Goal: Communication & Community: Ask a question

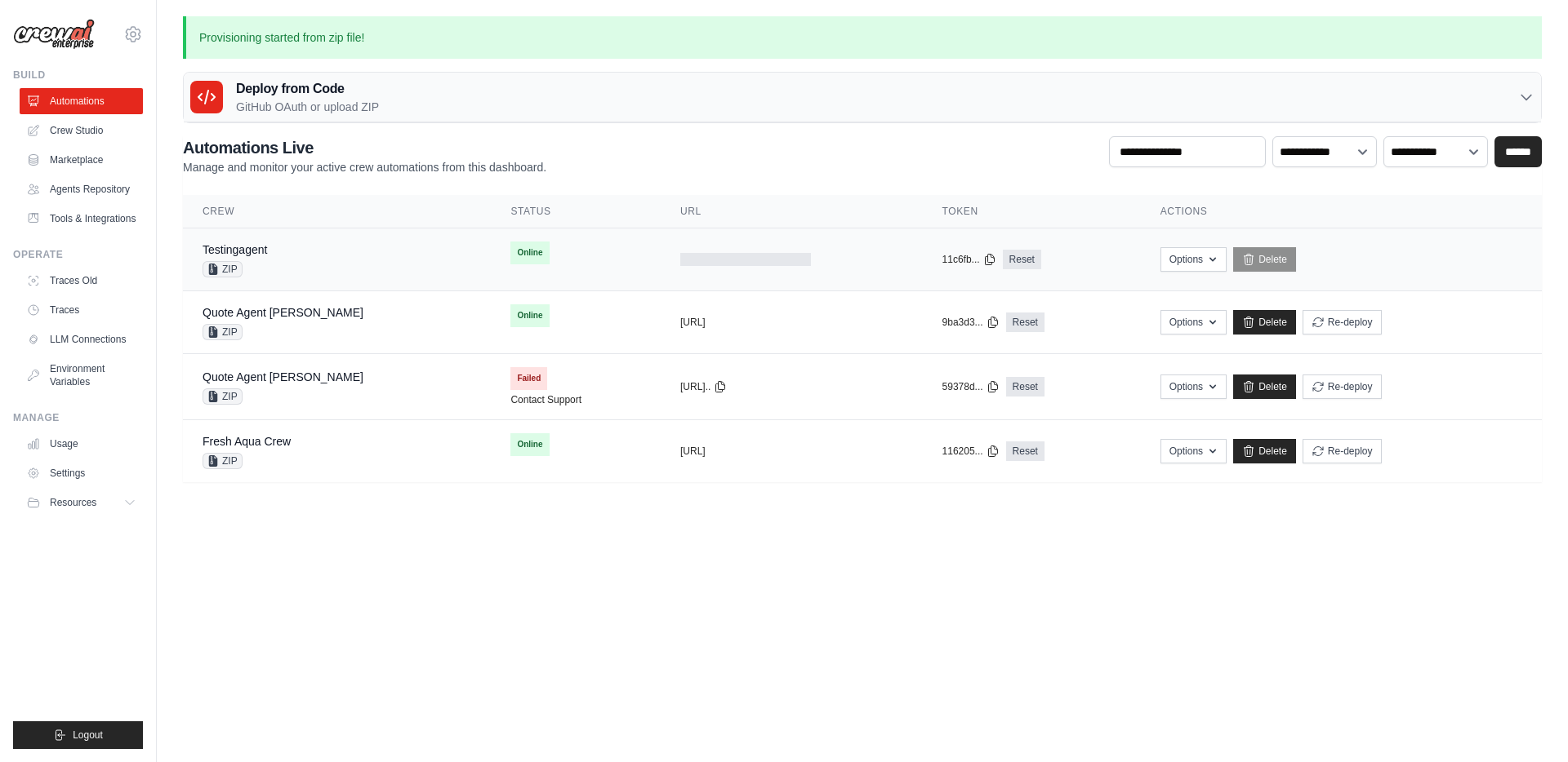
click at [331, 267] on div "Testingagent ZIP" at bounding box center [337, 259] width 269 height 36
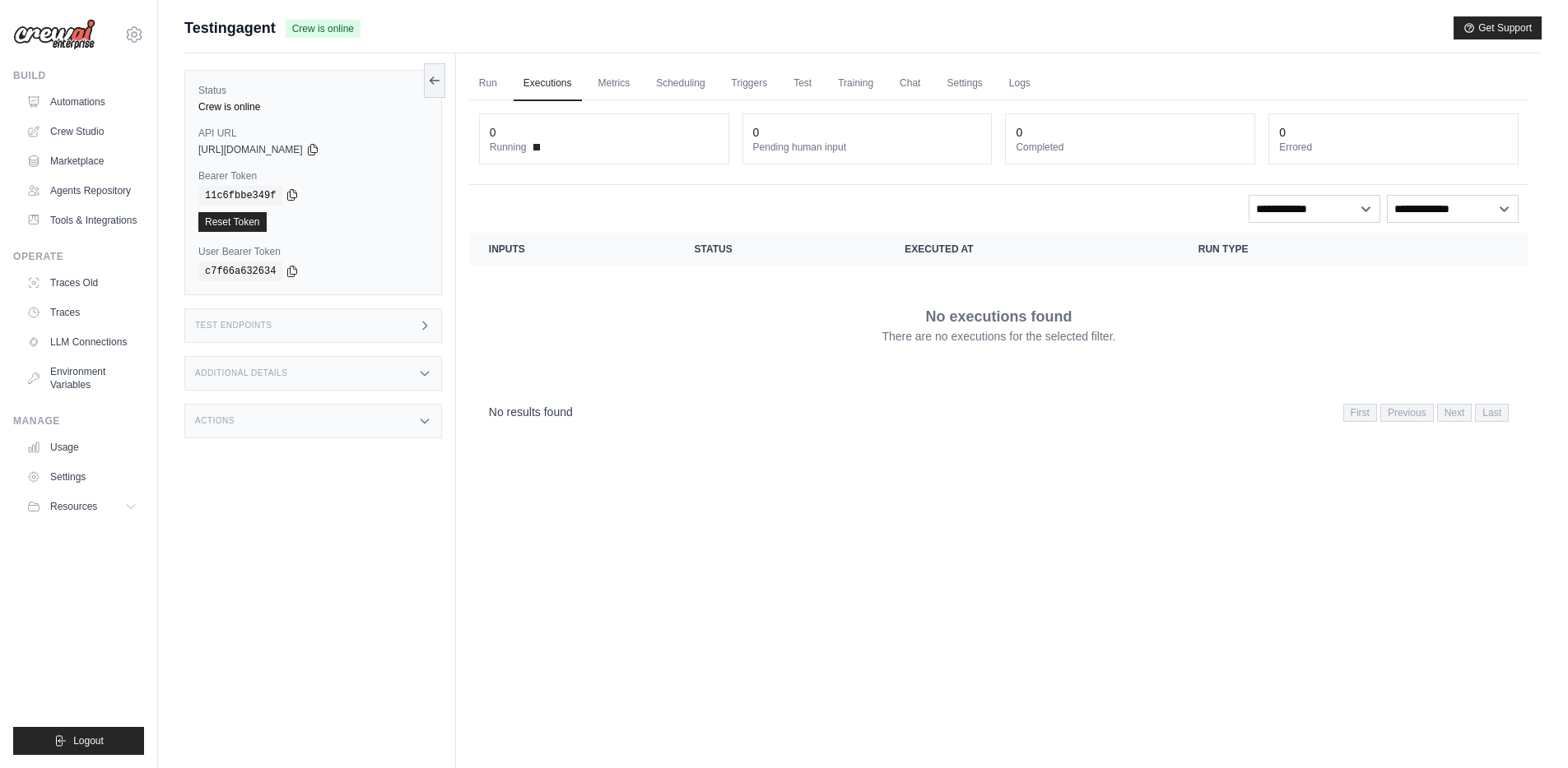
click at [293, 195] on icon at bounding box center [293, 195] width 14 height 14
click at [319, 151] on icon at bounding box center [313, 149] width 14 height 14
click at [433, 80] on icon at bounding box center [434, 80] width 9 height 0
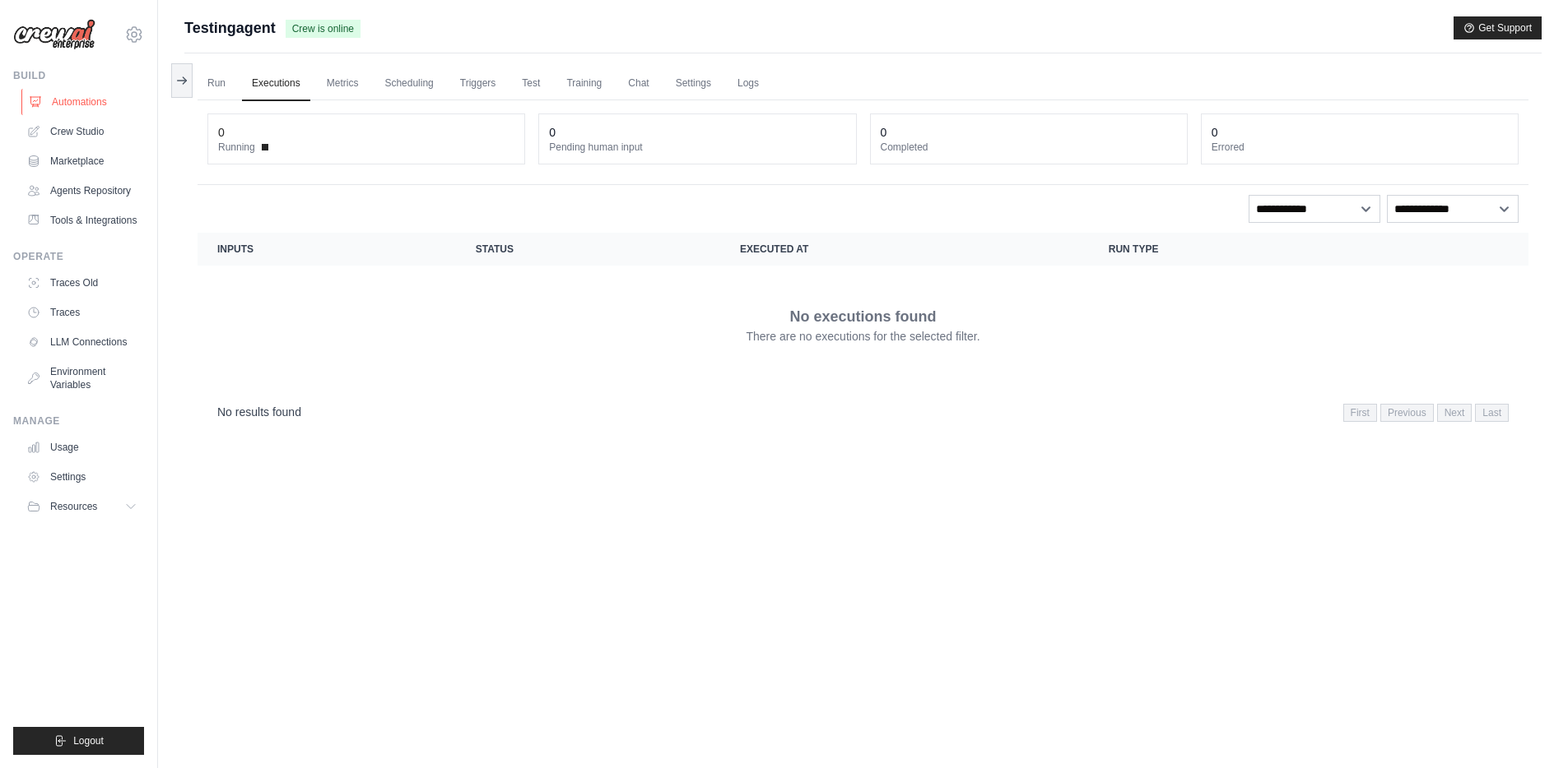
click at [86, 104] on link "Automations" at bounding box center [83, 101] width 124 height 26
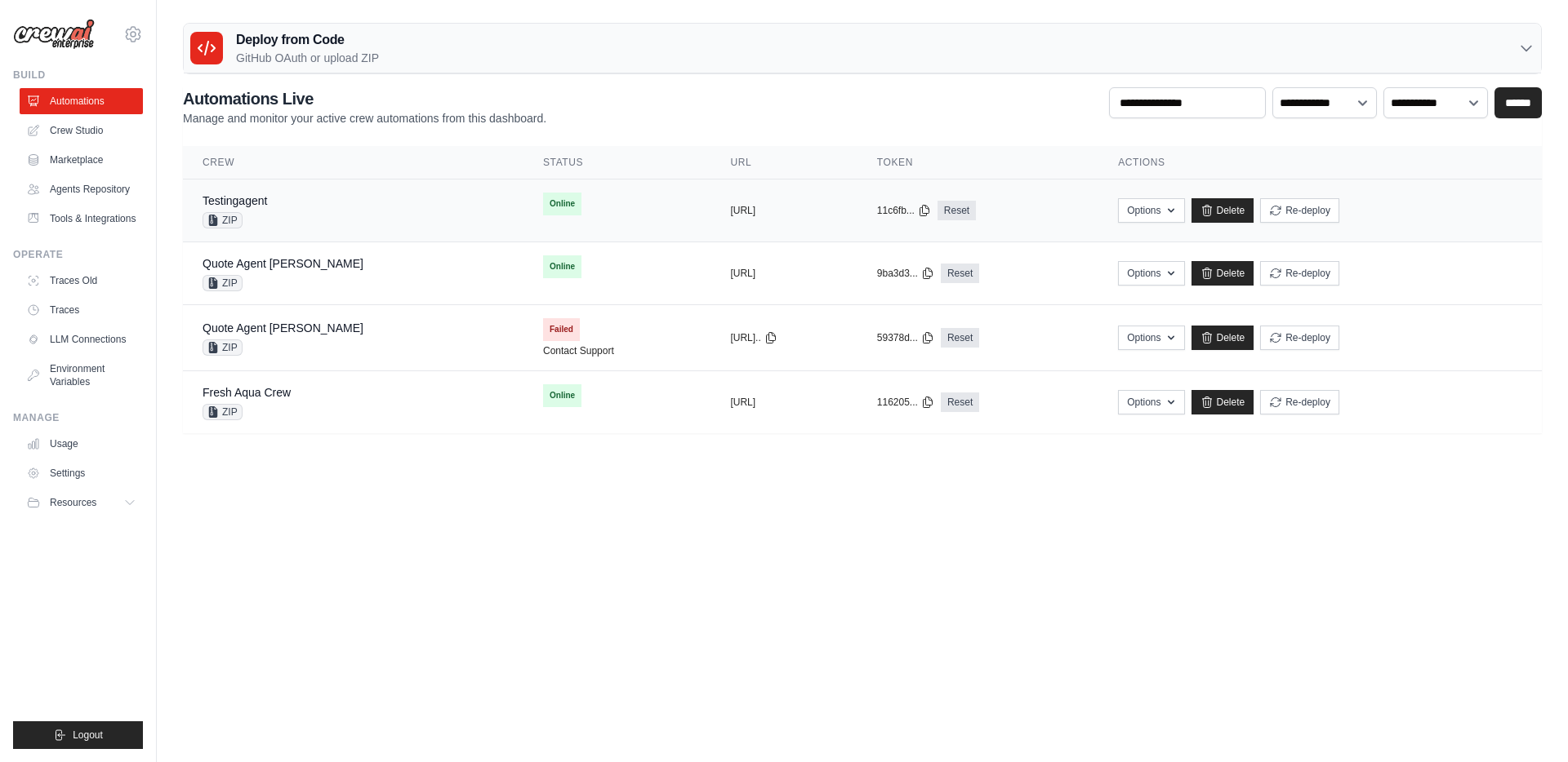
click at [363, 211] on div "Testingagent ZIP" at bounding box center [353, 211] width 301 height 36
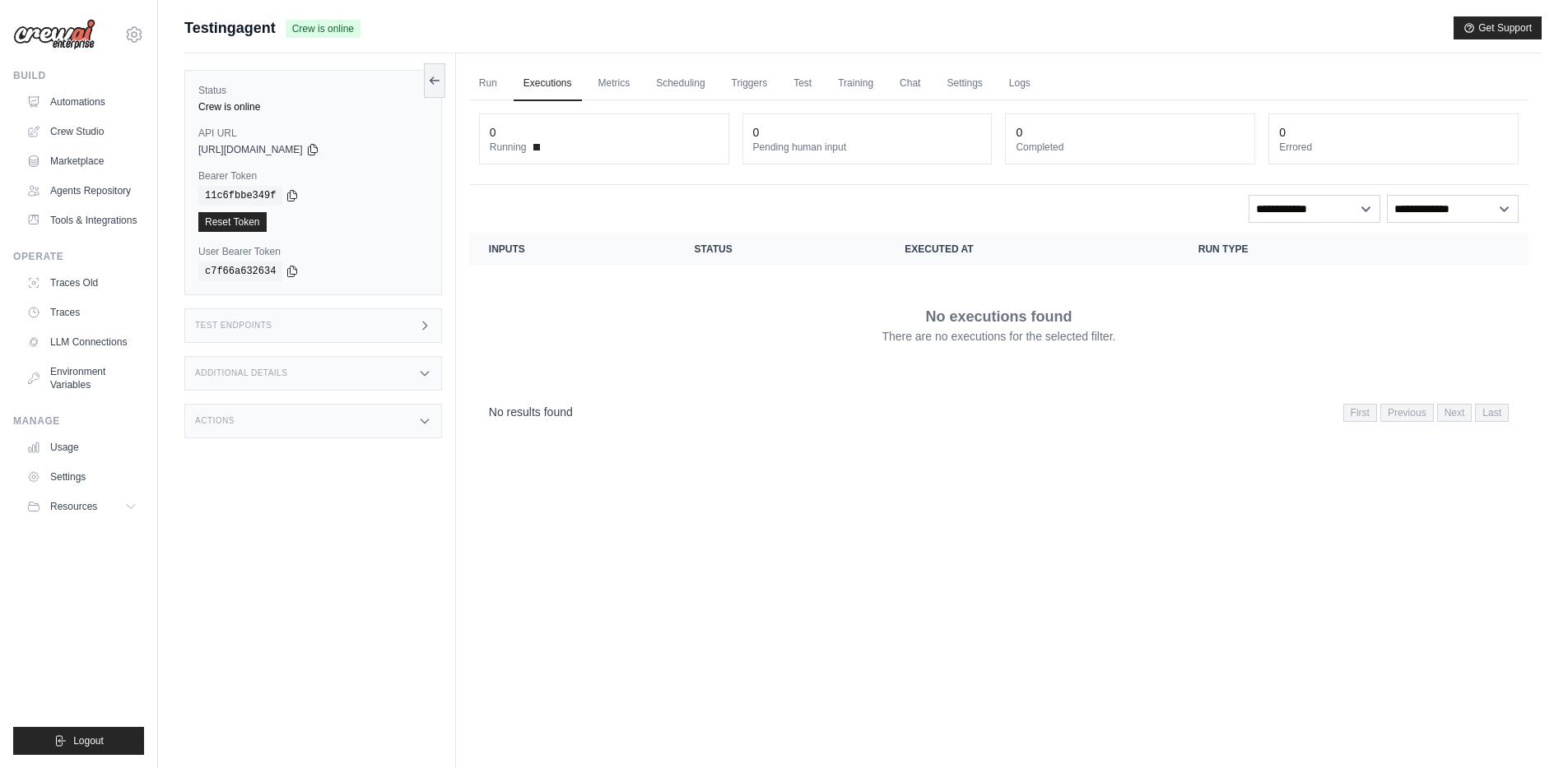
click at [337, 332] on div "Test Endpoints" at bounding box center [313, 326] width 257 height 35
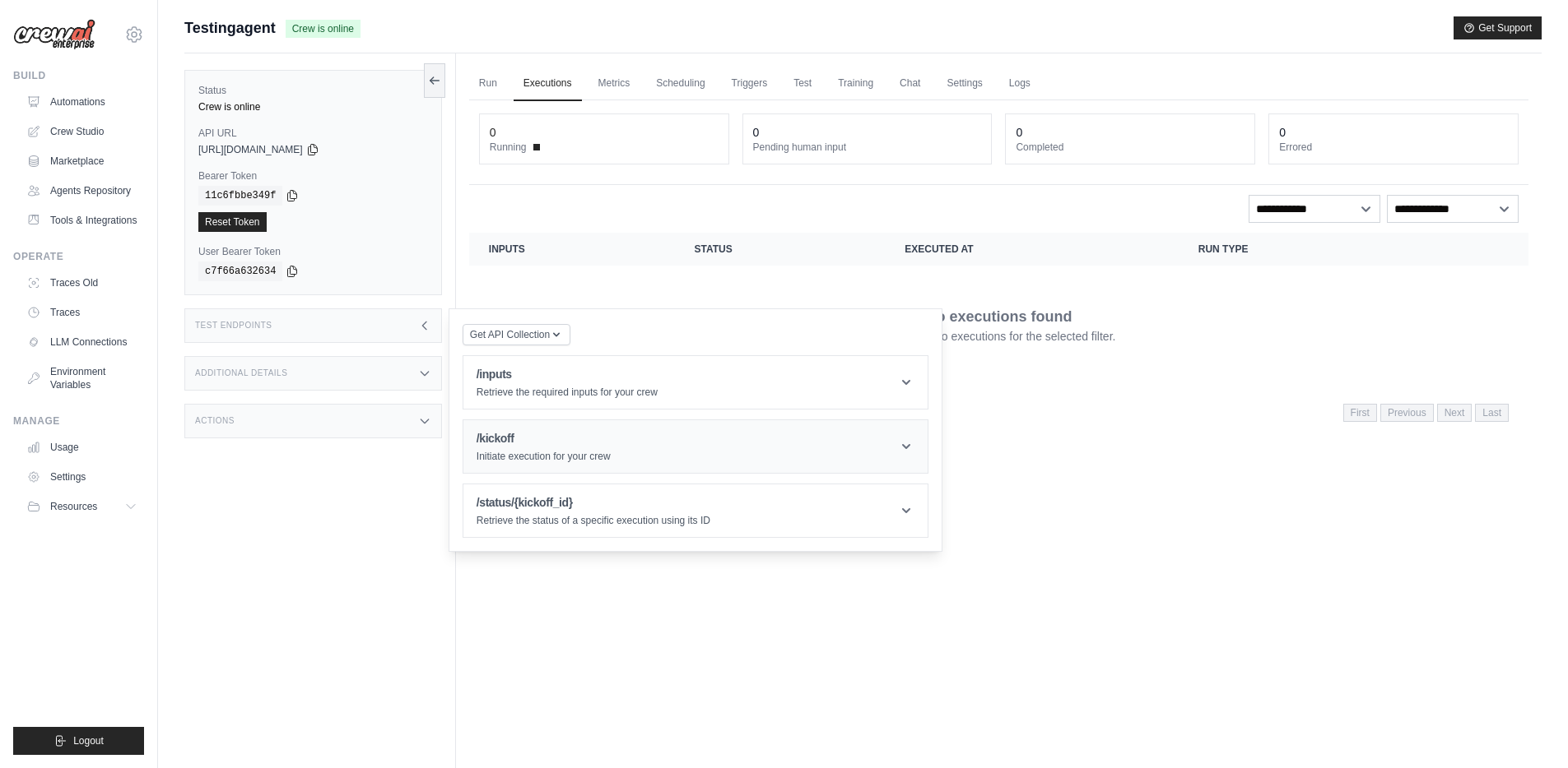
click at [540, 443] on h1 "/kickoff" at bounding box center [543, 438] width 135 height 16
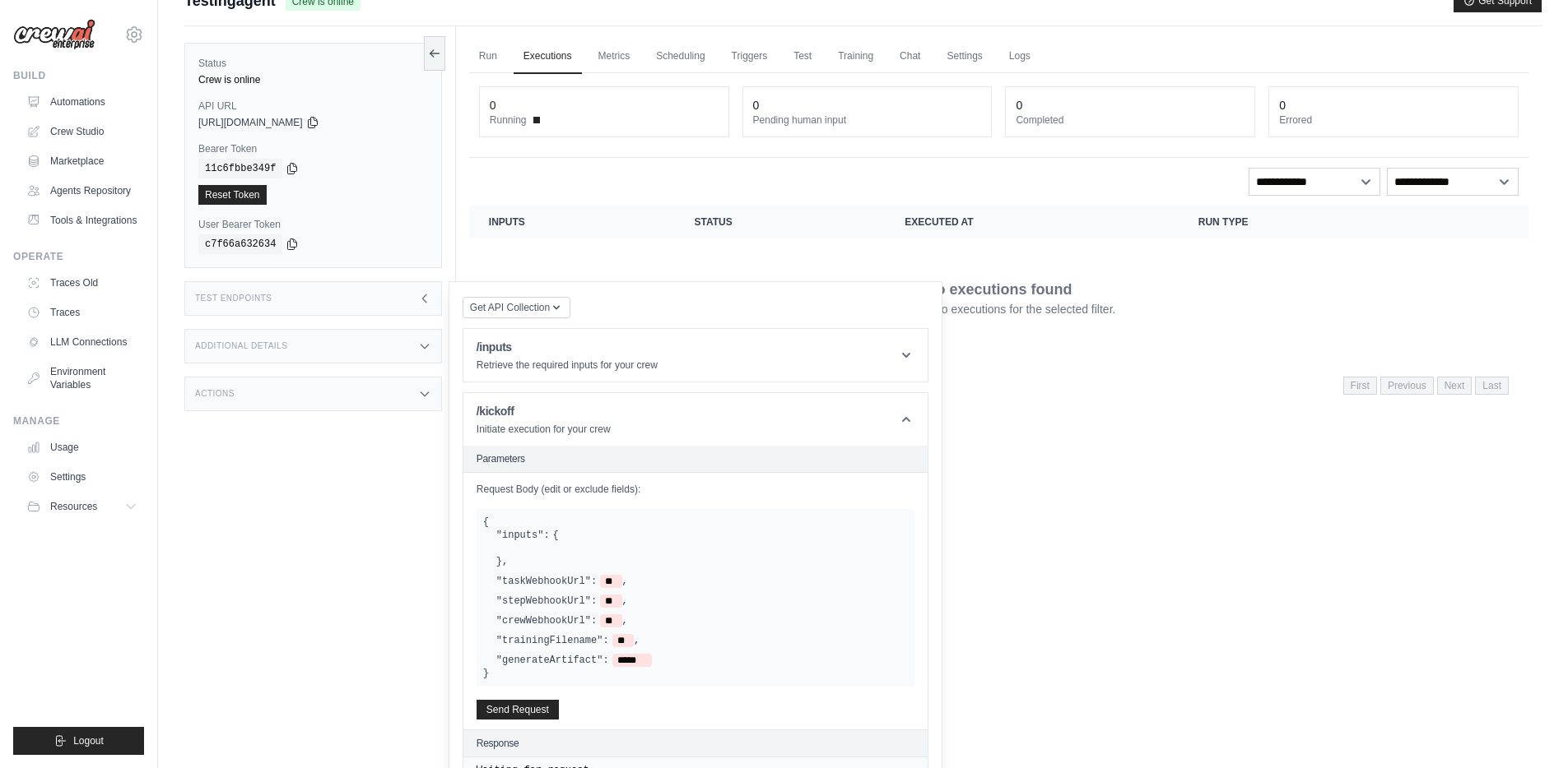
scroll to position [14, 0]
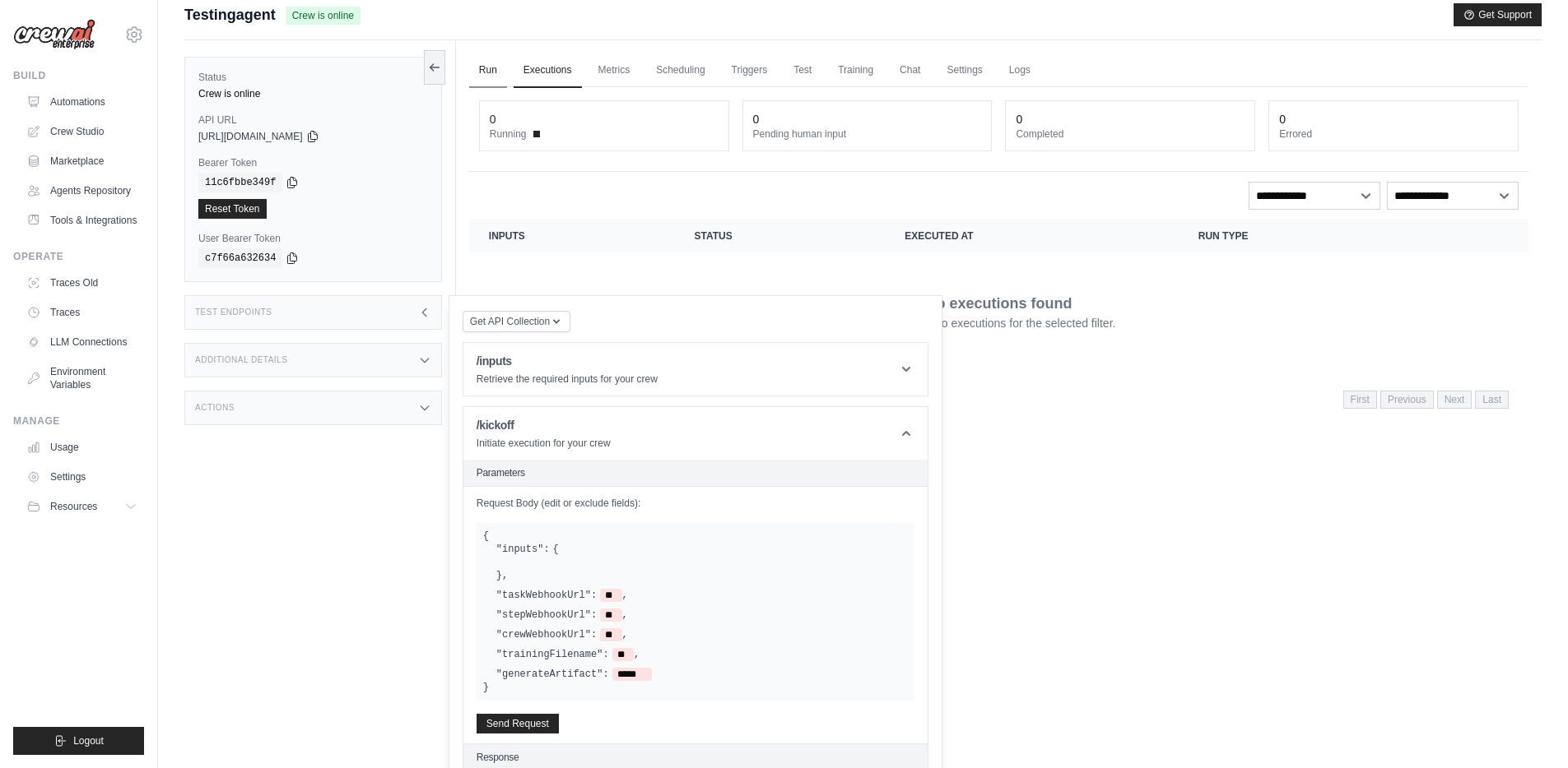
click at [491, 74] on link "Run" at bounding box center [487, 70] width 38 height 35
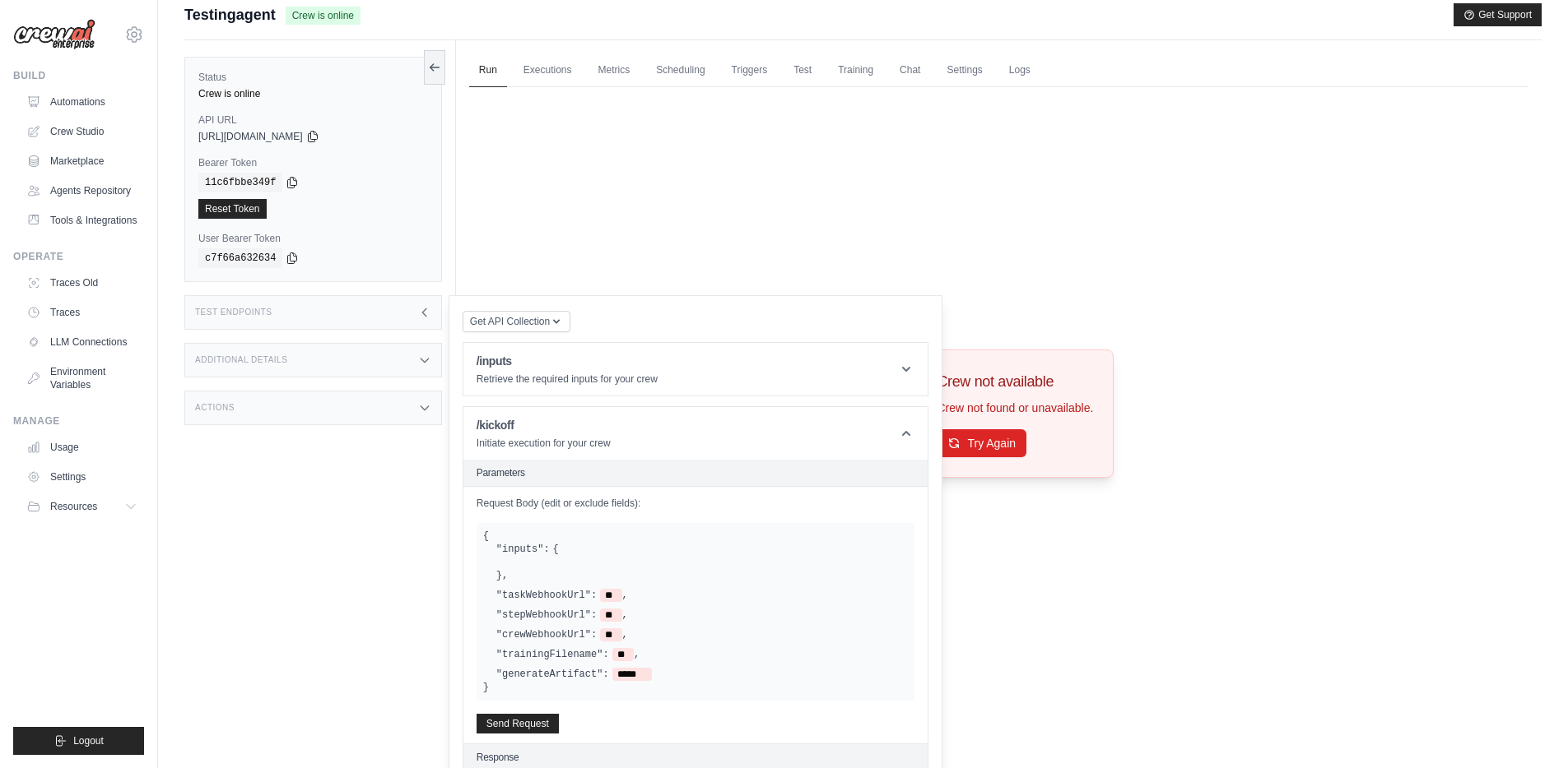
click at [1263, 342] on div "Crew not available Crew not found or unavailable. Try Again" at bounding box center [999, 414] width 1059 height 653
click at [63, 101] on link "Automations" at bounding box center [83, 101] width 124 height 26
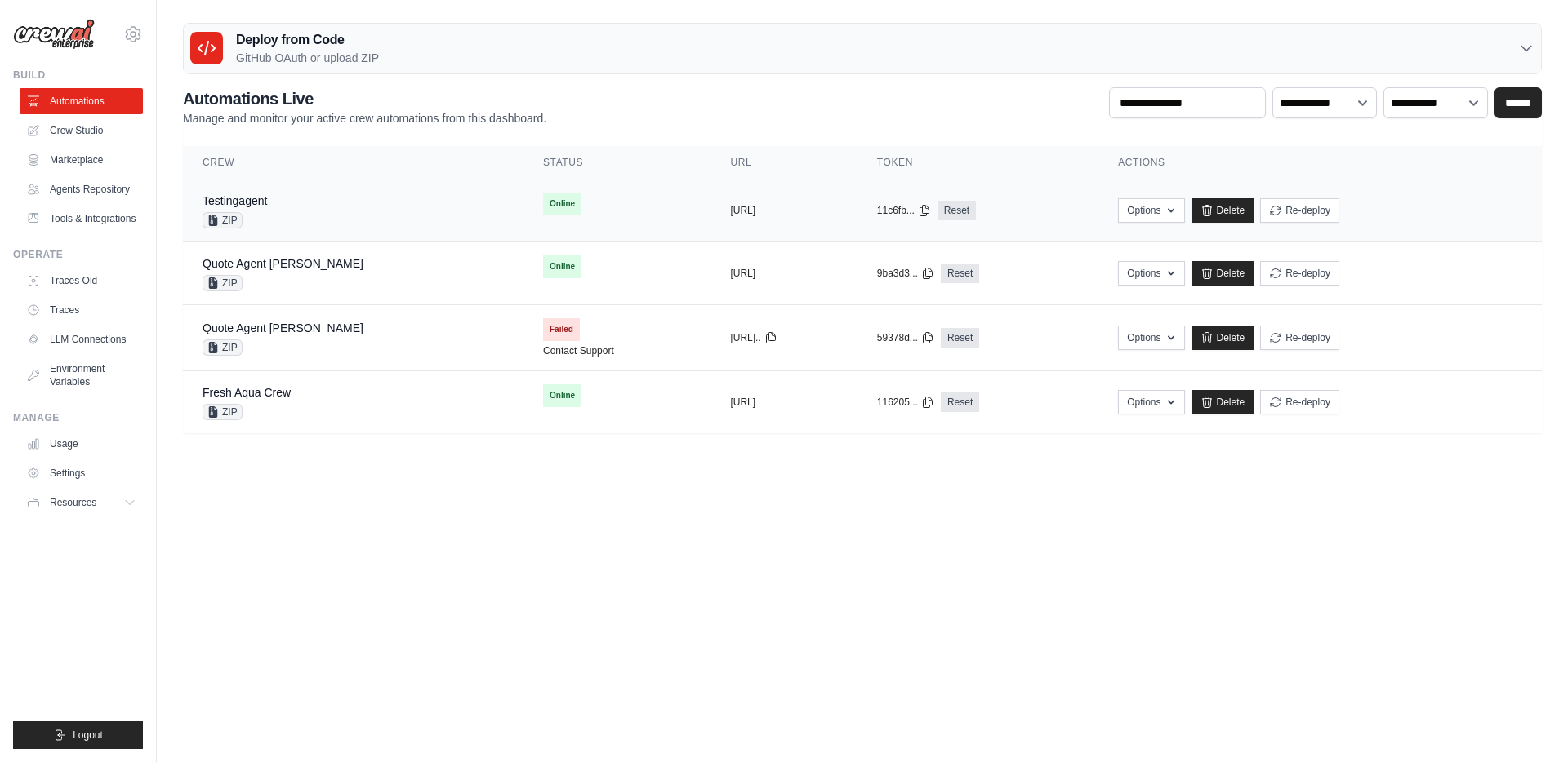
click at [289, 210] on div "Testingagent ZIP" at bounding box center [353, 211] width 301 height 36
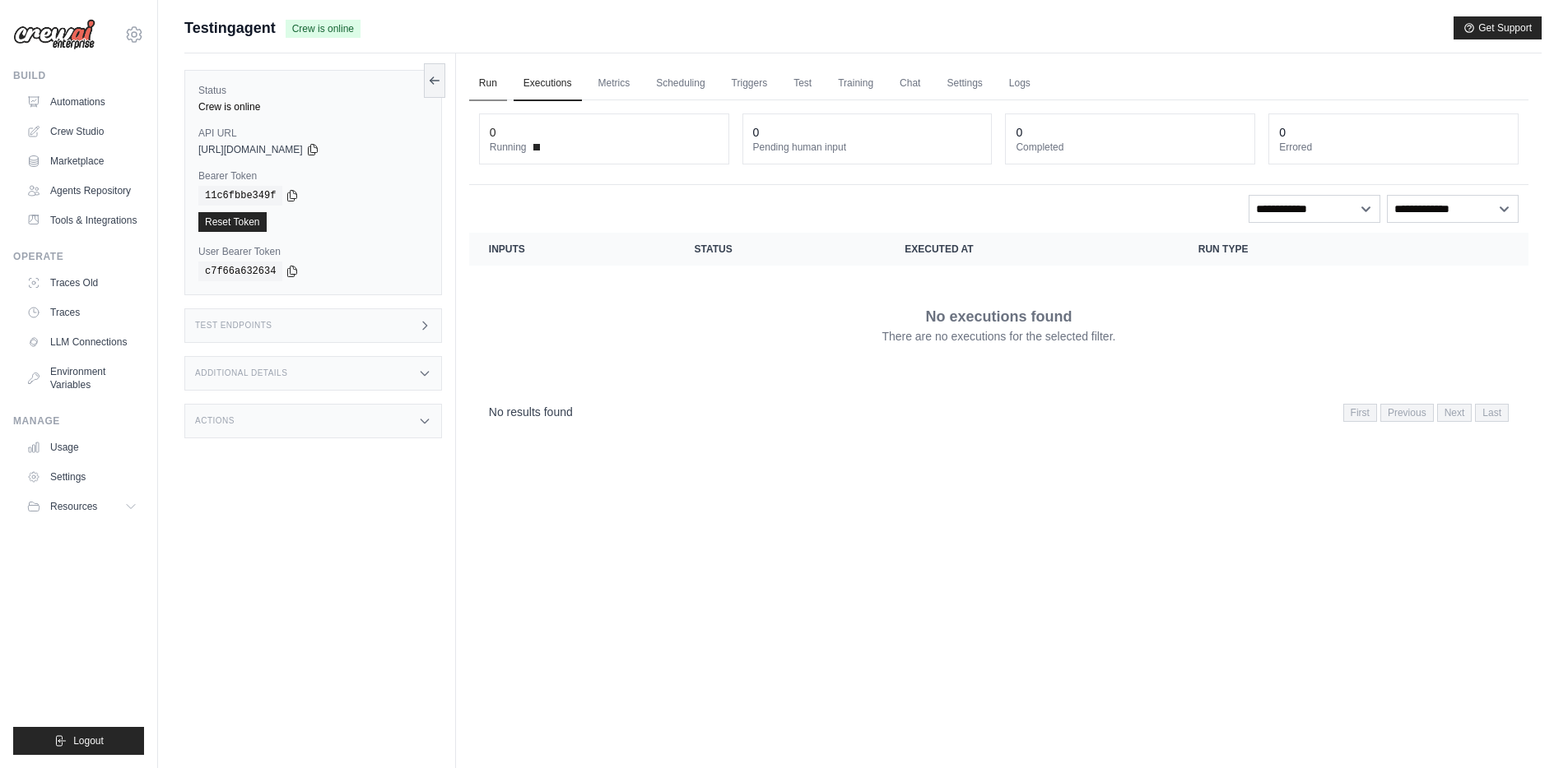
click at [488, 78] on link "Run" at bounding box center [487, 84] width 38 height 35
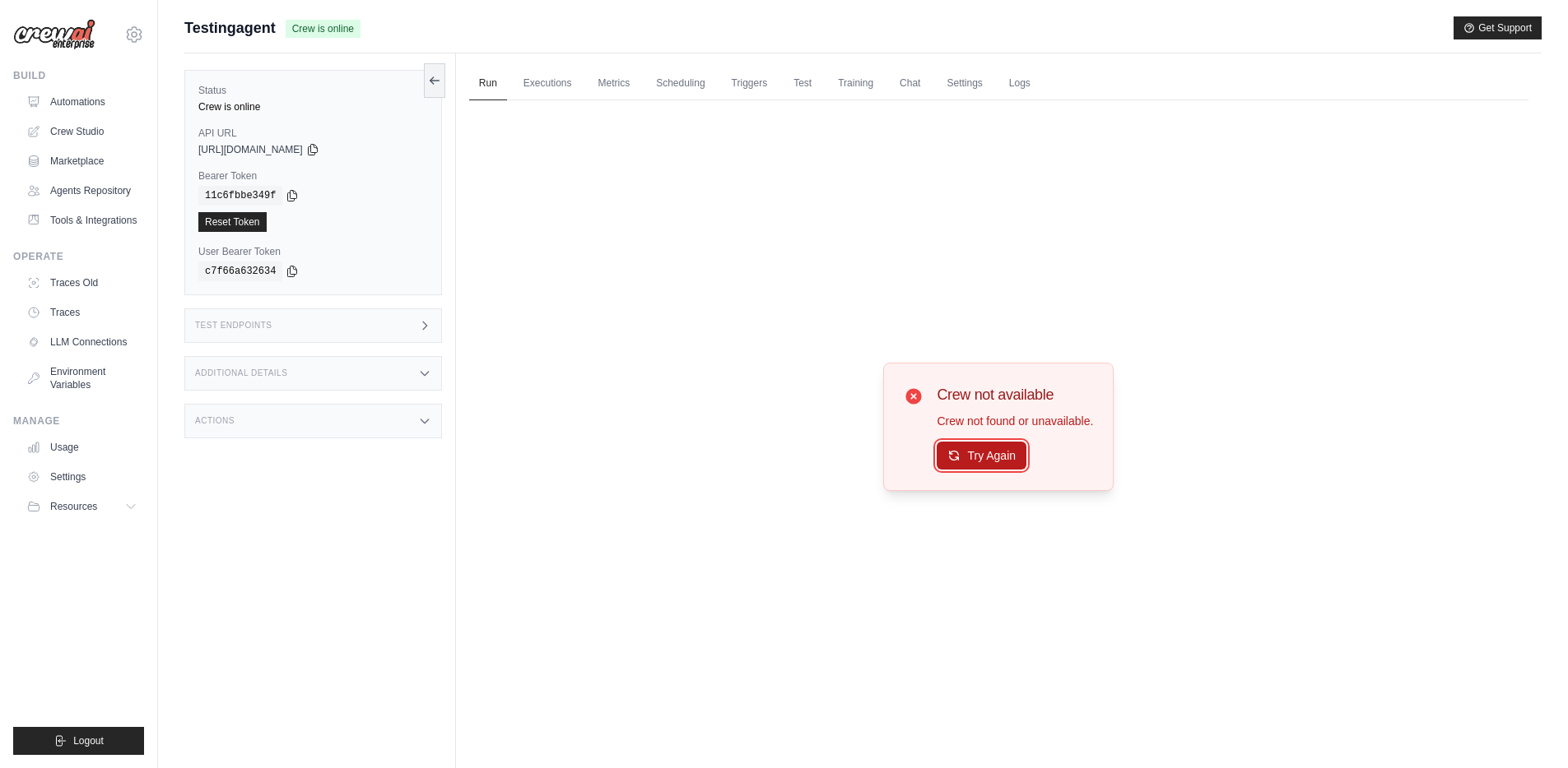
click at [989, 463] on button "Try Again" at bounding box center [982, 455] width 90 height 28
click at [85, 102] on link "Automations" at bounding box center [83, 101] width 124 height 26
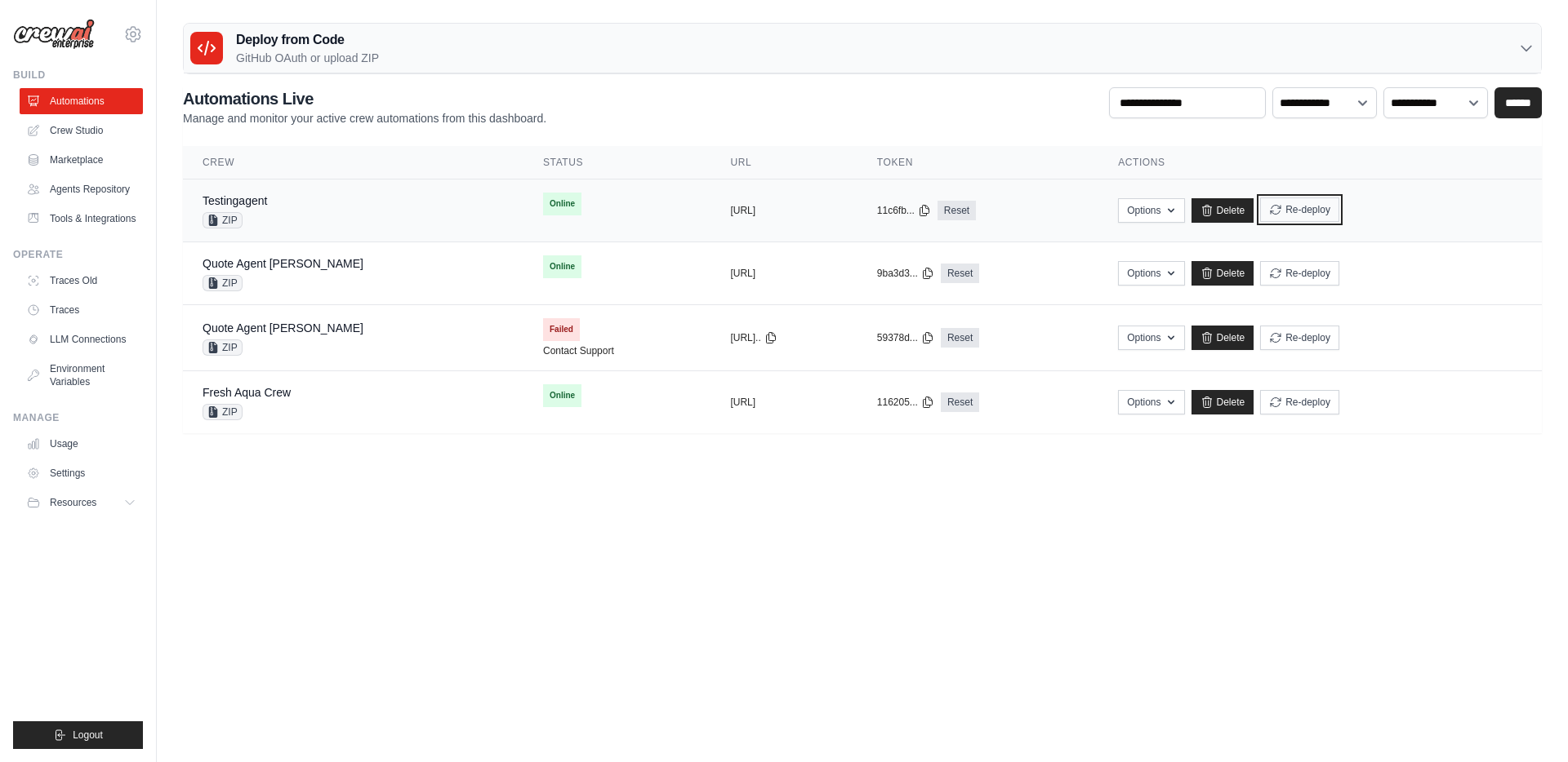
click at [1339, 210] on button "Re-deploy" at bounding box center [1299, 209] width 79 height 24
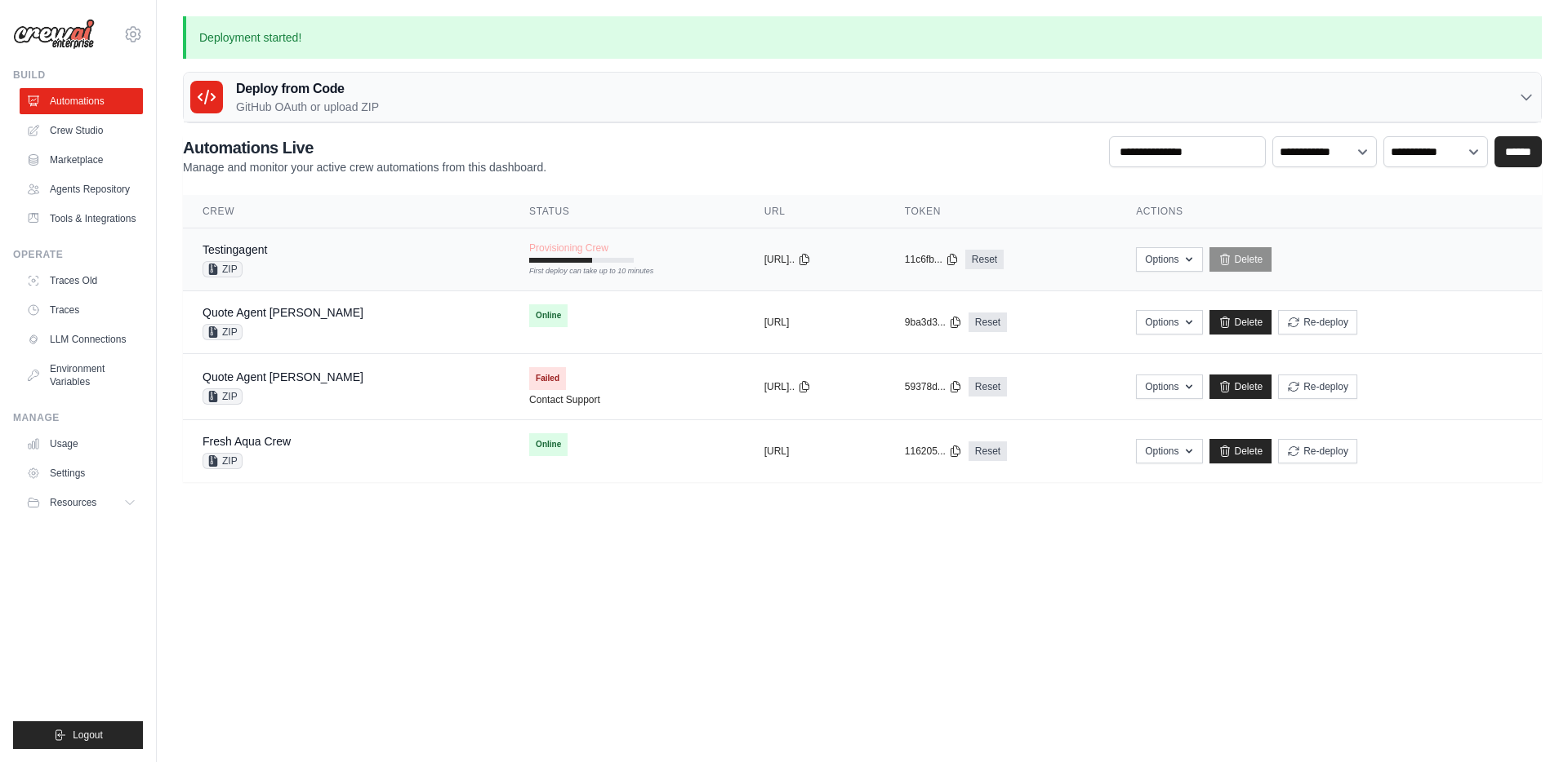
click at [1116, 265] on td "copied 11c6fb... Reset" at bounding box center [1000, 259] width 231 height 63
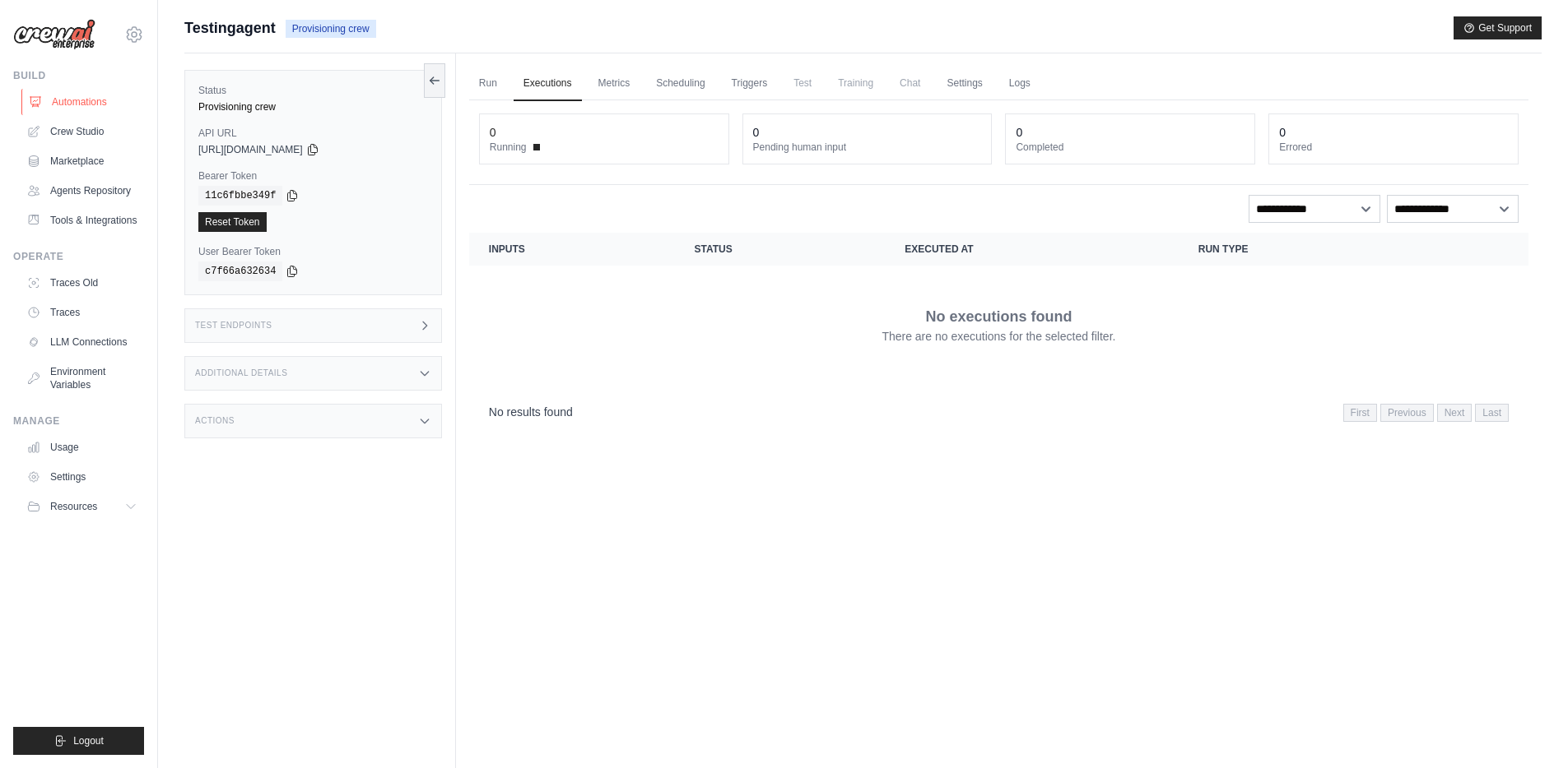
click at [80, 106] on link "Automations" at bounding box center [83, 101] width 124 height 26
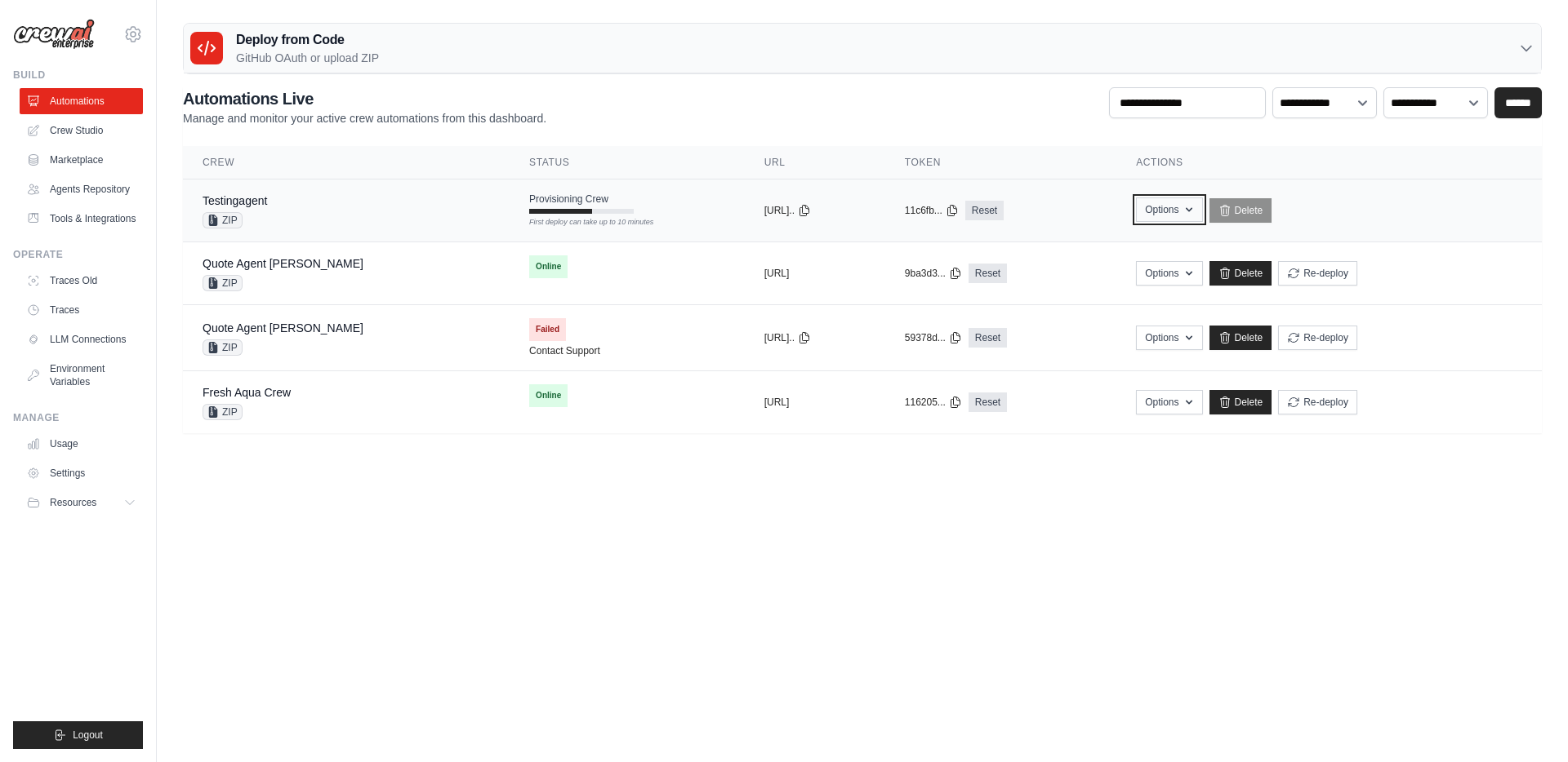
click at [1200, 215] on button "Options" at bounding box center [1168, 209] width 66 height 24
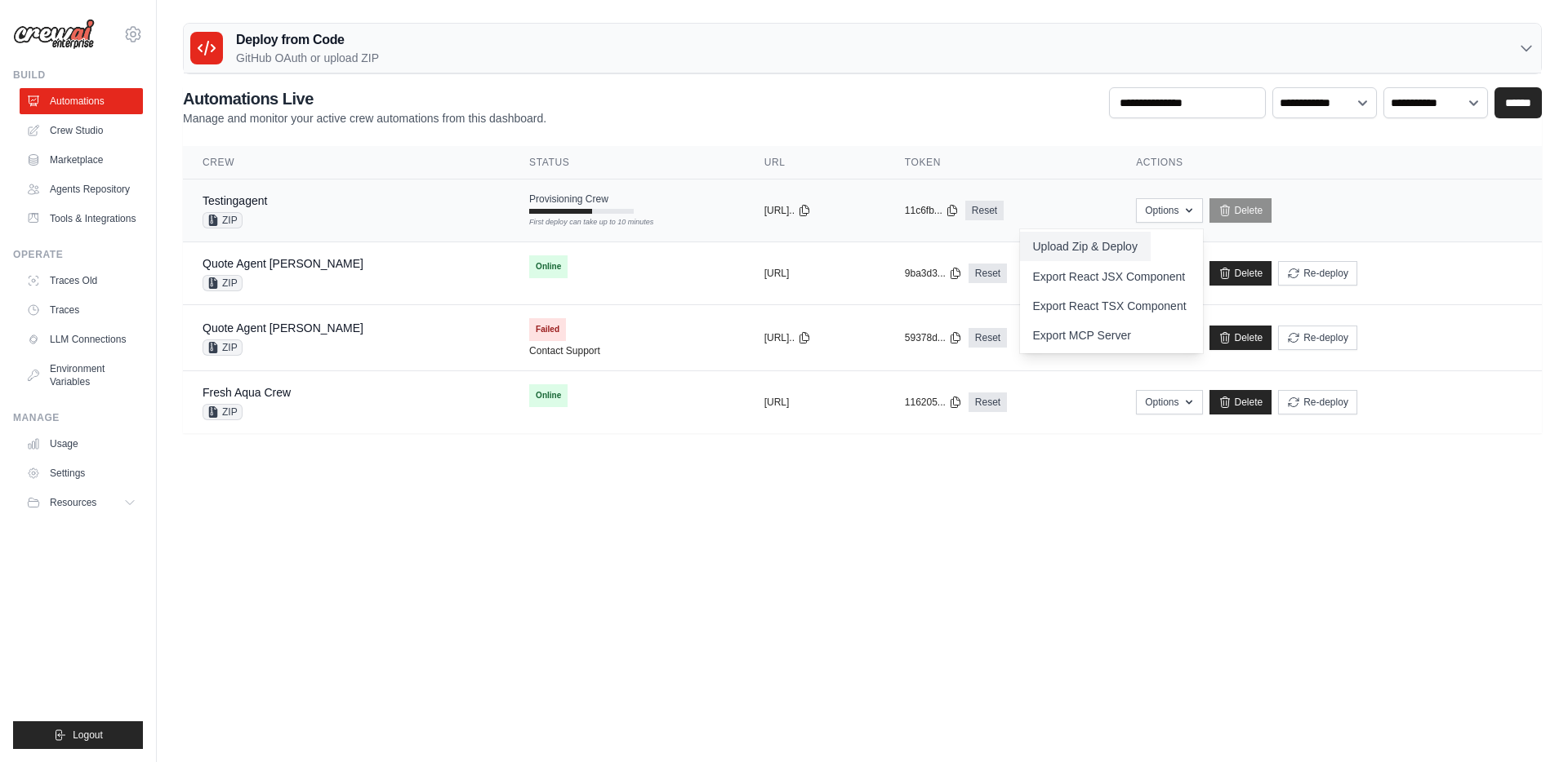
click at [1107, 249] on button "Upload Zip & Deploy" at bounding box center [1085, 246] width 131 height 29
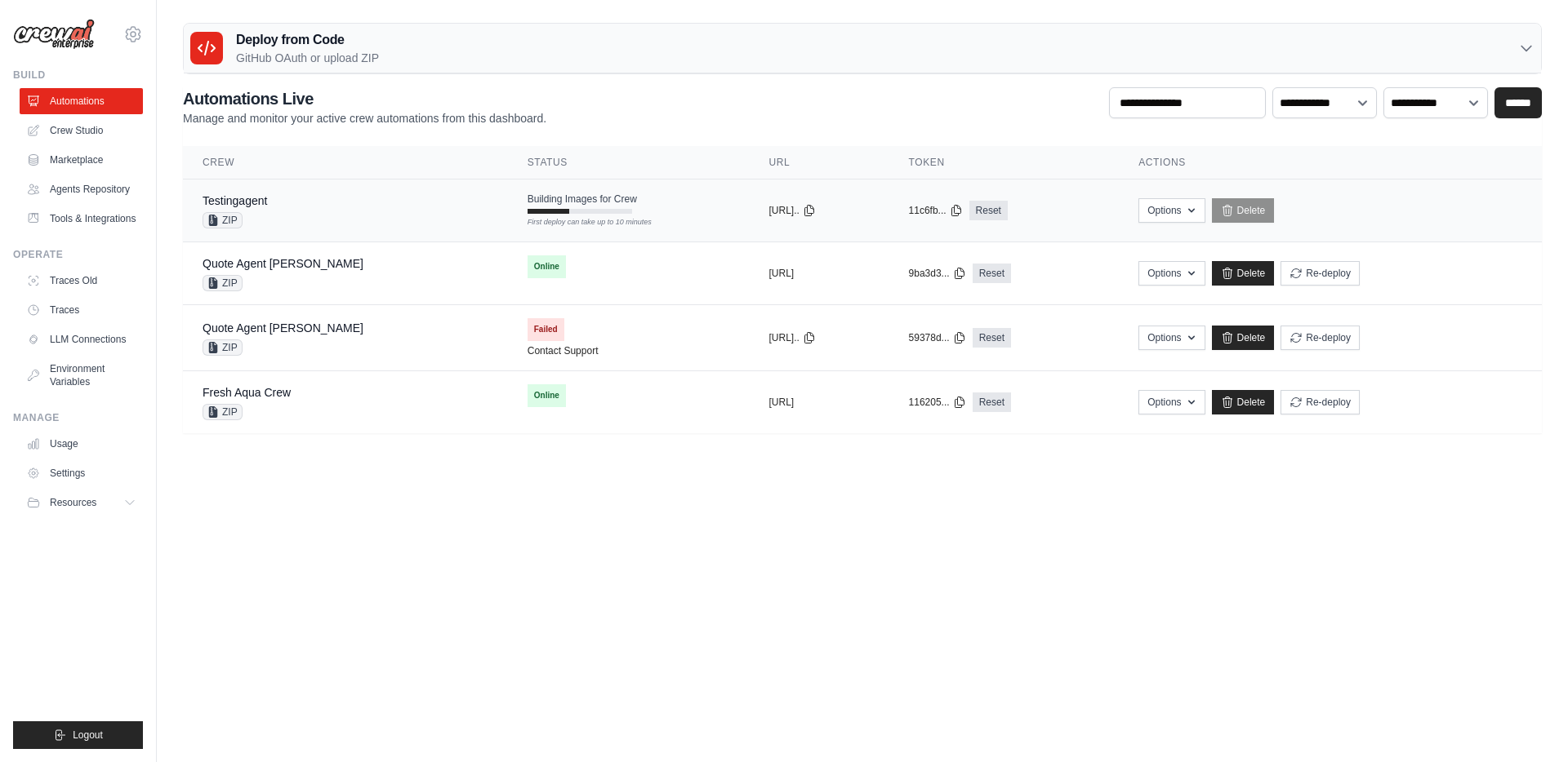
click at [305, 219] on div "Testingagent ZIP" at bounding box center [345, 211] width 285 height 36
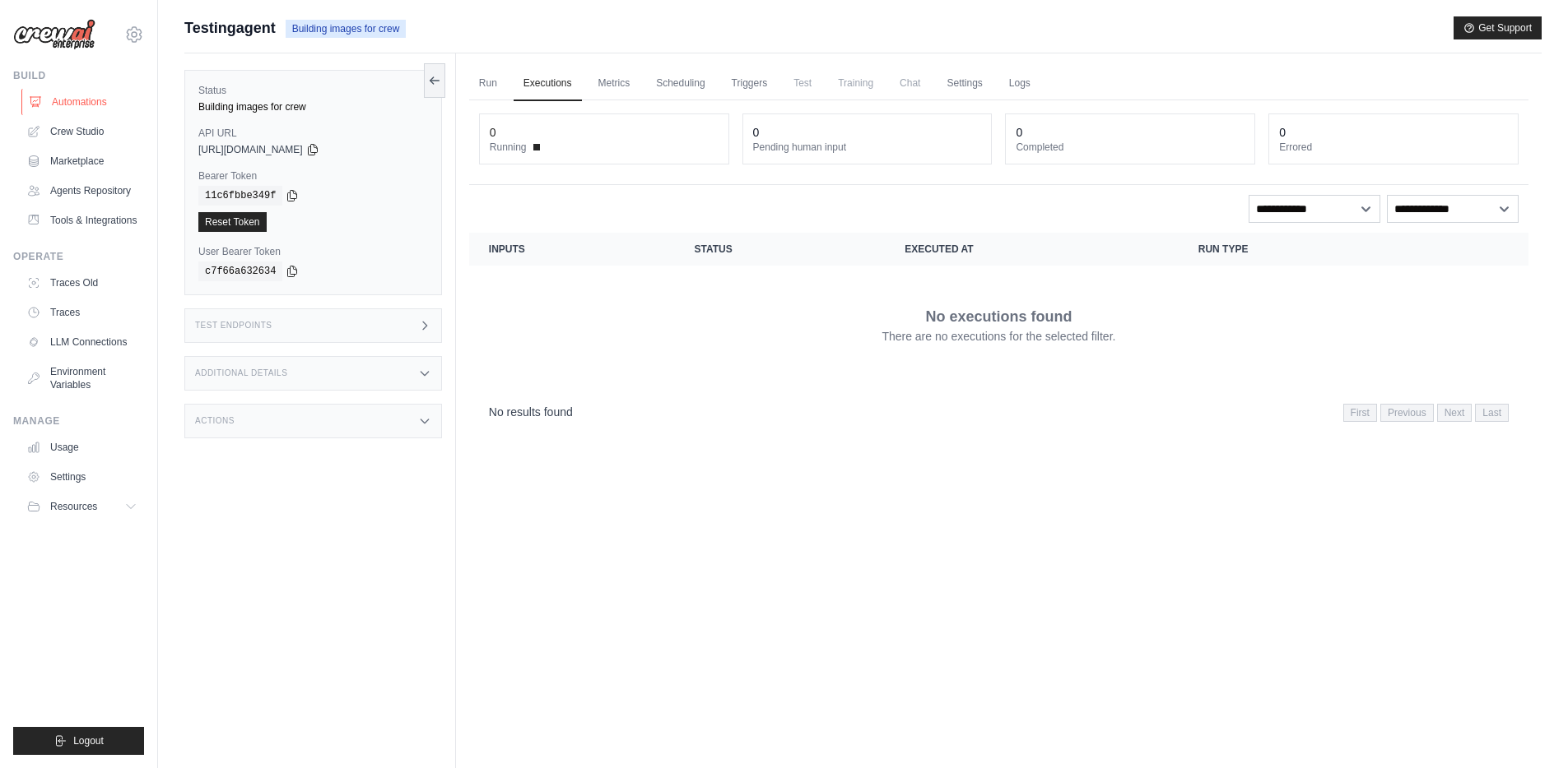
click at [91, 101] on link "Automations" at bounding box center [83, 101] width 124 height 26
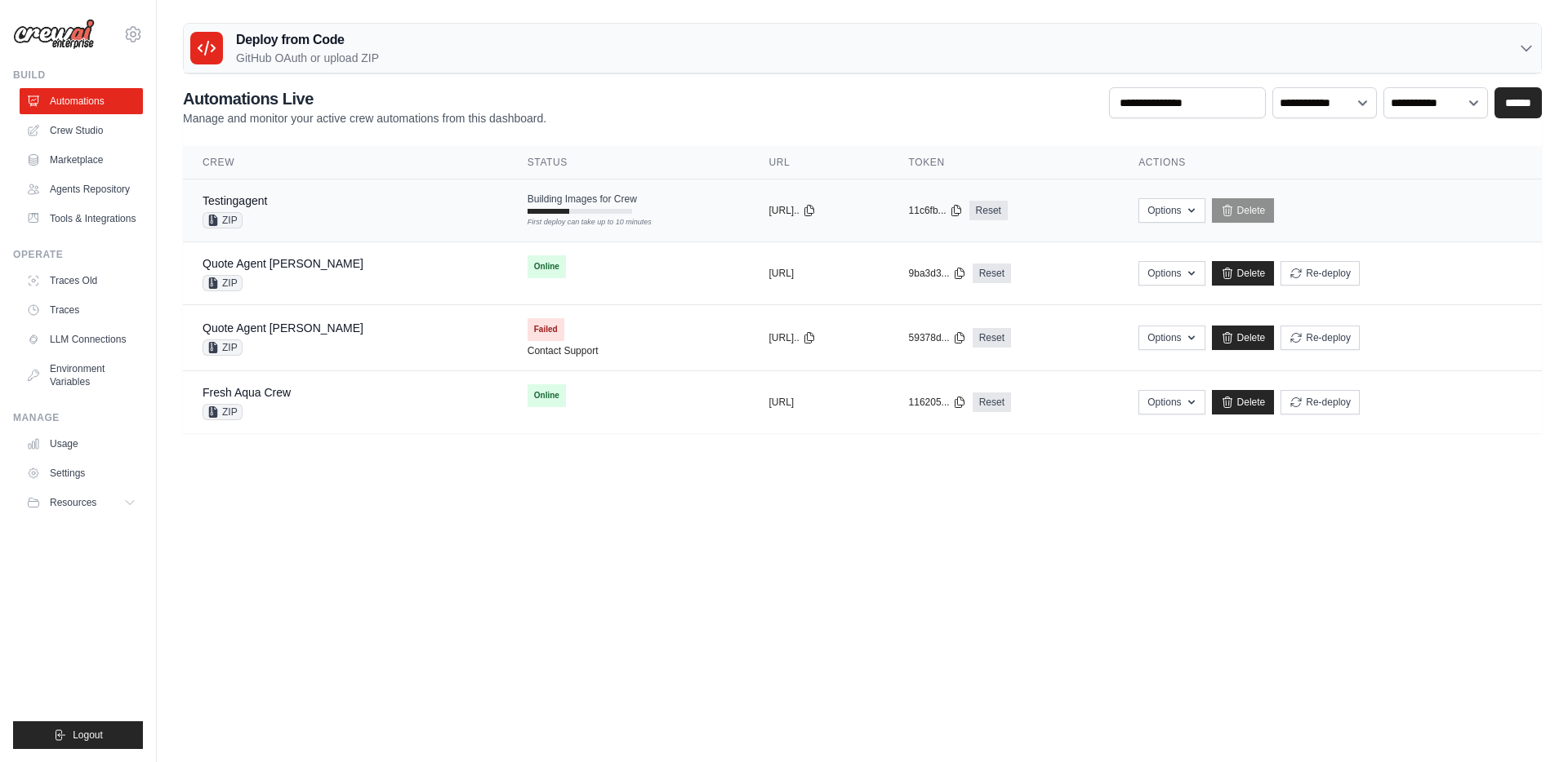
click at [301, 214] on div "Testingagent ZIP" at bounding box center [345, 211] width 285 height 36
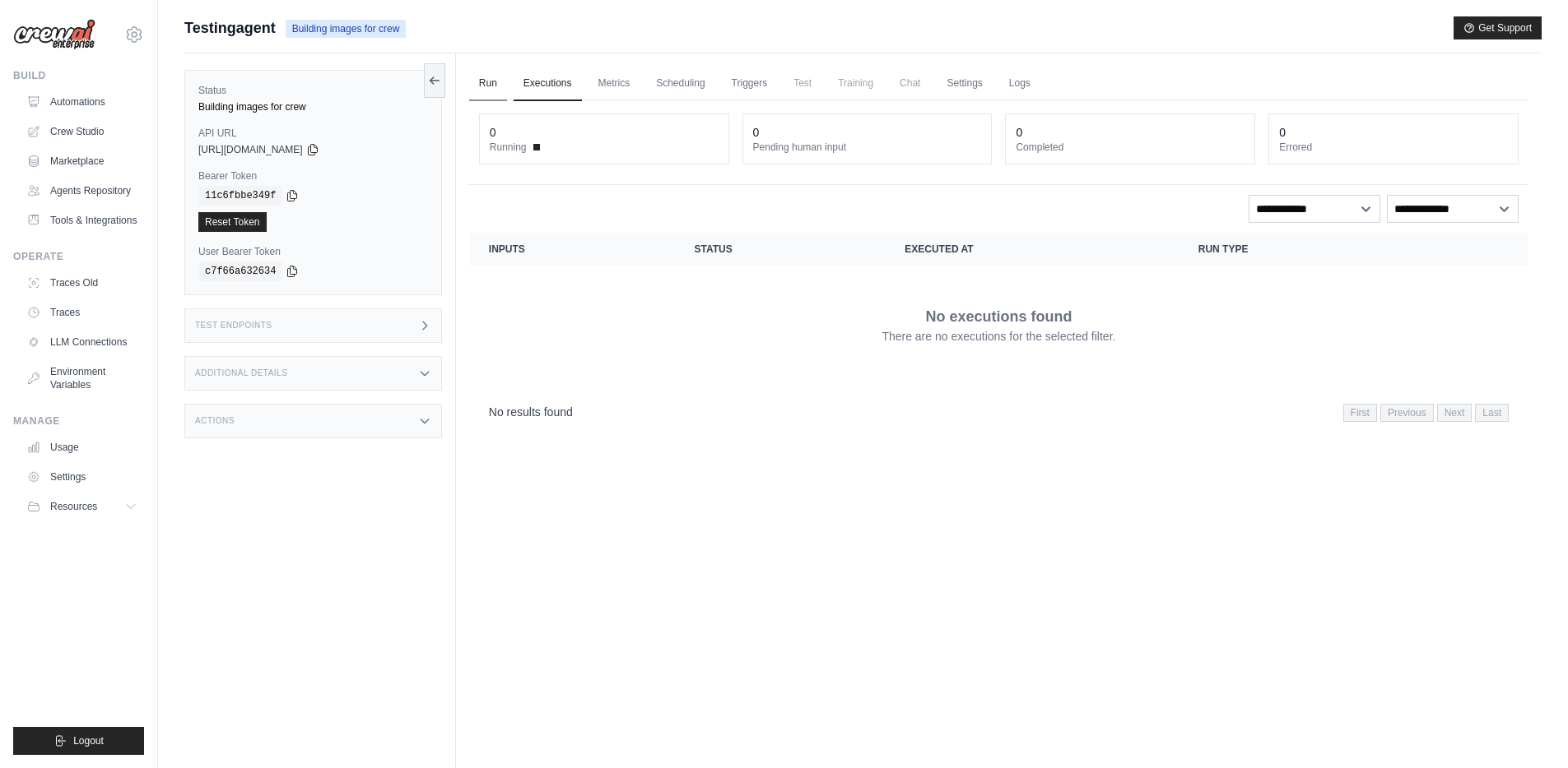
click at [488, 88] on link "Run" at bounding box center [487, 84] width 38 height 35
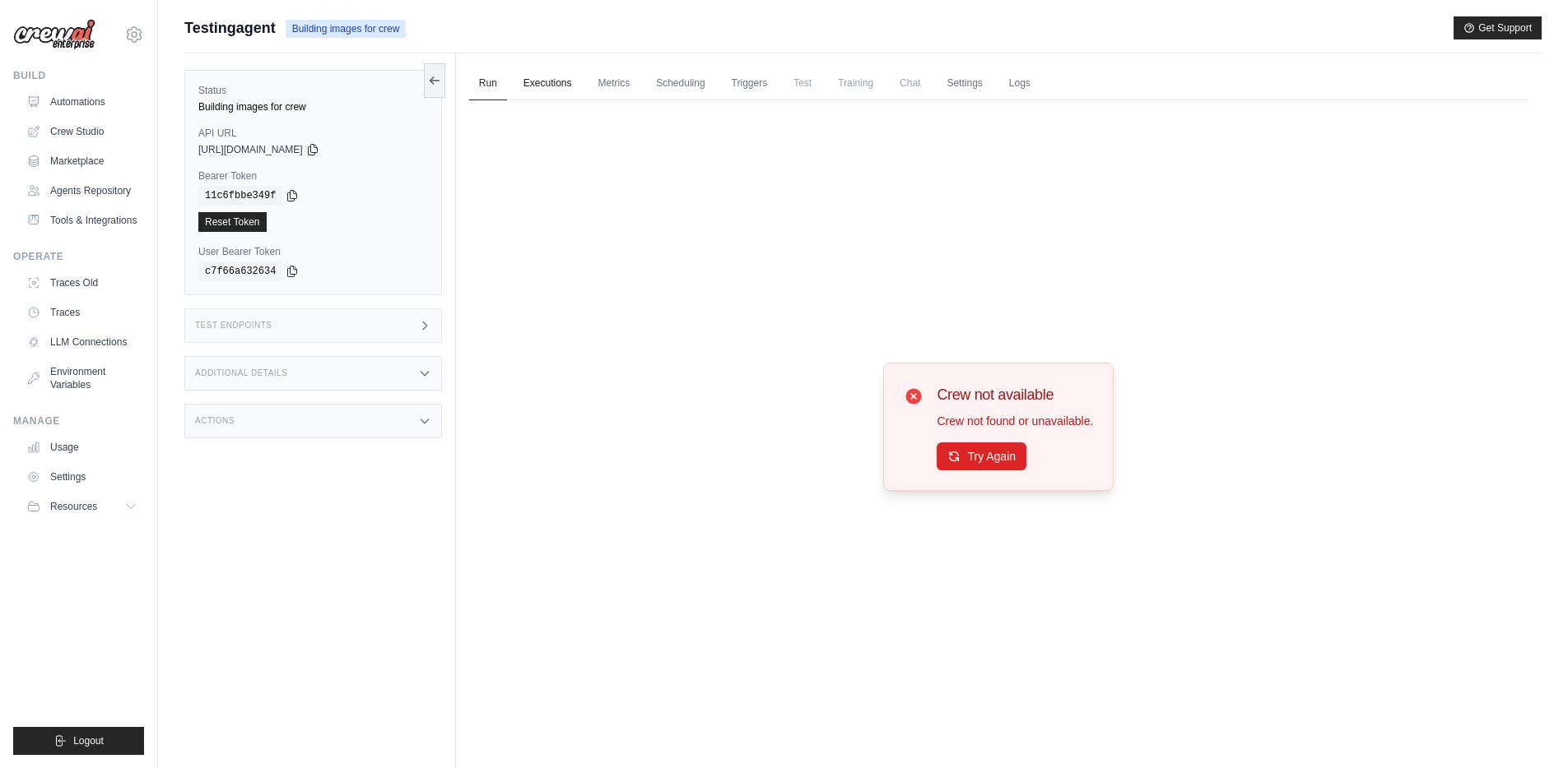
click at [534, 84] on link "Executions" at bounding box center [547, 84] width 69 height 35
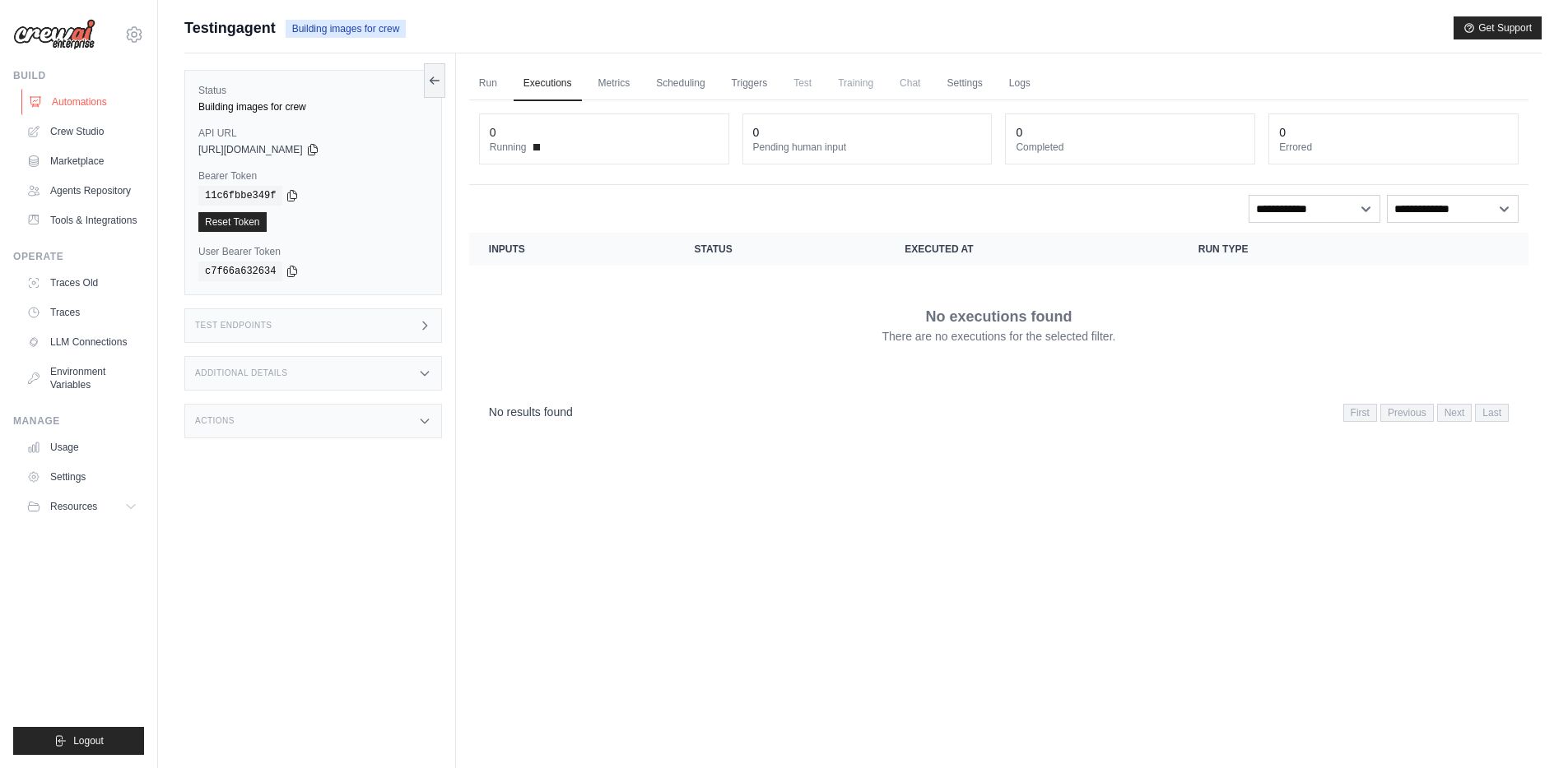
click at [71, 102] on link "Automations" at bounding box center [83, 101] width 124 height 26
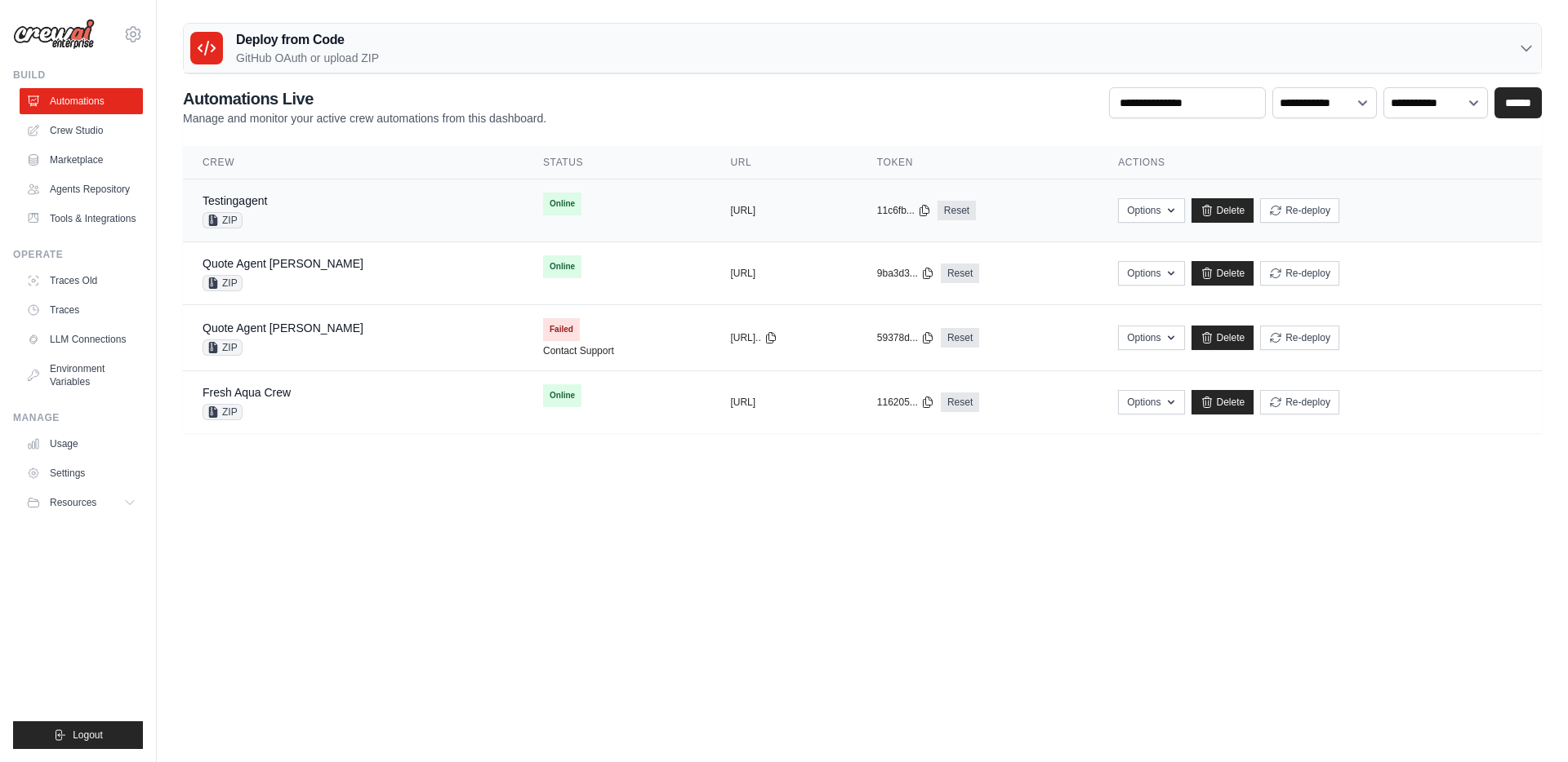
click at [358, 214] on div "Testingagent ZIP" at bounding box center [353, 211] width 301 height 36
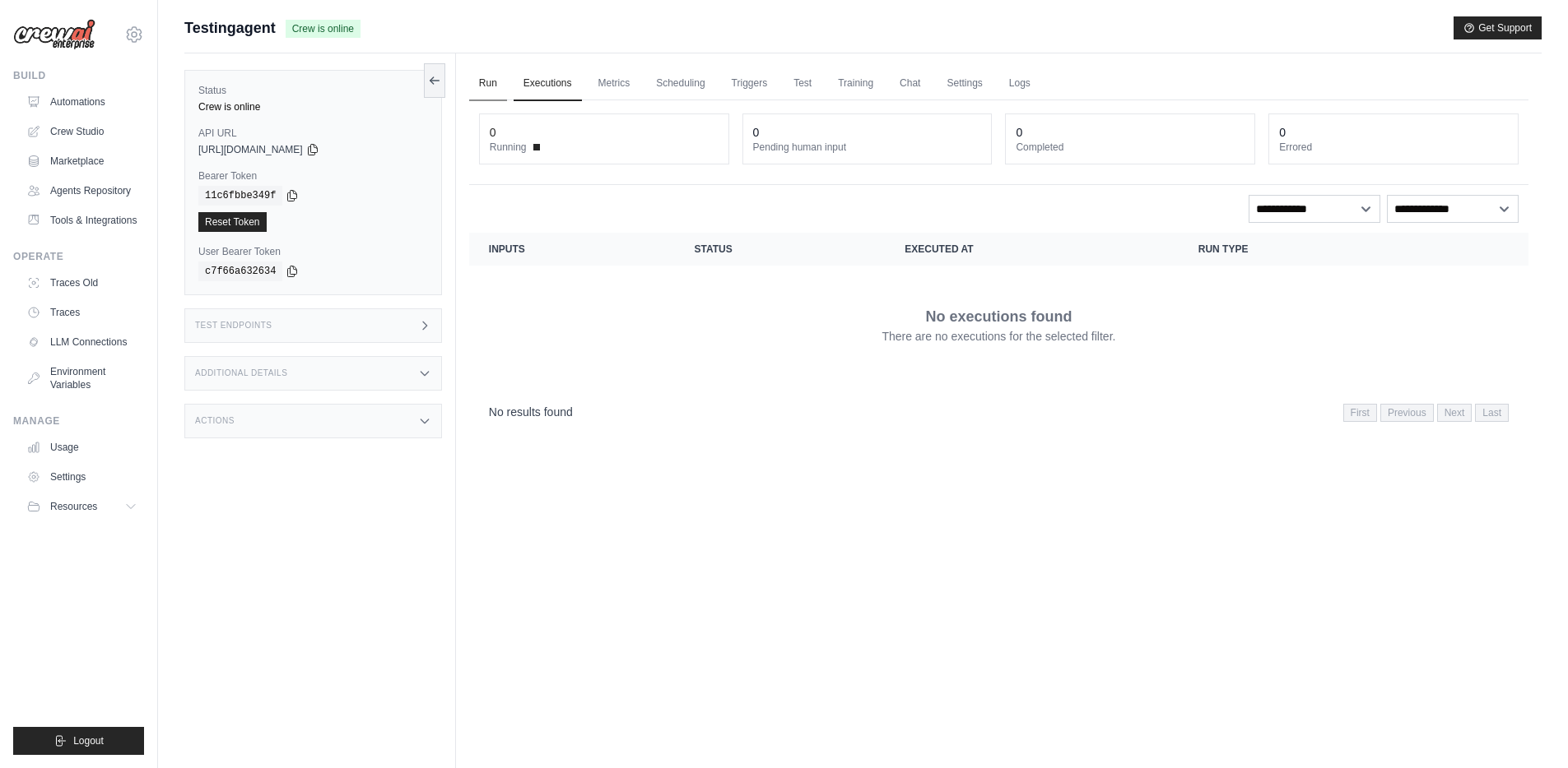
click at [487, 84] on link "Run" at bounding box center [487, 84] width 38 height 35
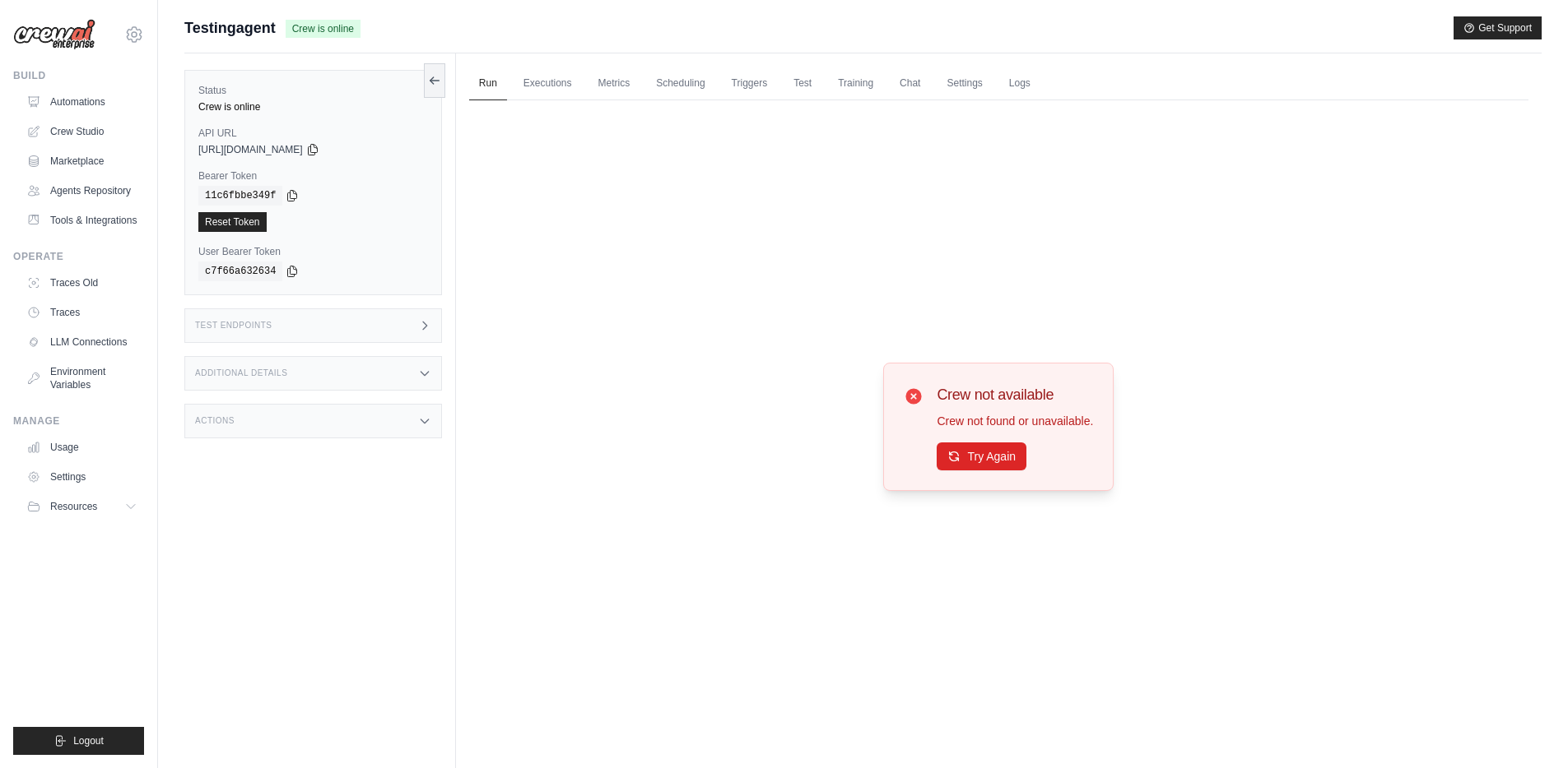
click at [703, 250] on div "Crew not available Crew not found or unavailable. Try Again" at bounding box center [999, 427] width 1059 height 653
click at [544, 83] on link "Executions" at bounding box center [547, 84] width 69 height 35
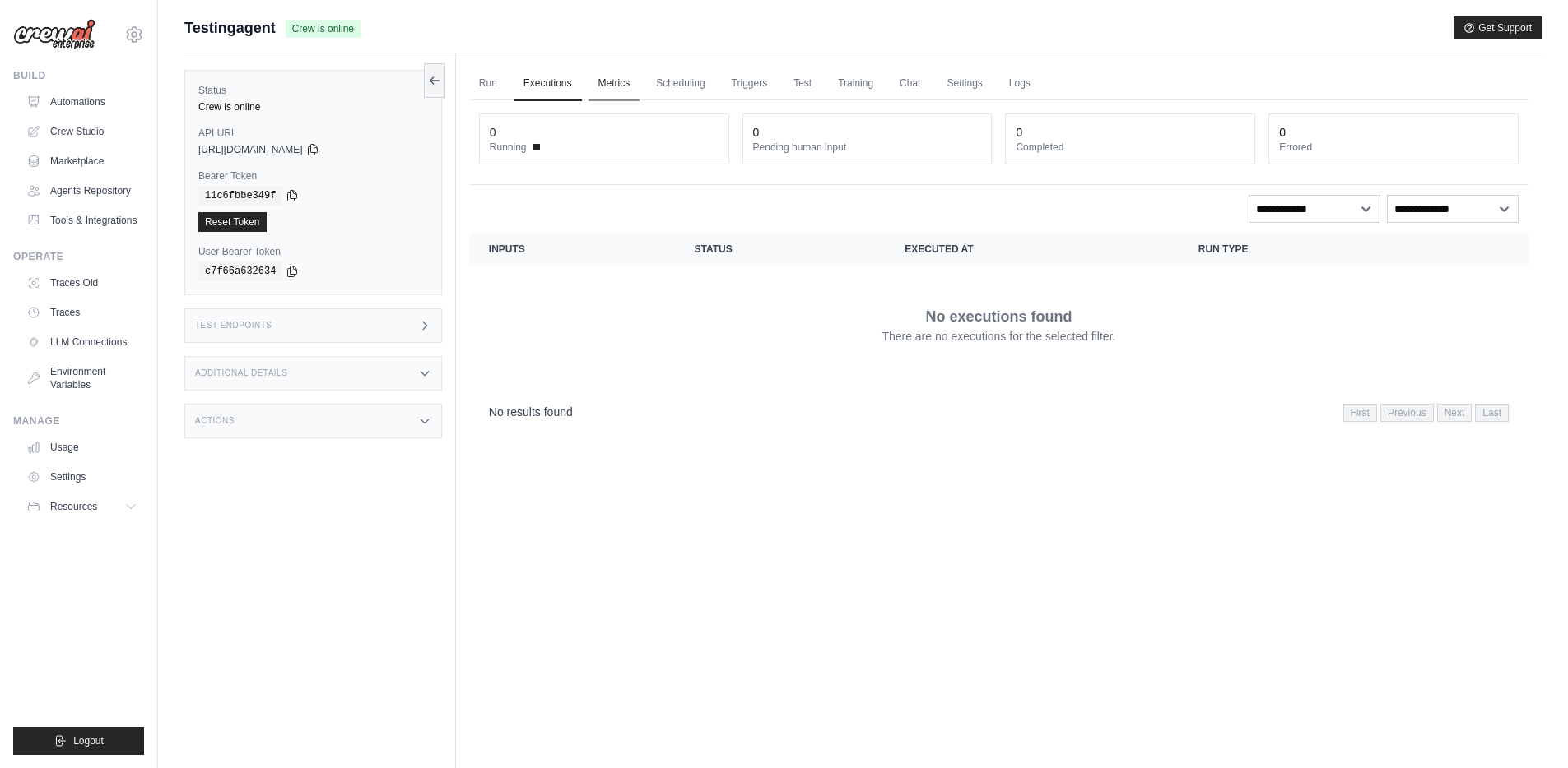
click at [619, 85] on link "Metrics" at bounding box center [613, 84] width 52 height 35
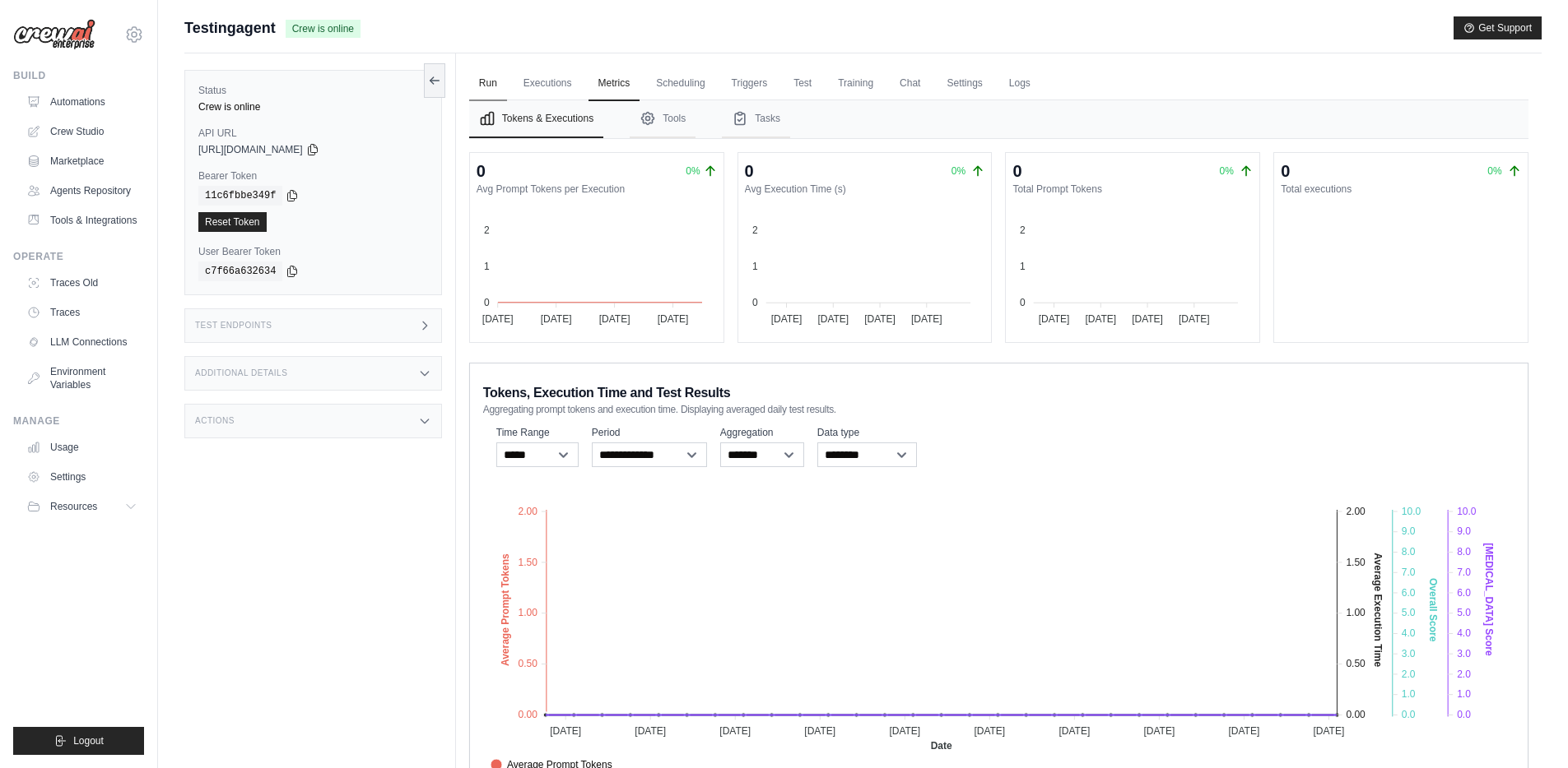
click at [491, 81] on link "Run" at bounding box center [487, 84] width 38 height 35
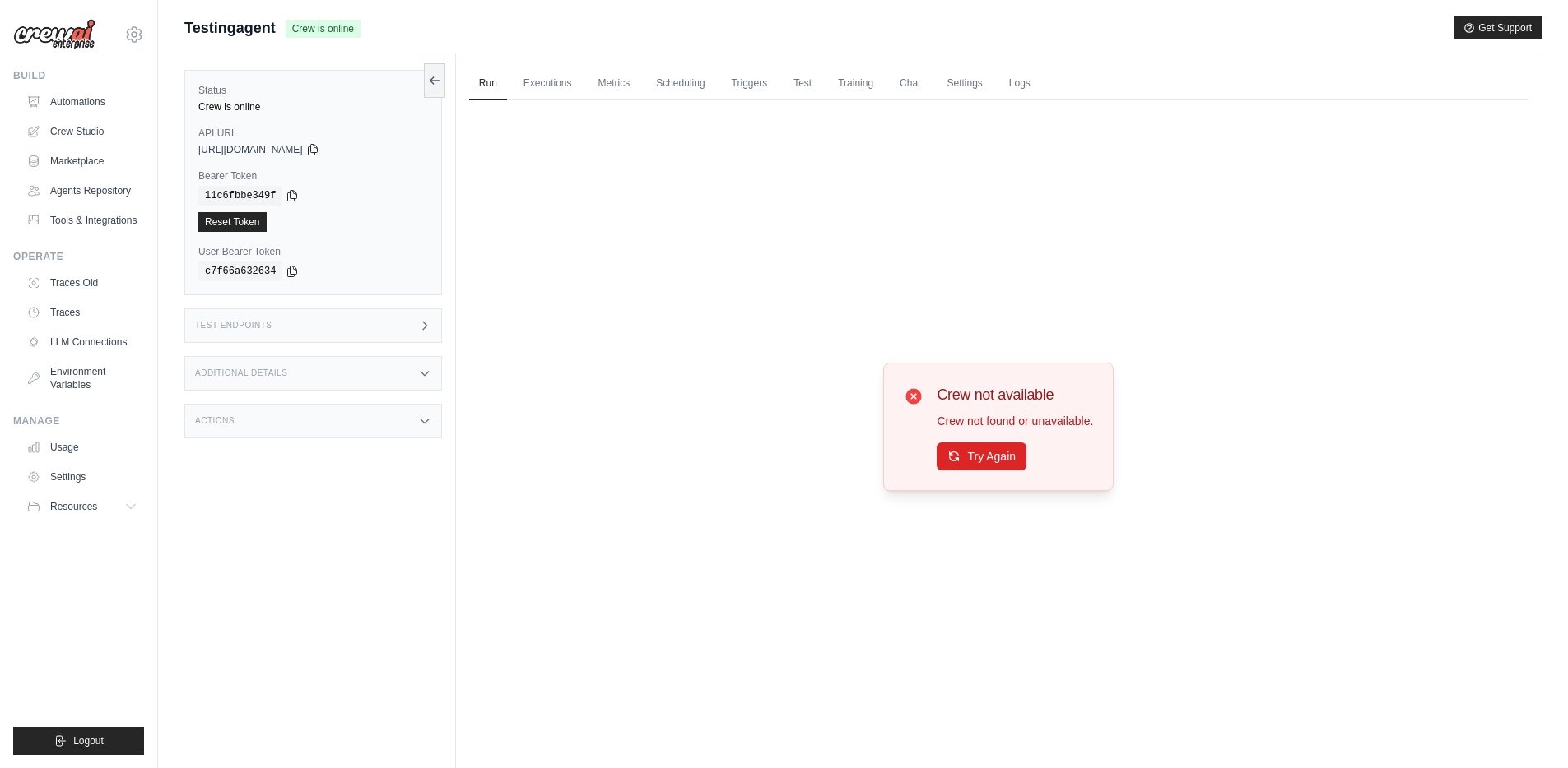
click at [366, 335] on div "Test Endpoints" at bounding box center [313, 326] width 257 height 35
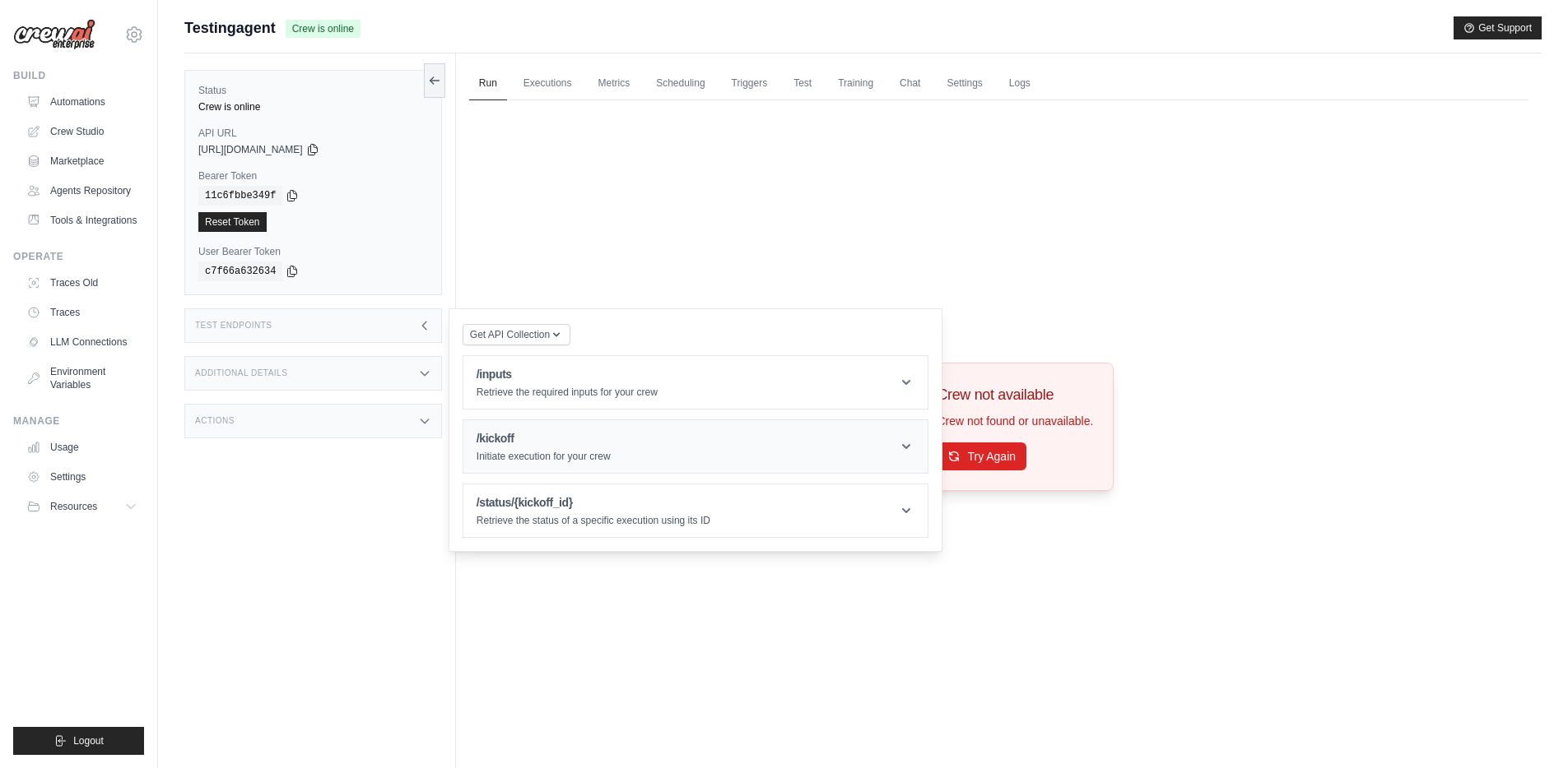
click at [536, 453] on p "Initiate execution for your crew" at bounding box center [543, 457] width 135 height 14
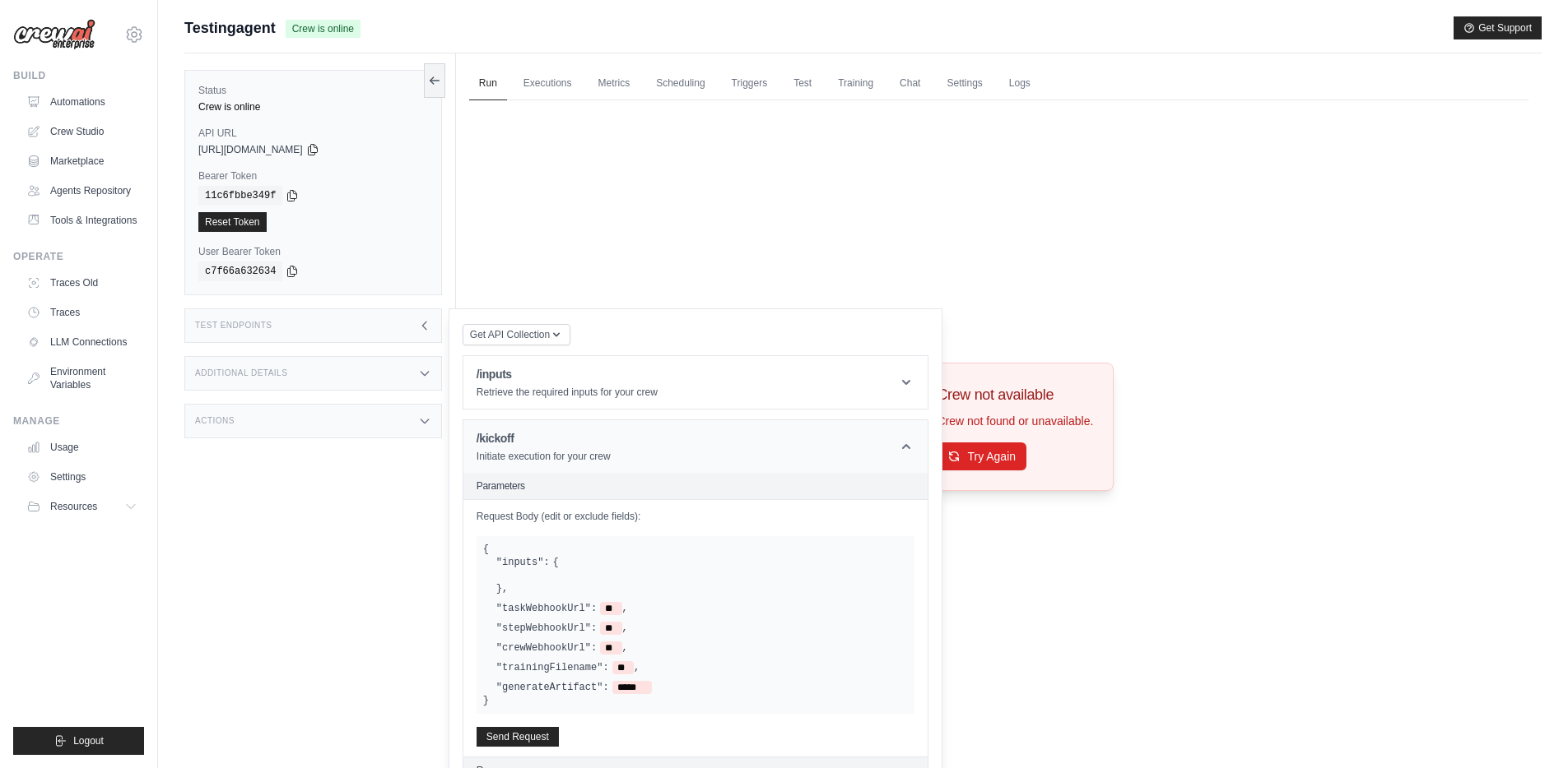
click at [536, 453] on p "Initiate execution for your crew" at bounding box center [543, 457] width 135 height 14
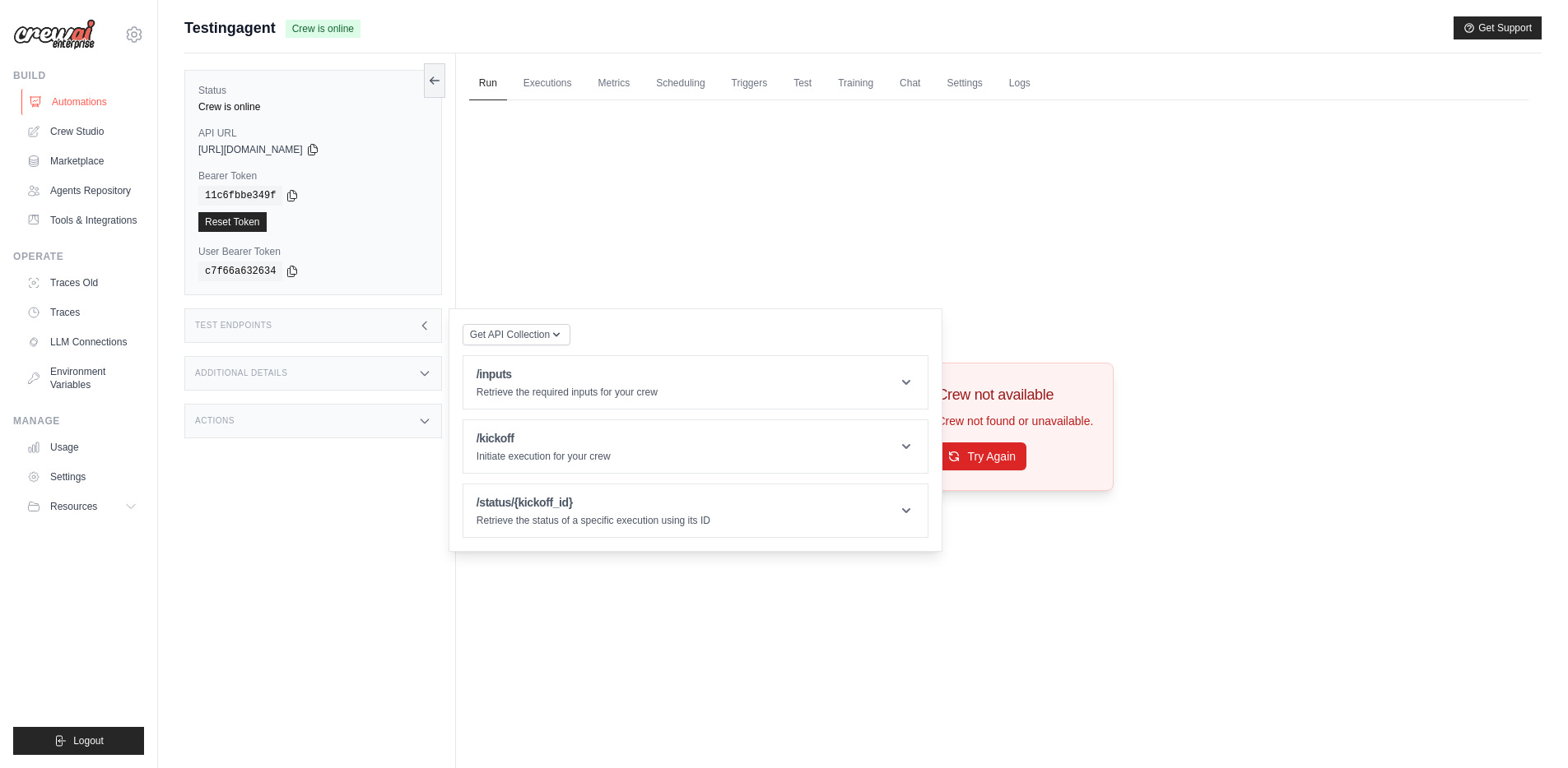
click at [97, 98] on link "Automations" at bounding box center [83, 101] width 124 height 26
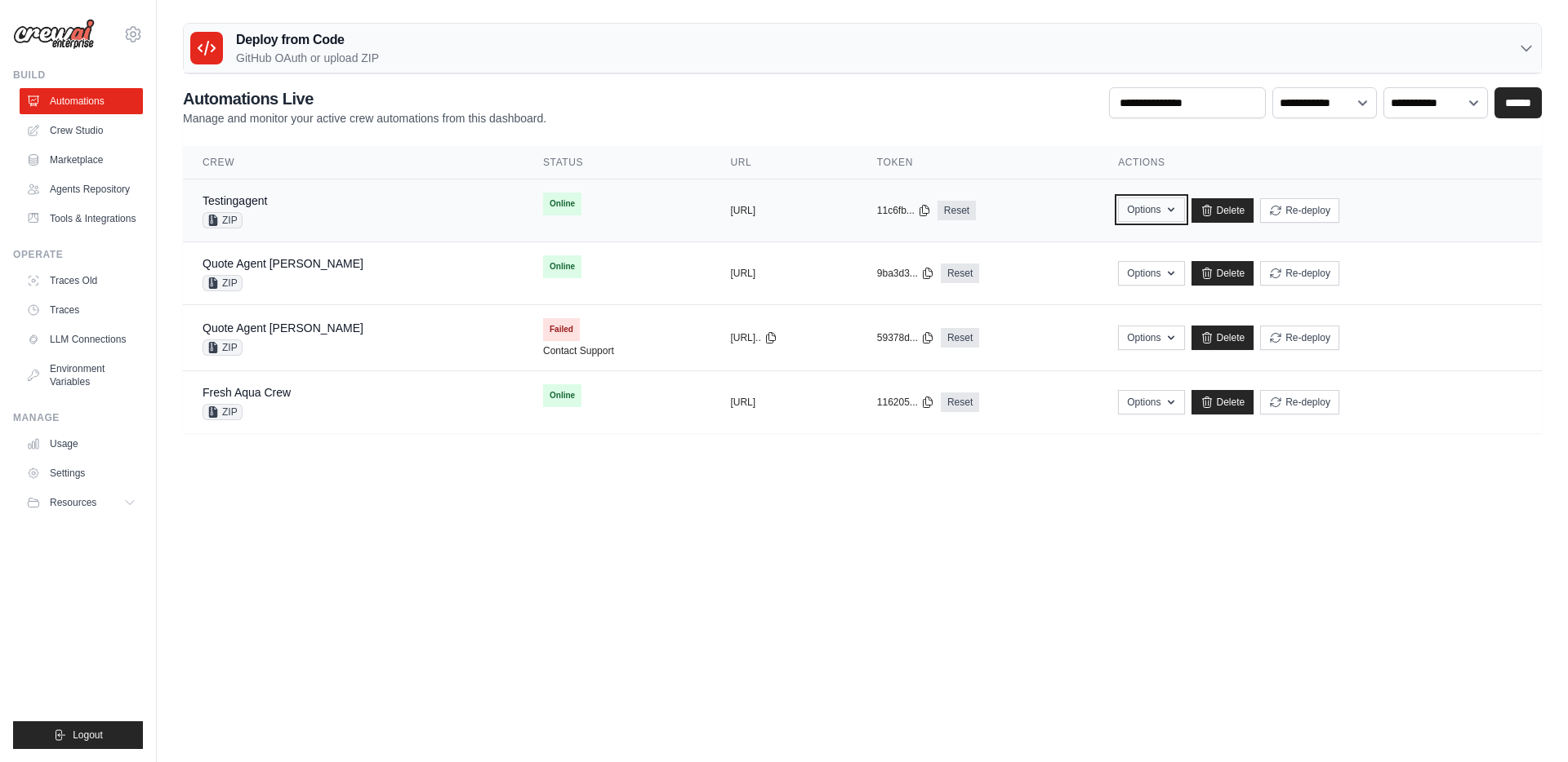
click at [1178, 210] on icon "button" at bounding box center [1171, 210] width 13 height 13
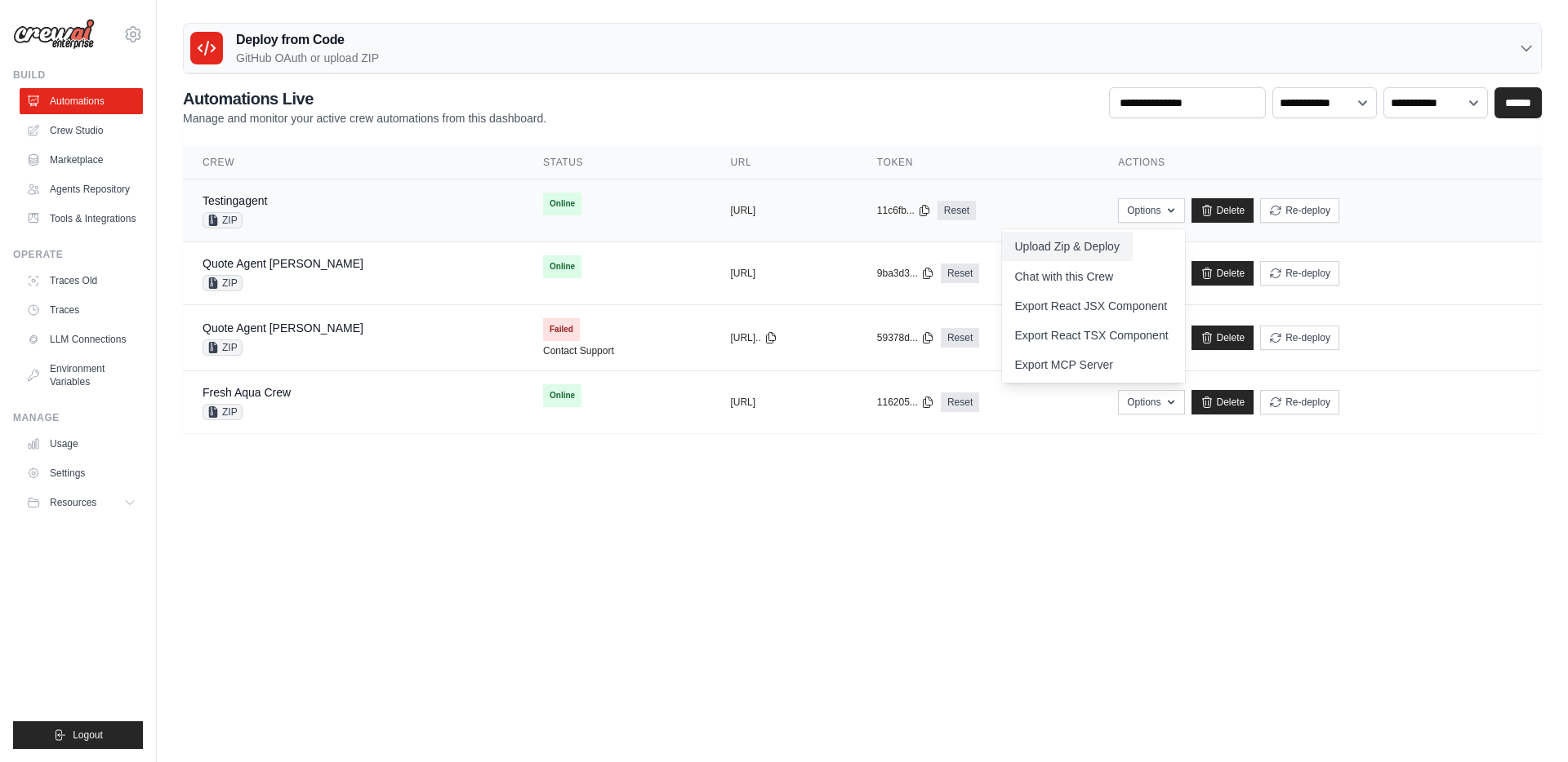
click at [1131, 251] on button "Upload Zip & Deploy" at bounding box center [1067, 246] width 131 height 29
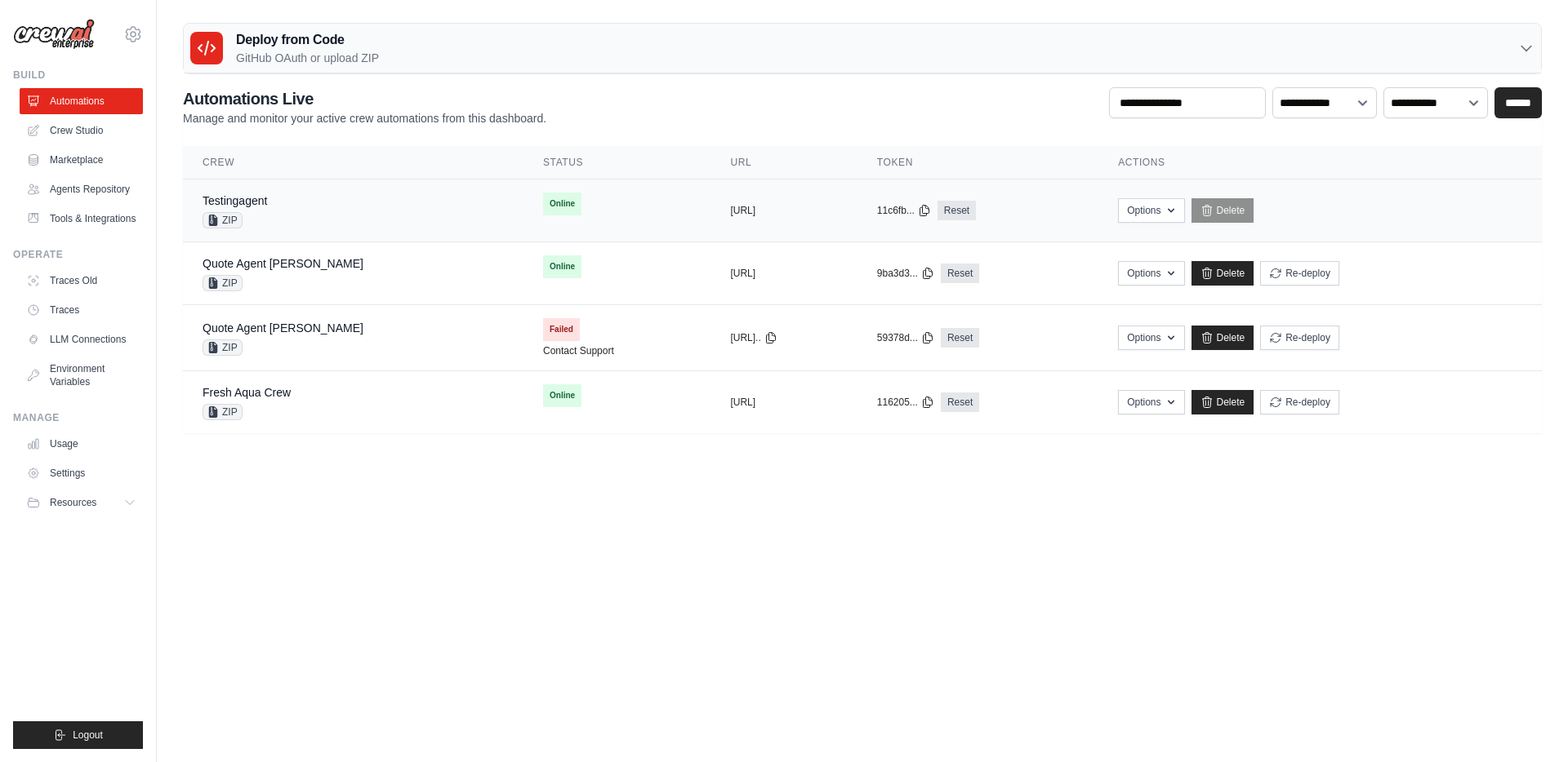
click at [347, 204] on div "Testingagent ZIP" at bounding box center [353, 211] width 301 height 36
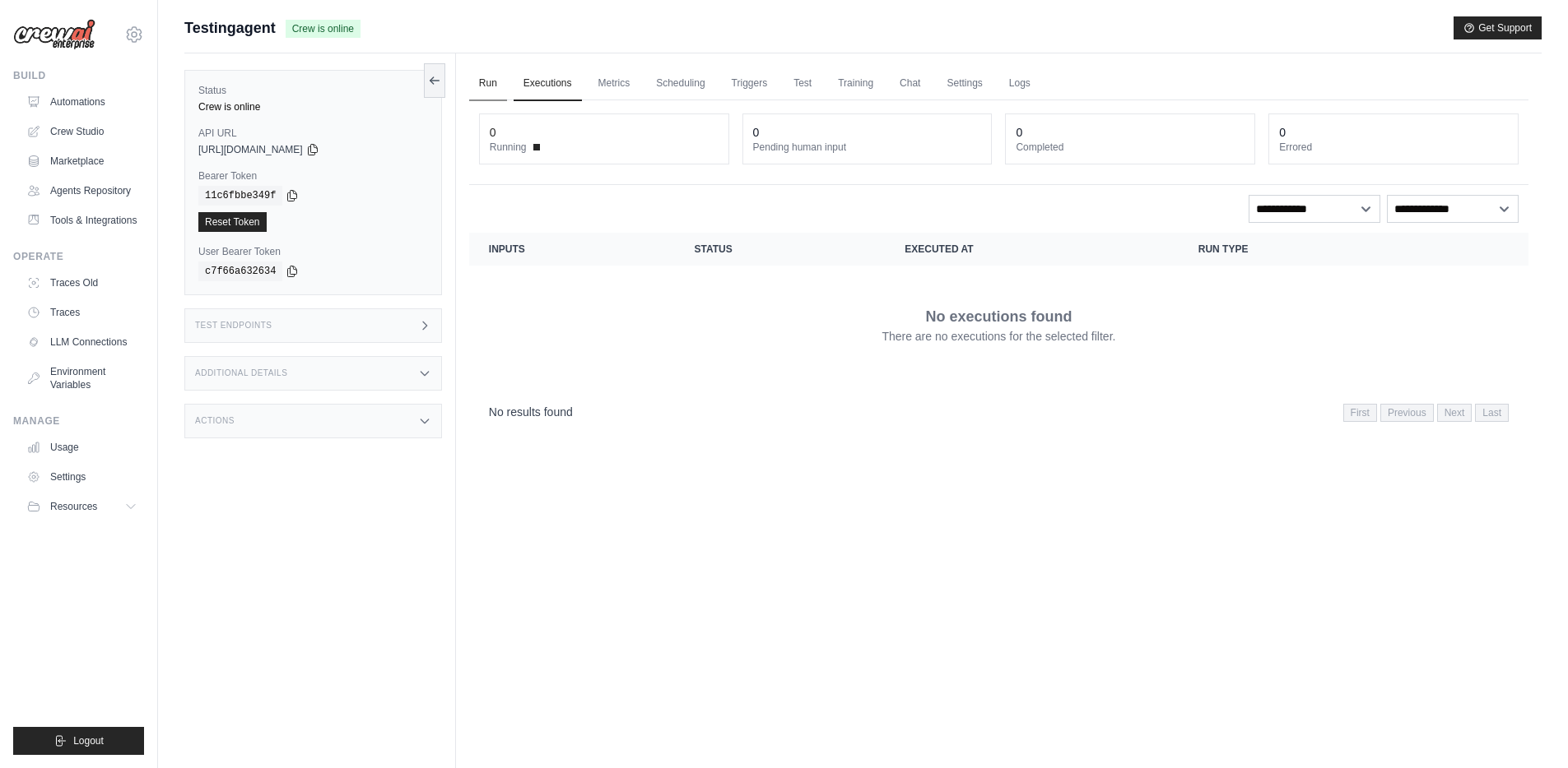
click at [490, 85] on link "Run" at bounding box center [487, 84] width 38 height 35
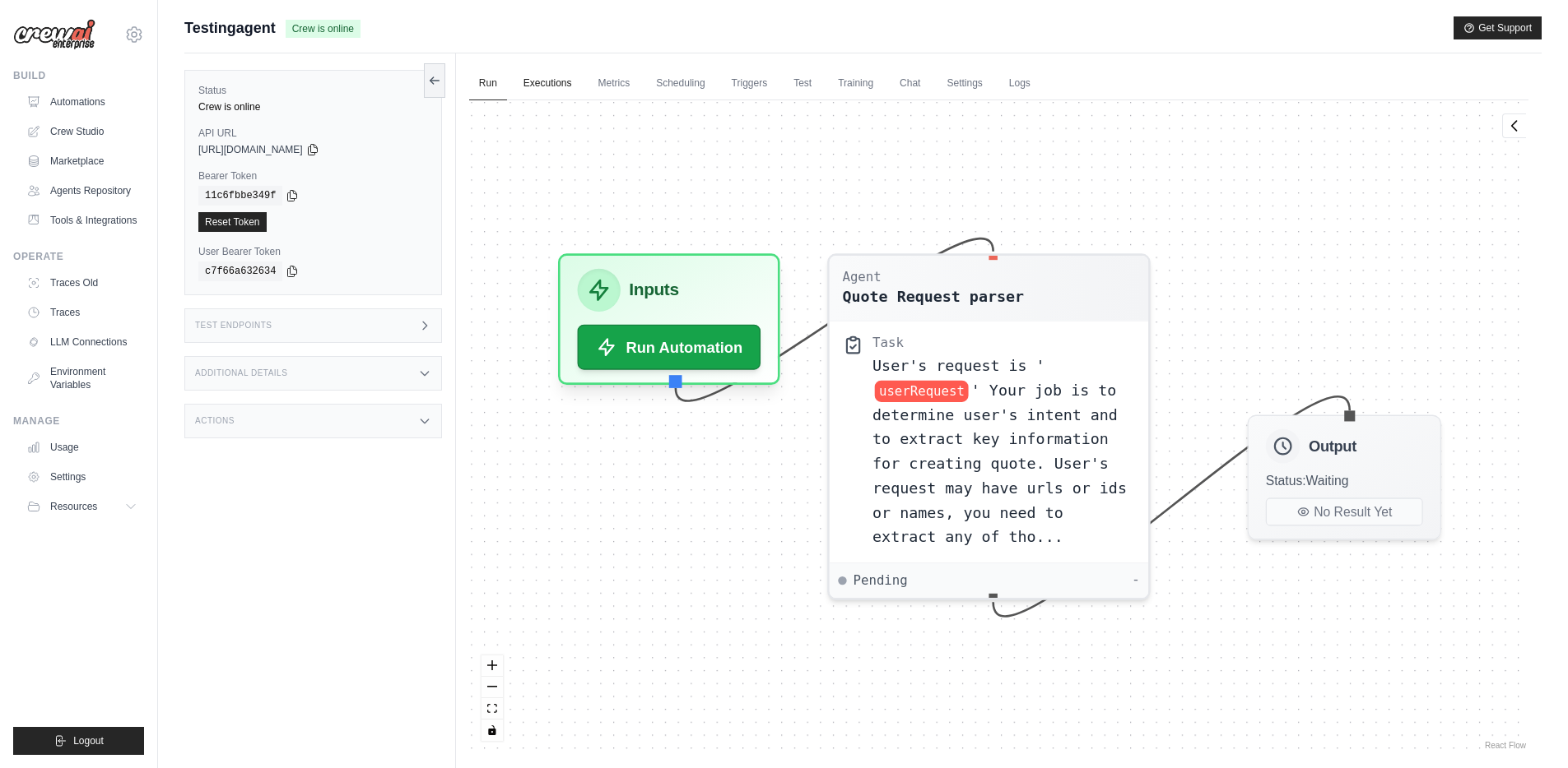
click at [525, 83] on link "Executions" at bounding box center [547, 84] width 69 height 35
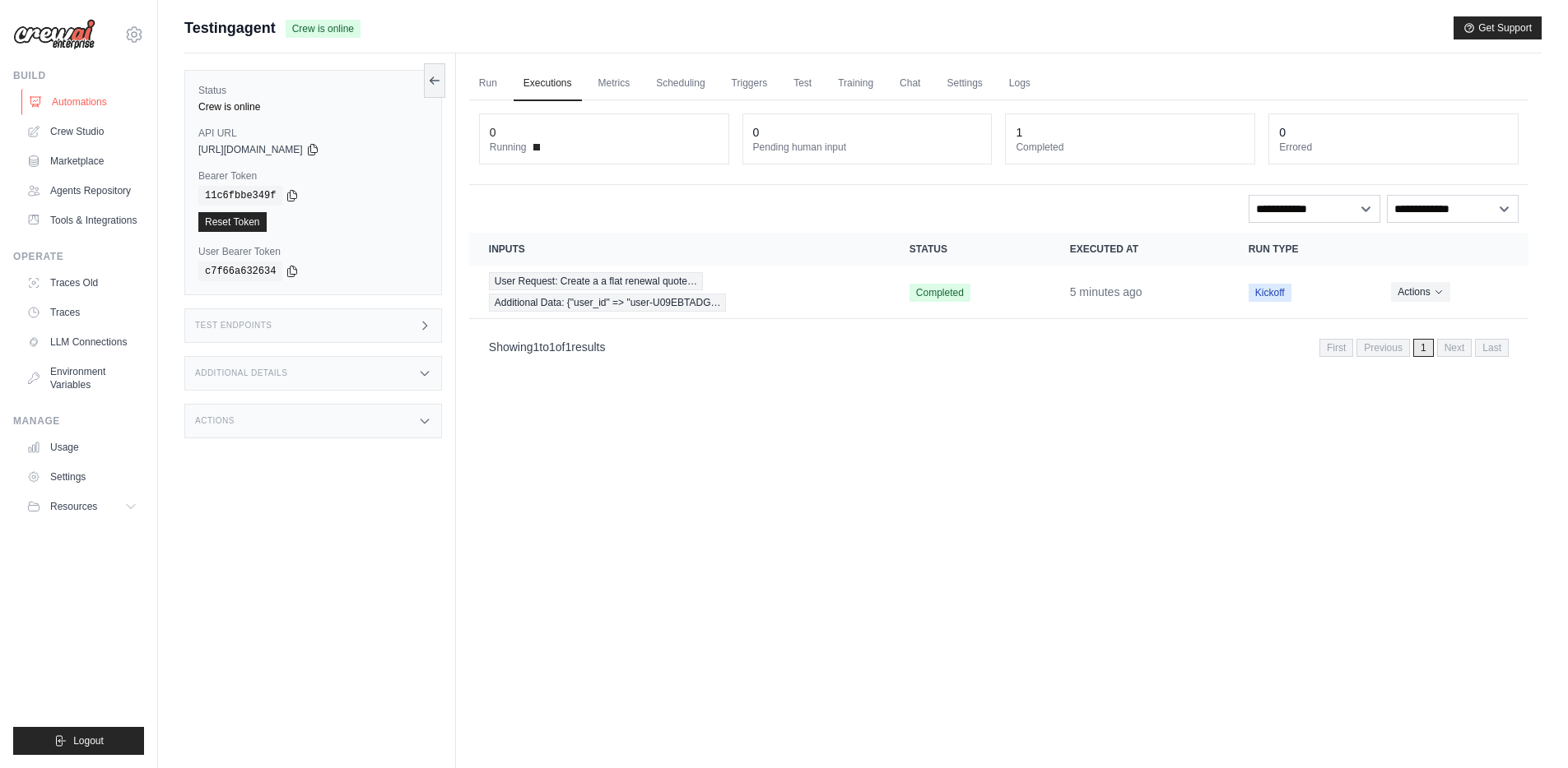
click at [74, 96] on link "Automations" at bounding box center [83, 101] width 124 height 26
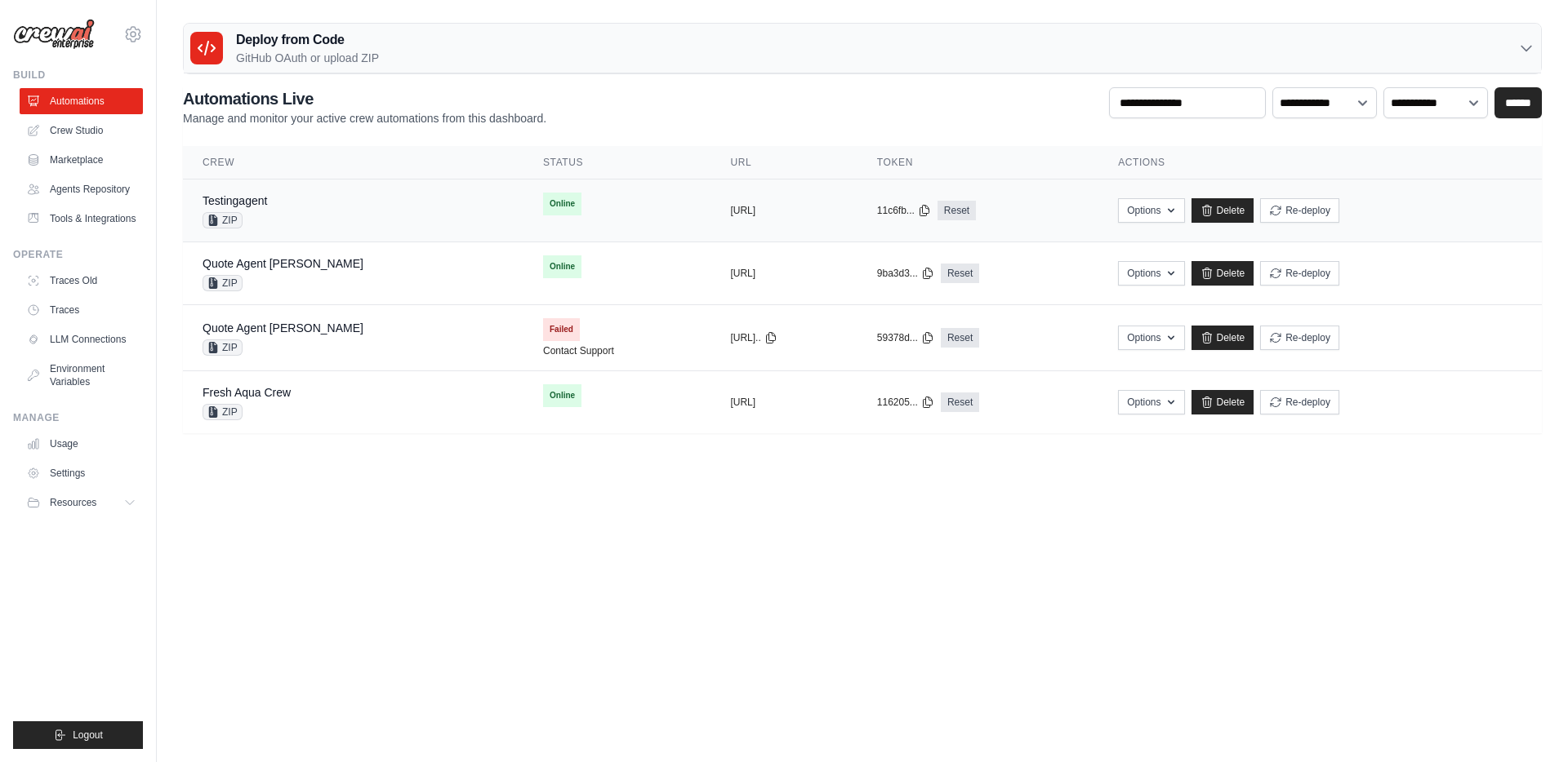
click at [342, 215] on div "Testingagent ZIP" at bounding box center [353, 211] width 301 height 36
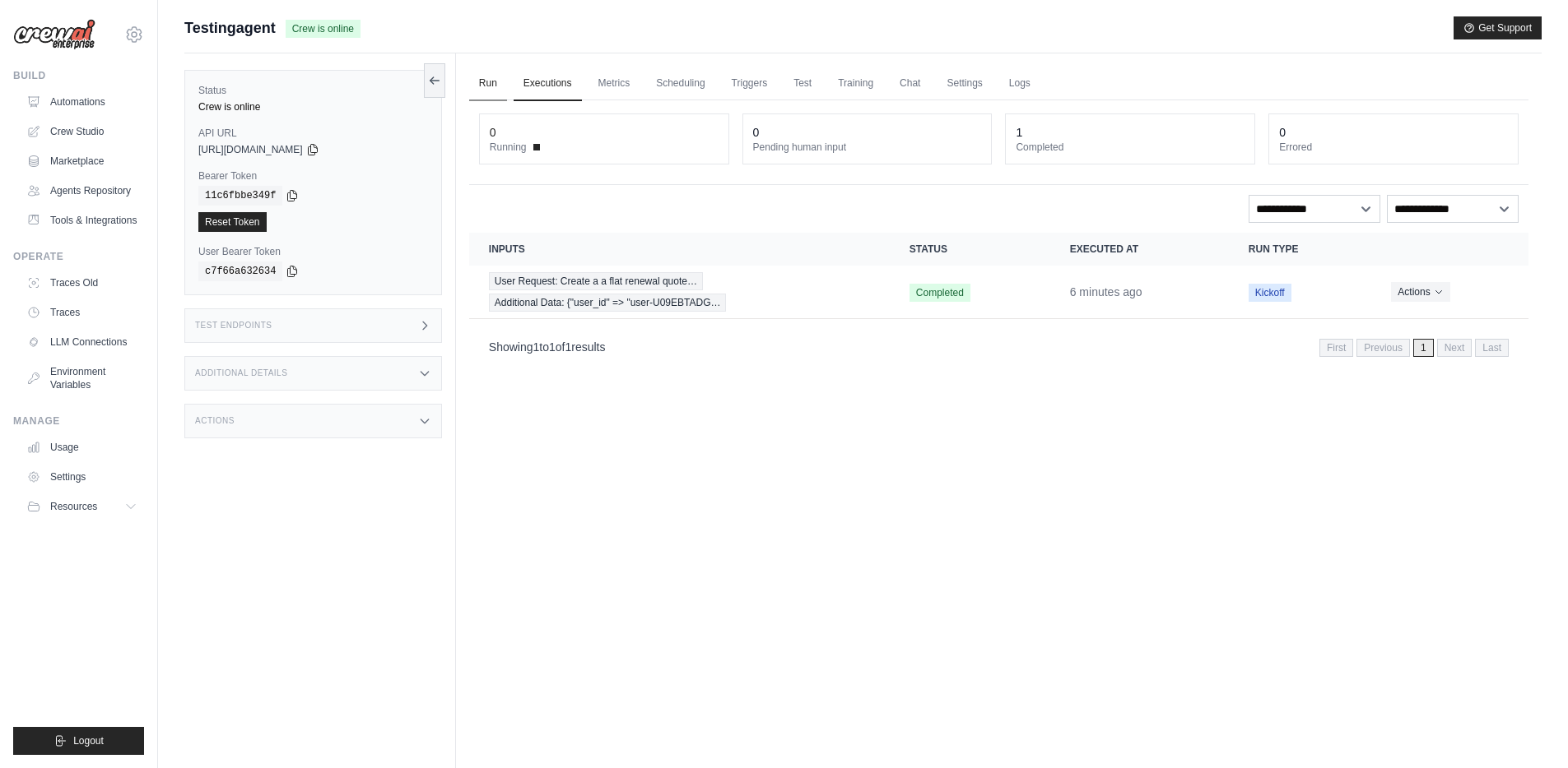
click at [494, 81] on link "Run" at bounding box center [487, 84] width 38 height 35
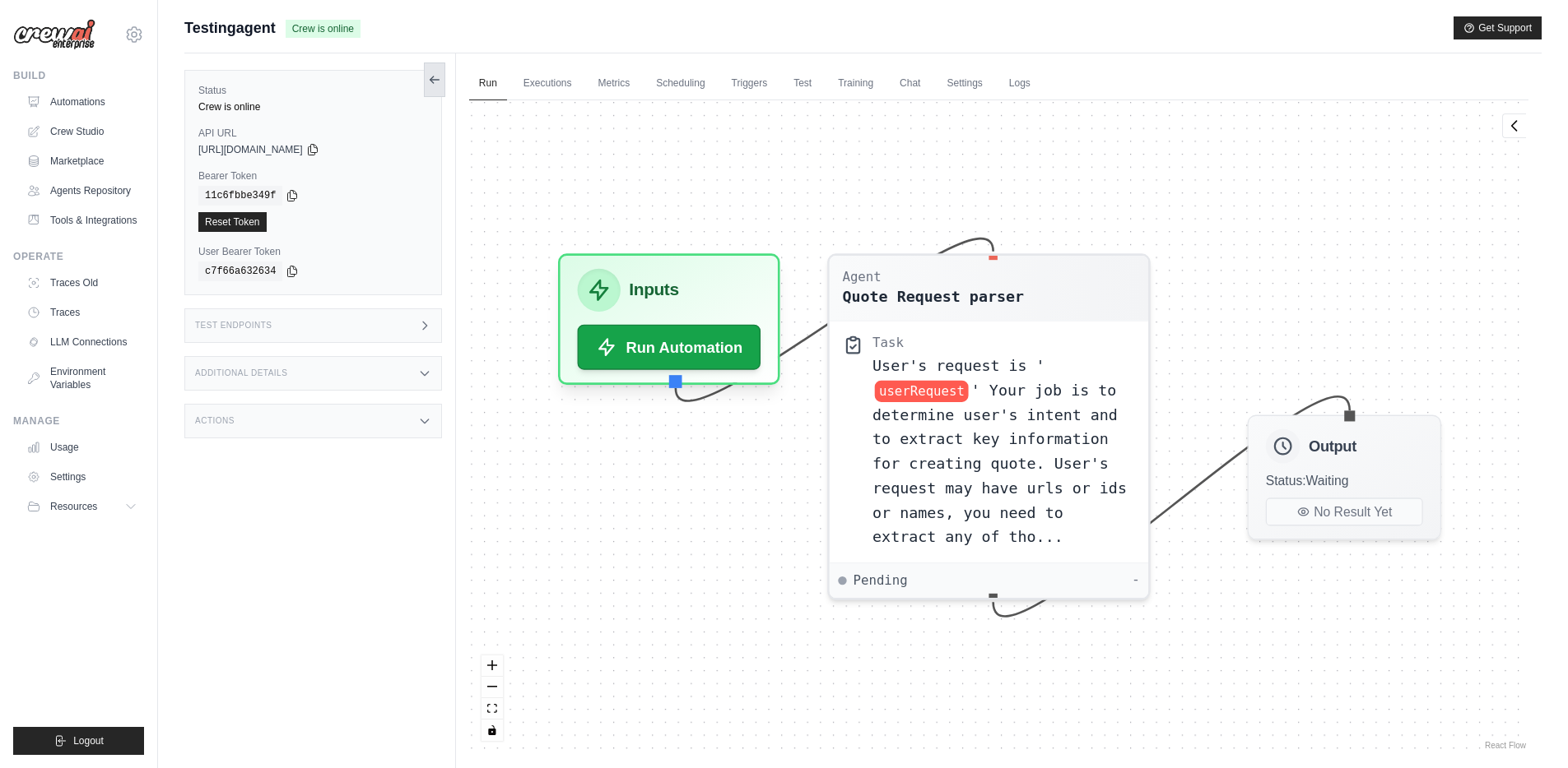
click at [432, 80] on icon at bounding box center [434, 80] width 9 height 0
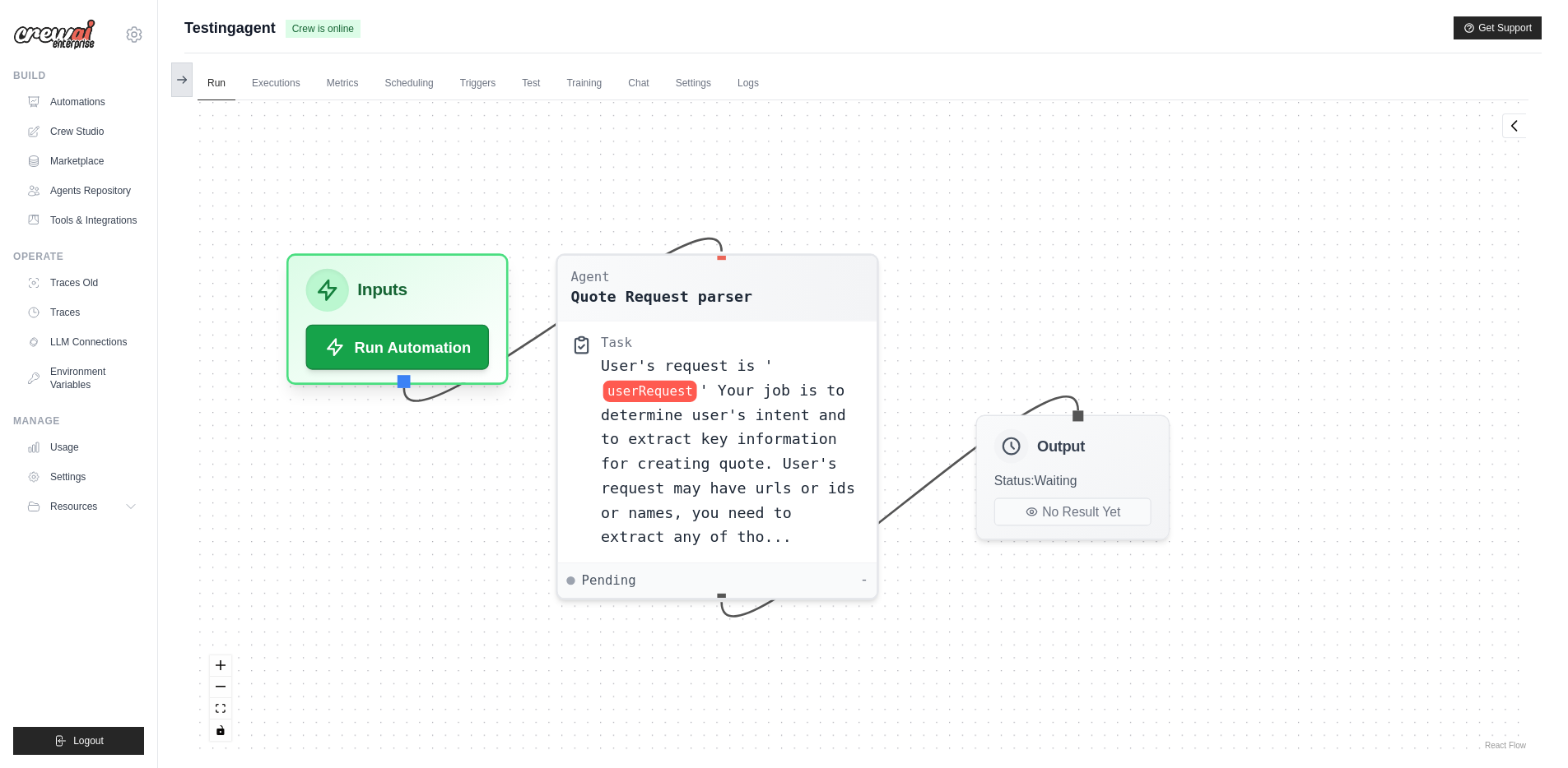
click at [175, 80] on icon at bounding box center [182, 80] width 14 height 14
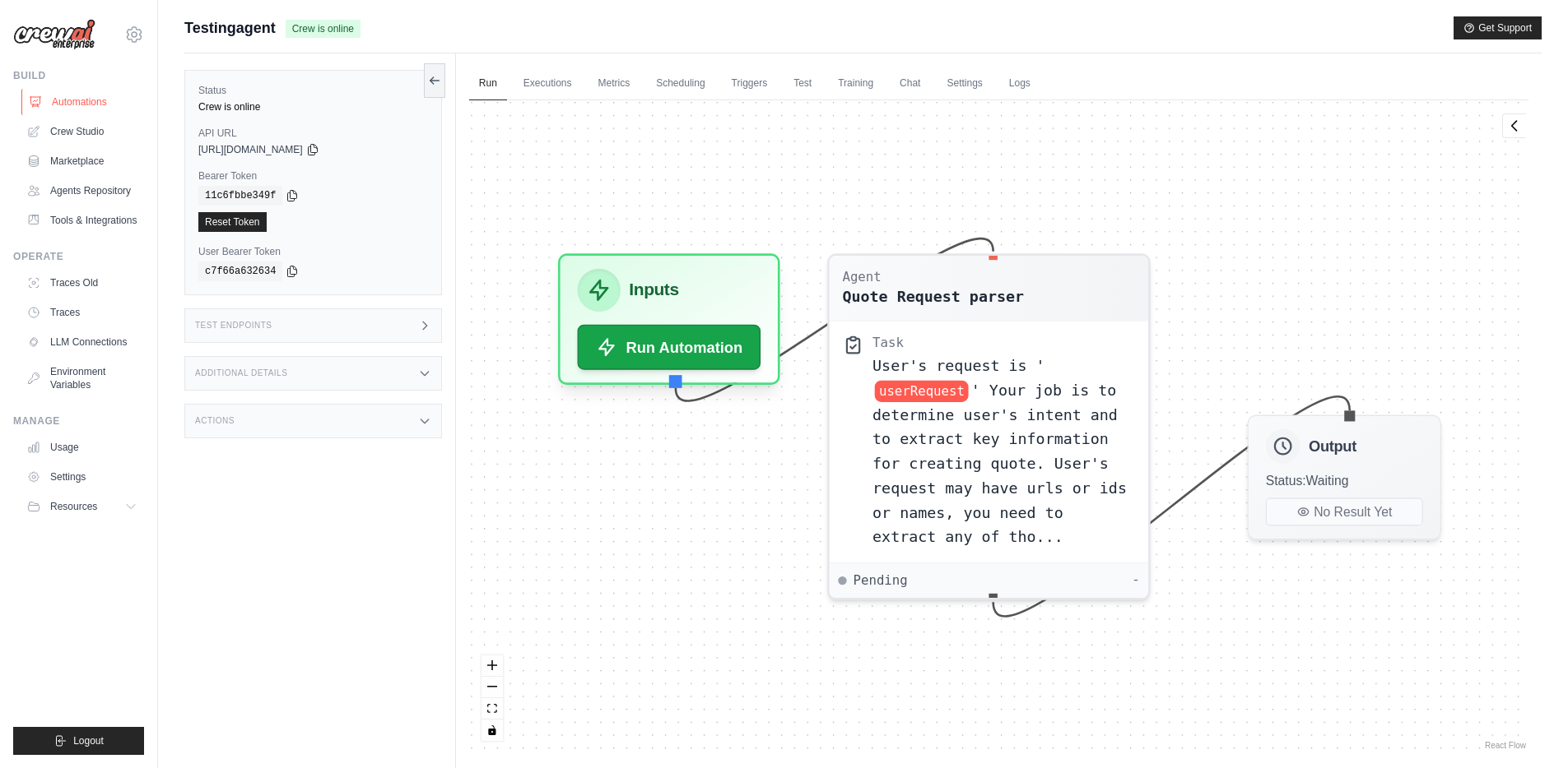
click at [84, 101] on link "Automations" at bounding box center [83, 101] width 124 height 26
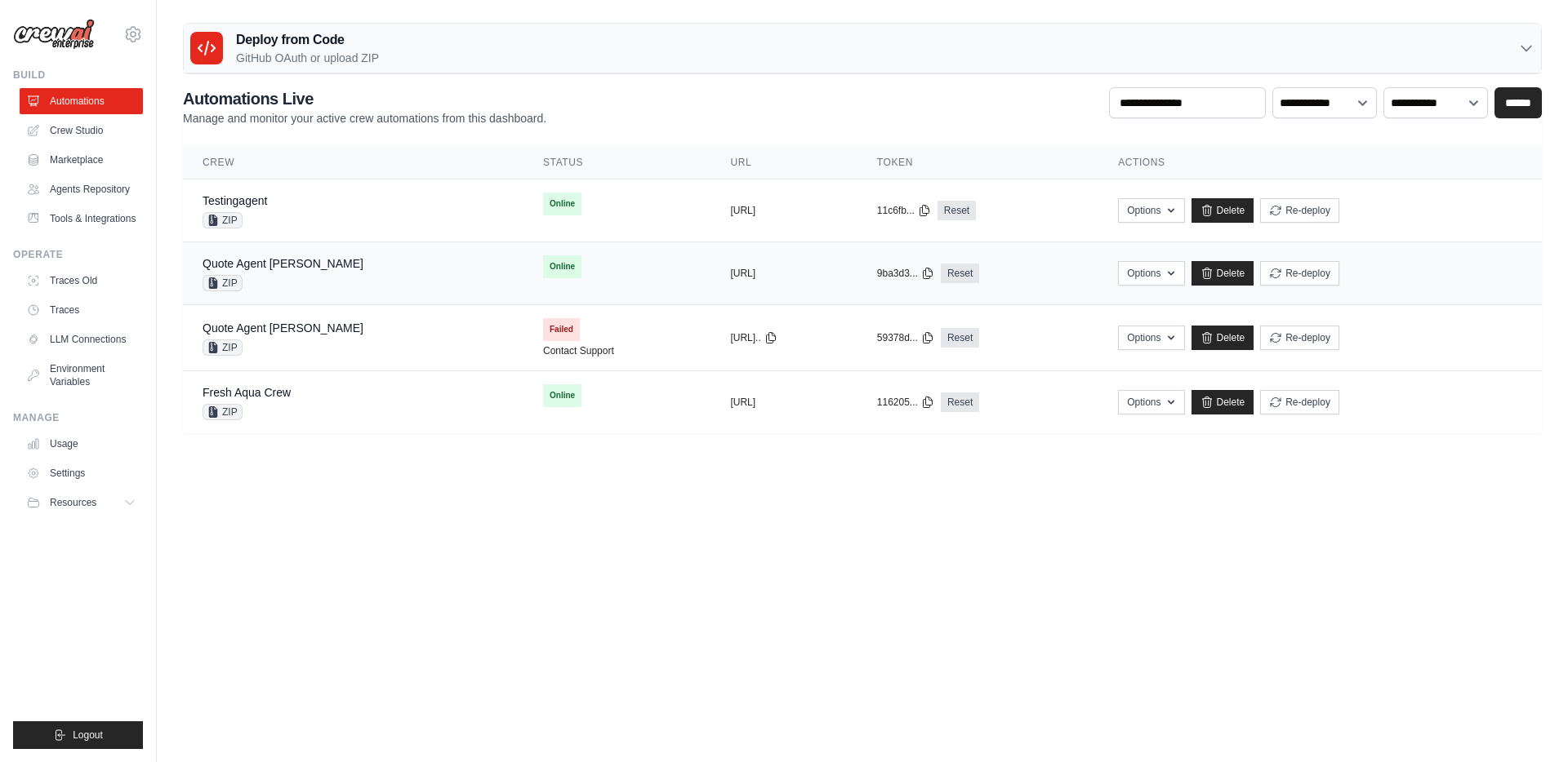
click at [305, 276] on div "ZIP" at bounding box center [283, 283] width 161 height 16
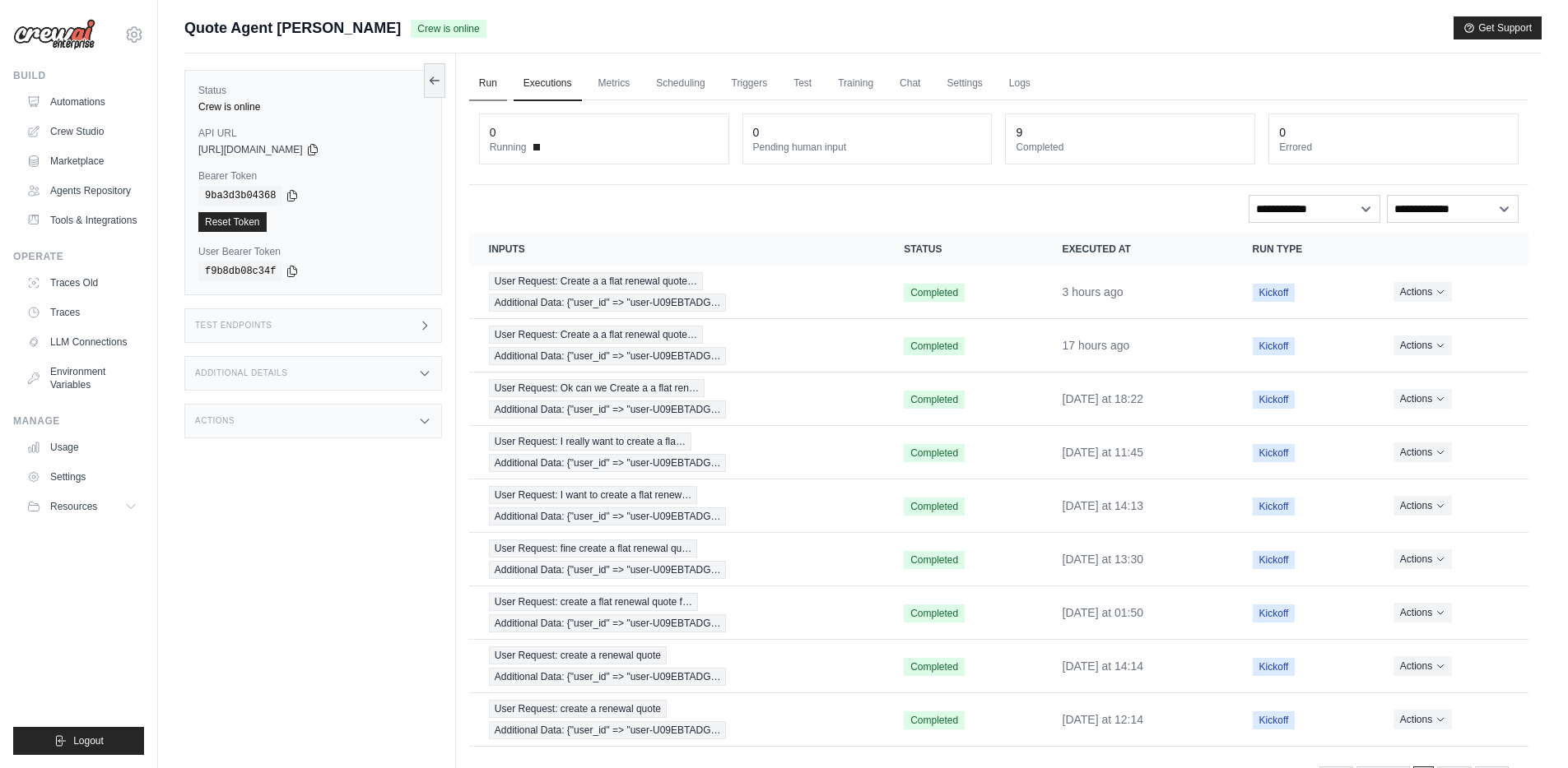
click at [484, 75] on link "Run" at bounding box center [487, 84] width 38 height 35
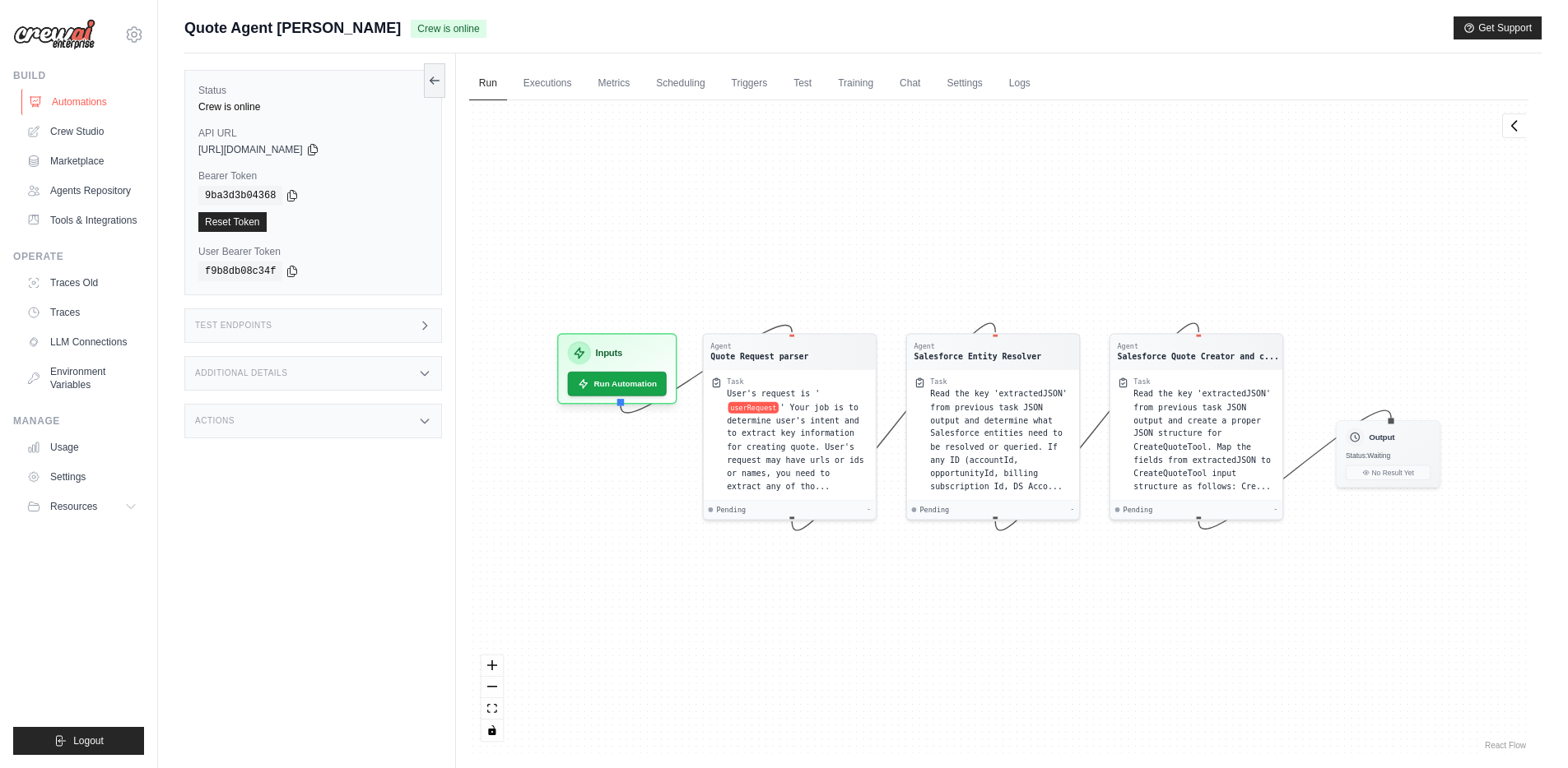
click at [75, 102] on link "Automations" at bounding box center [83, 101] width 124 height 26
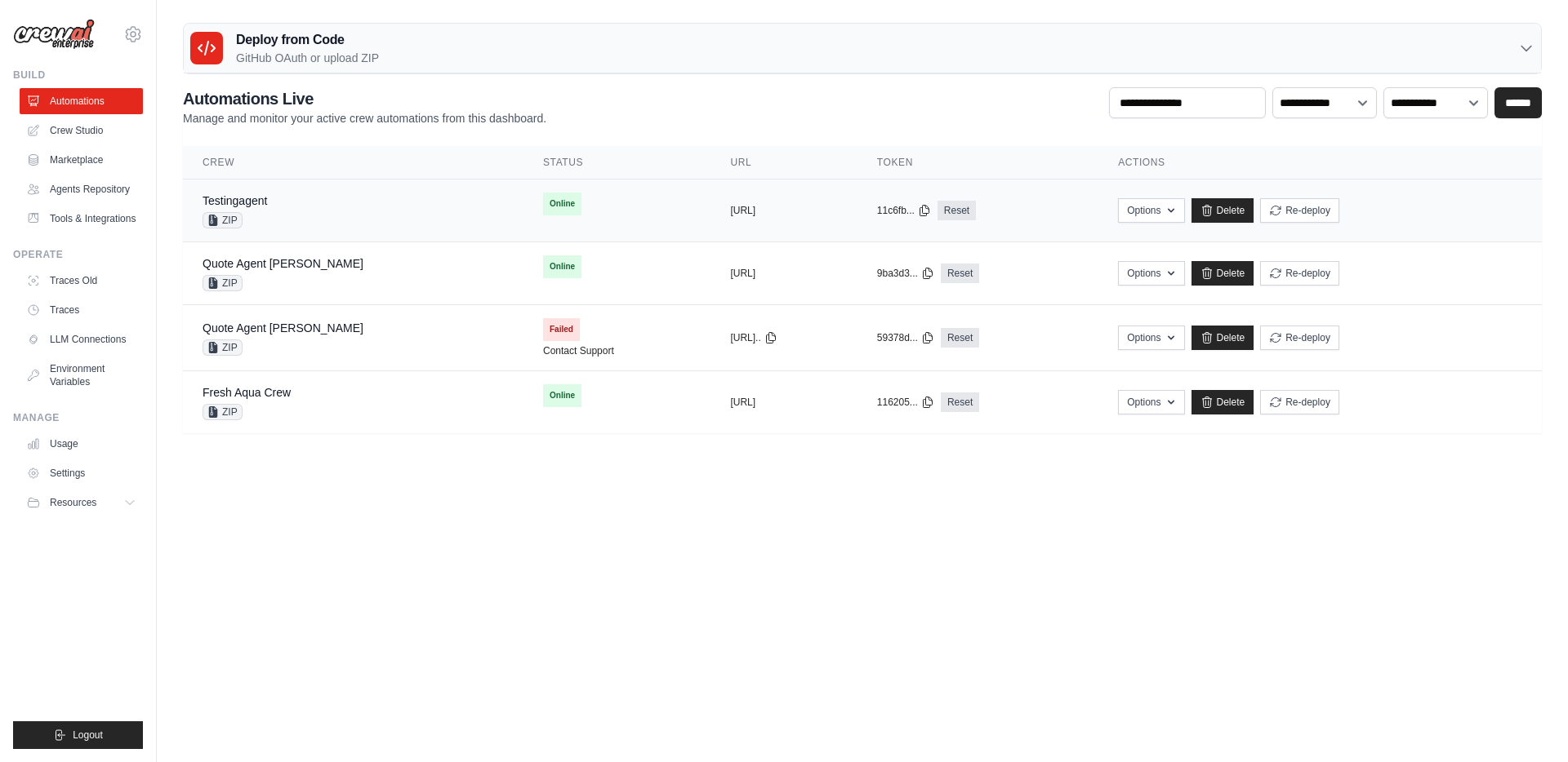
click at [284, 211] on div "Testingagent ZIP" at bounding box center [353, 211] width 301 height 36
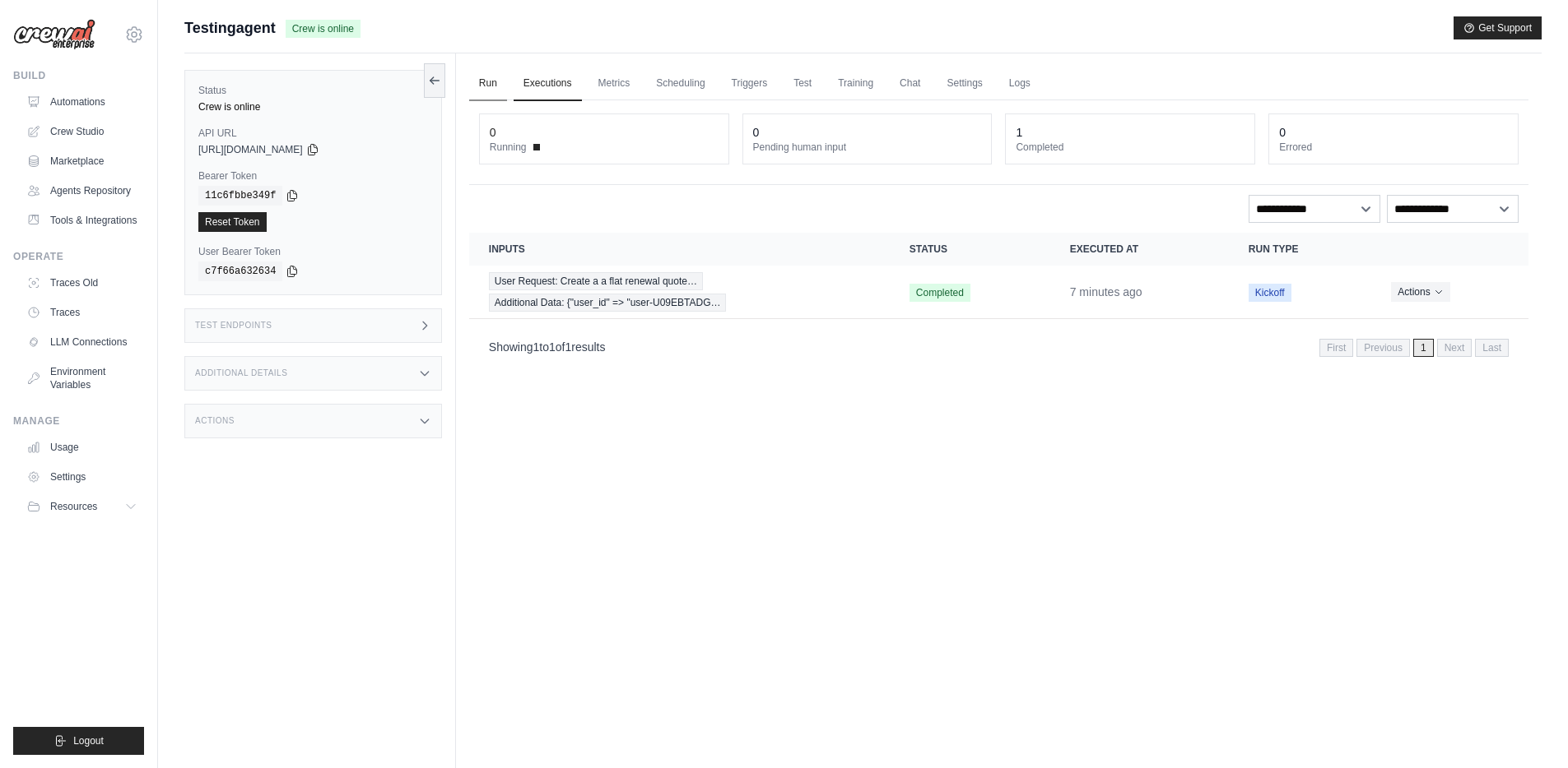
click at [495, 88] on link "Run" at bounding box center [487, 84] width 38 height 35
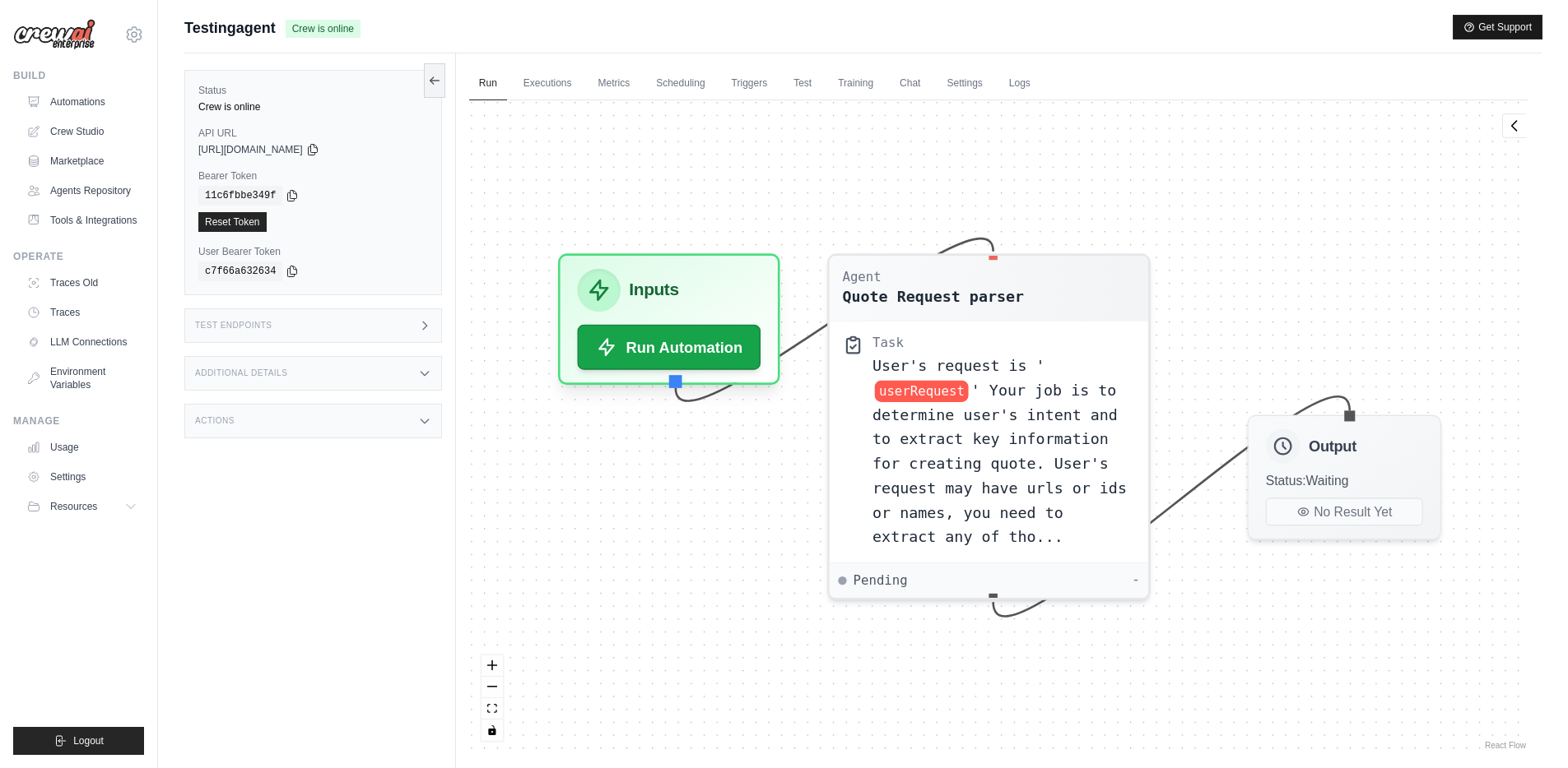
click at [1502, 34] on button "Get Support" at bounding box center [1498, 26] width 88 height 23
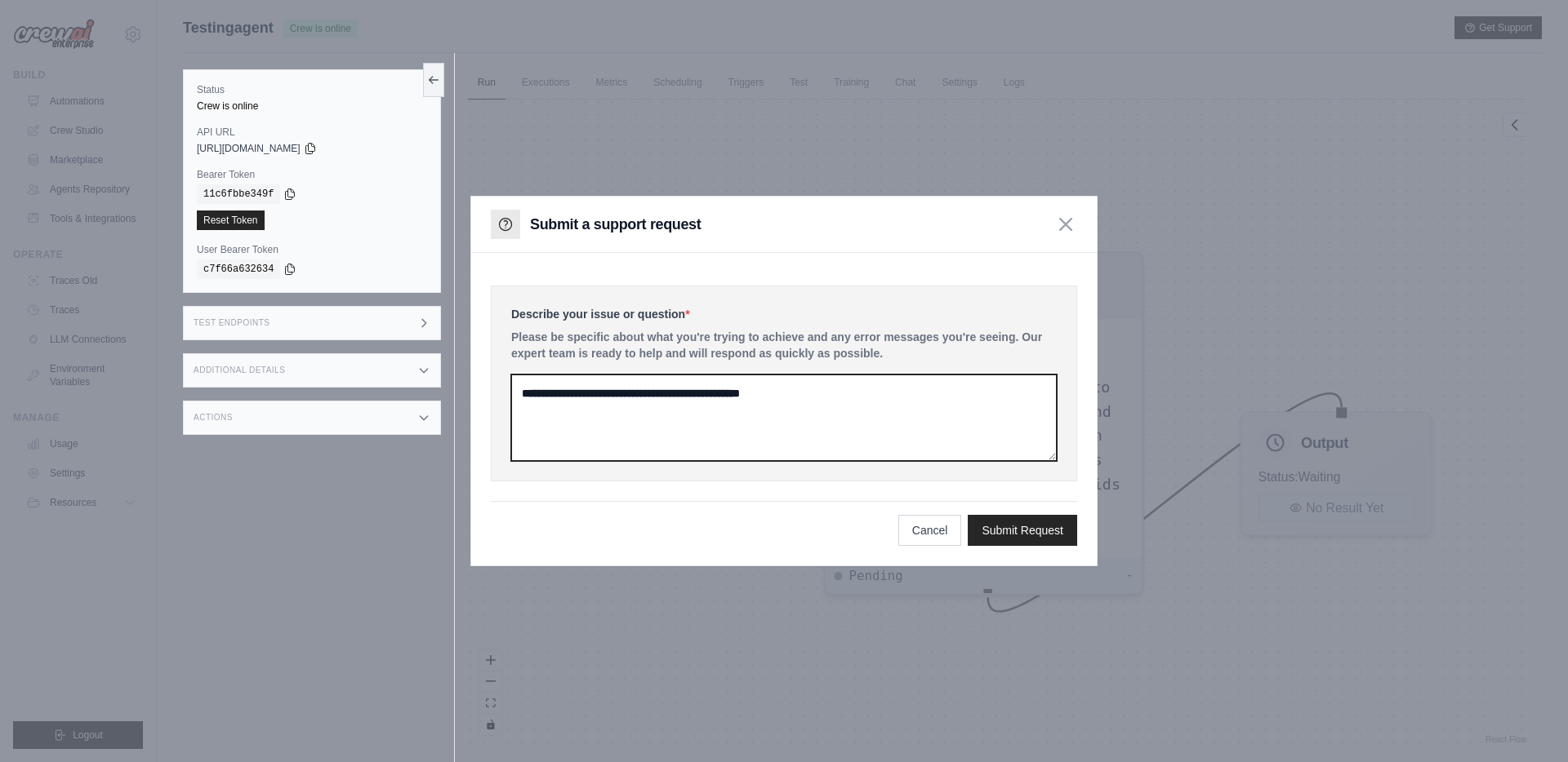
click at [639, 396] on textarea at bounding box center [784, 417] width 546 height 86
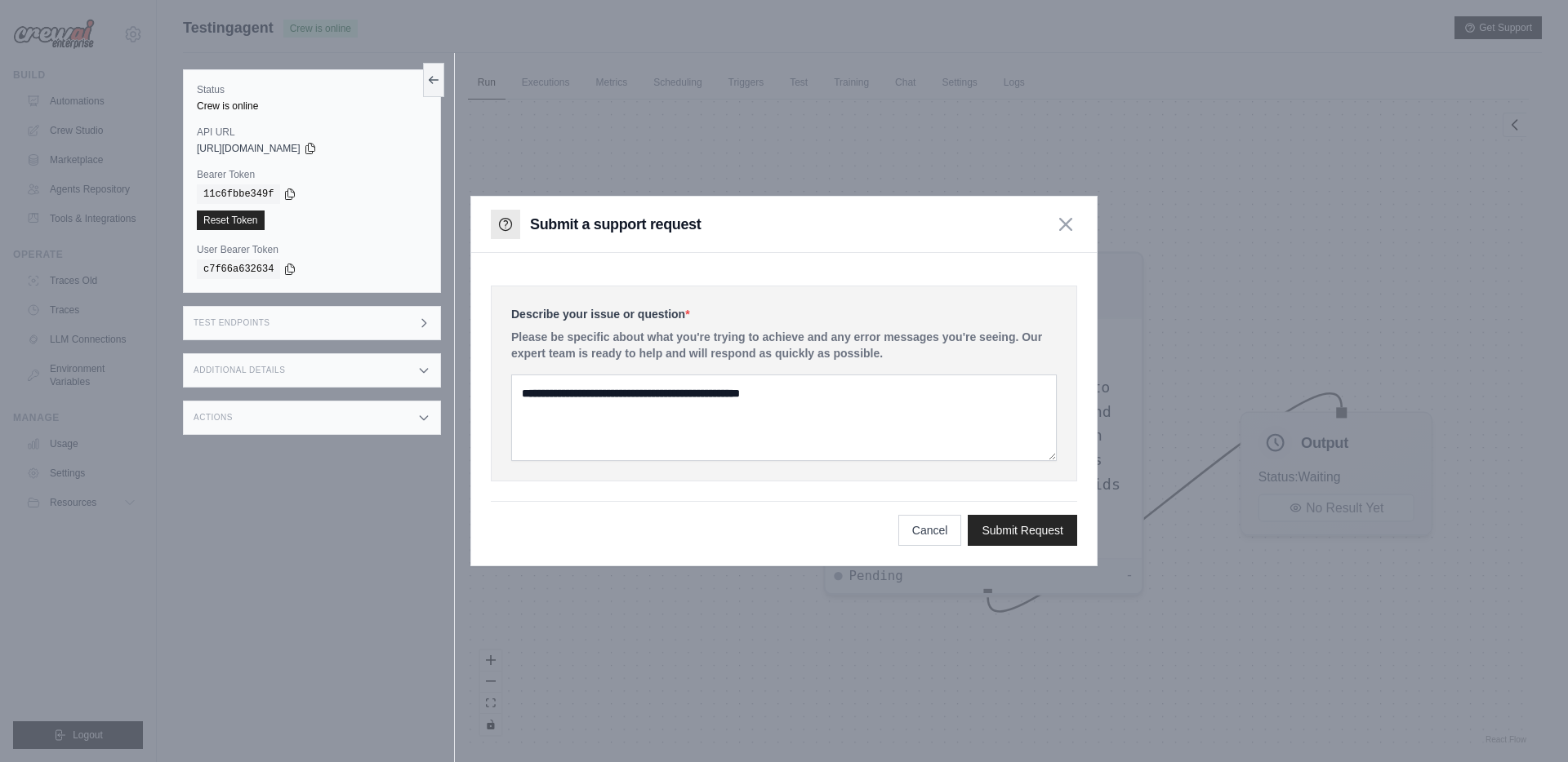
click at [1062, 224] on icon "button" at bounding box center [1066, 225] width 13 height 13
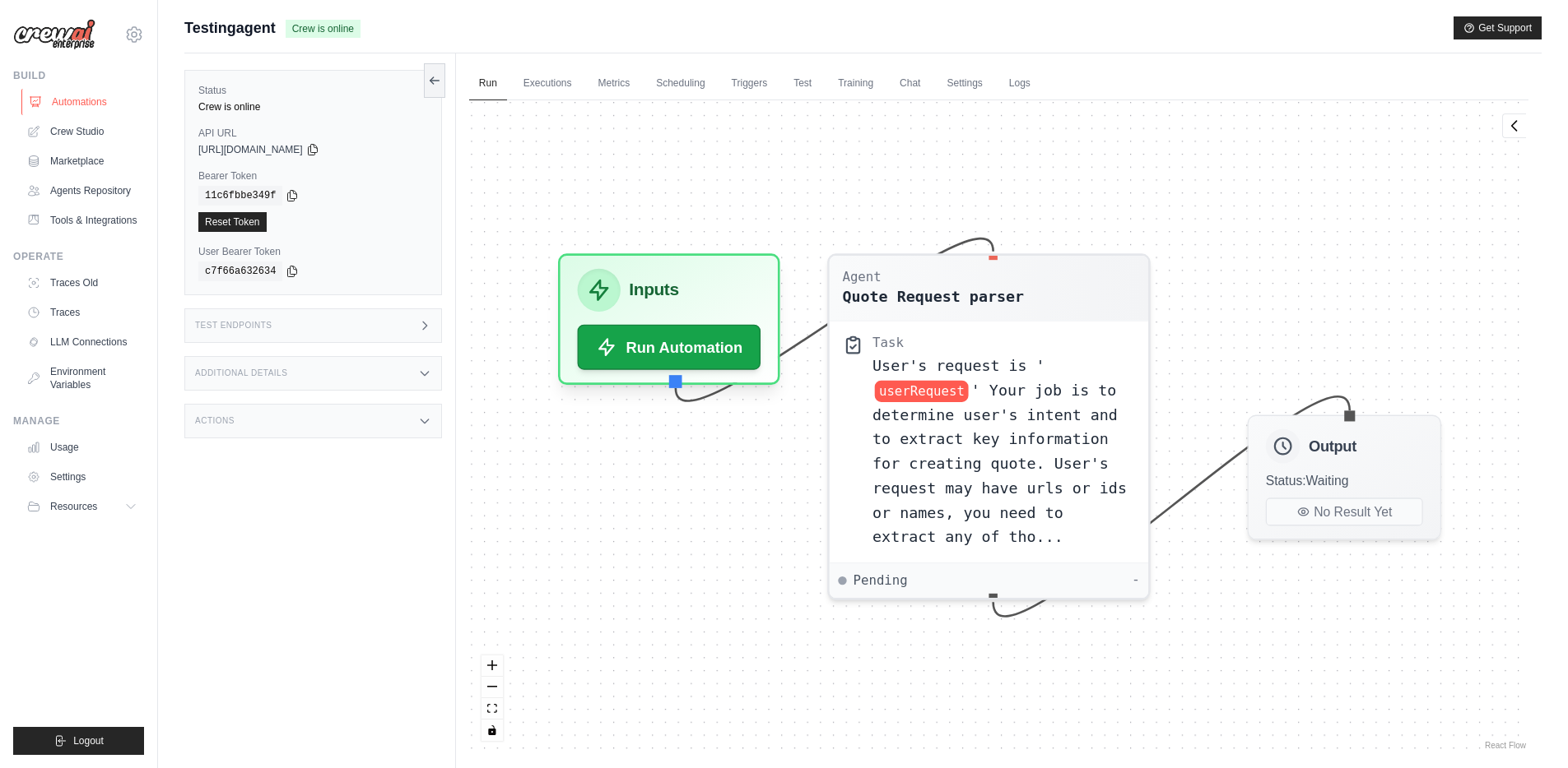
click at [68, 101] on link "Automations" at bounding box center [83, 101] width 124 height 26
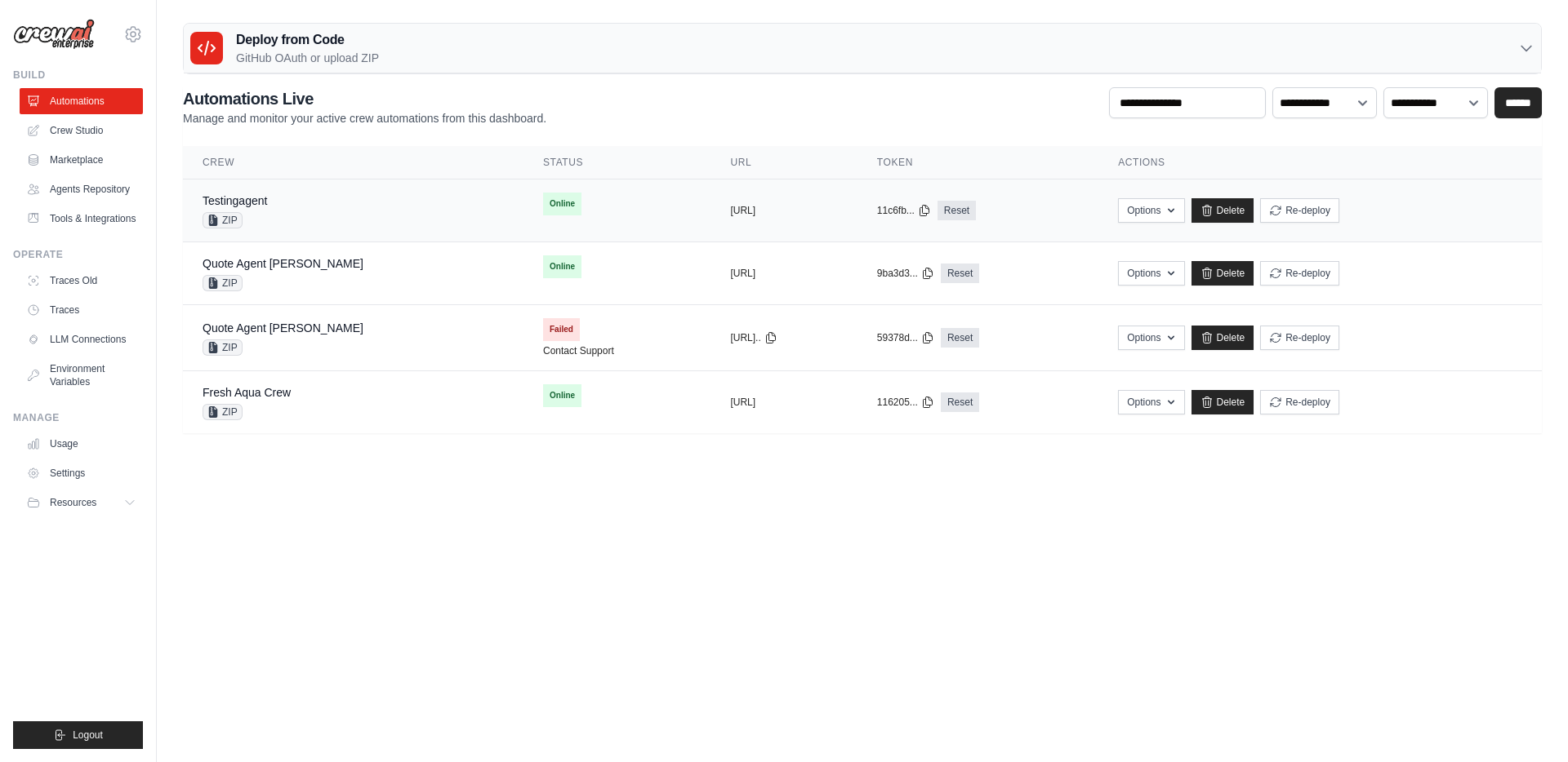
click at [326, 212] on div "Testingagent ZIP" at bounding box center [353, 211] width 301 height 36
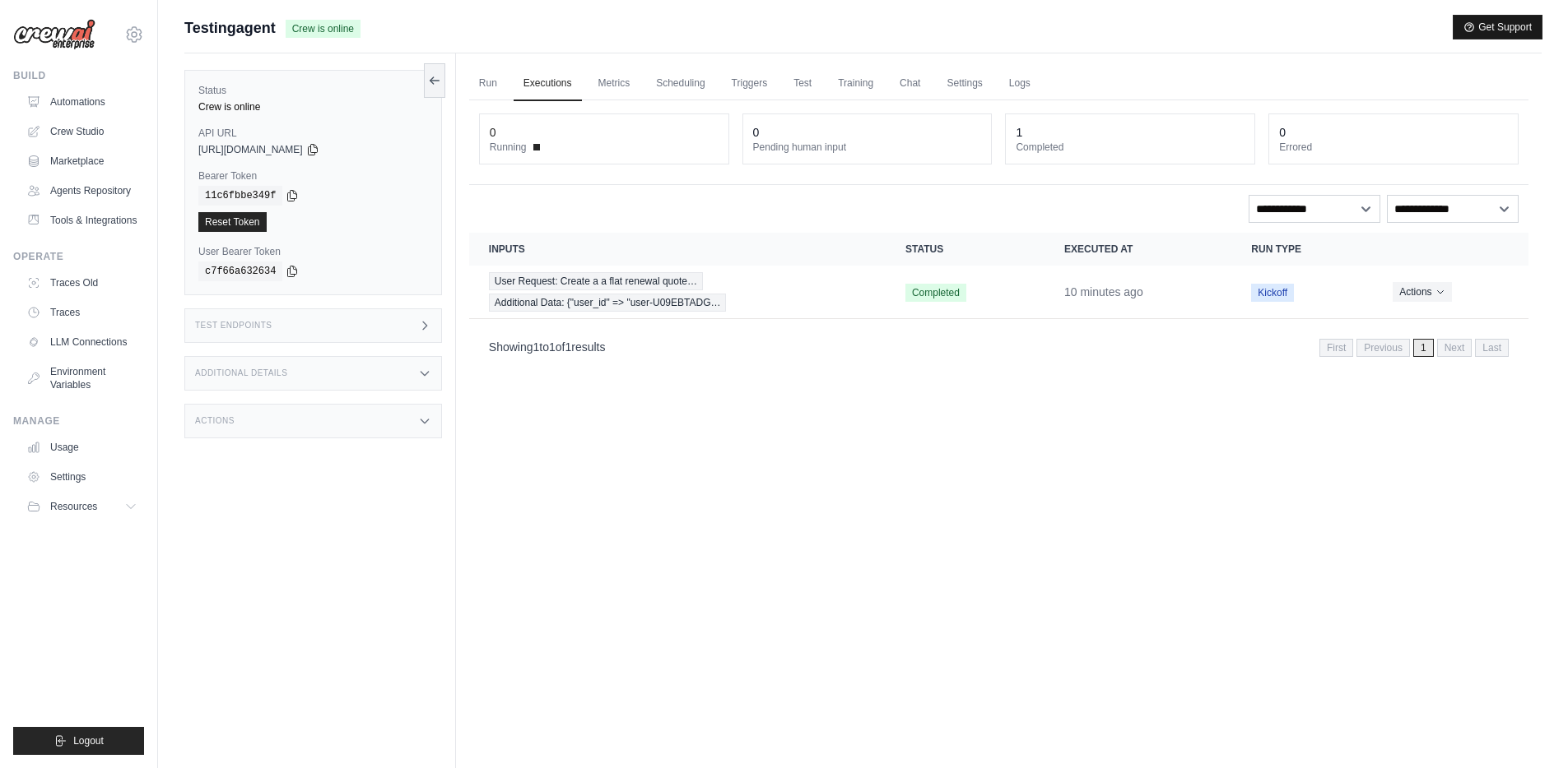
click at [1491, 31] on button "Get Support" at bounding box center [1498, 26] width 88 height 23
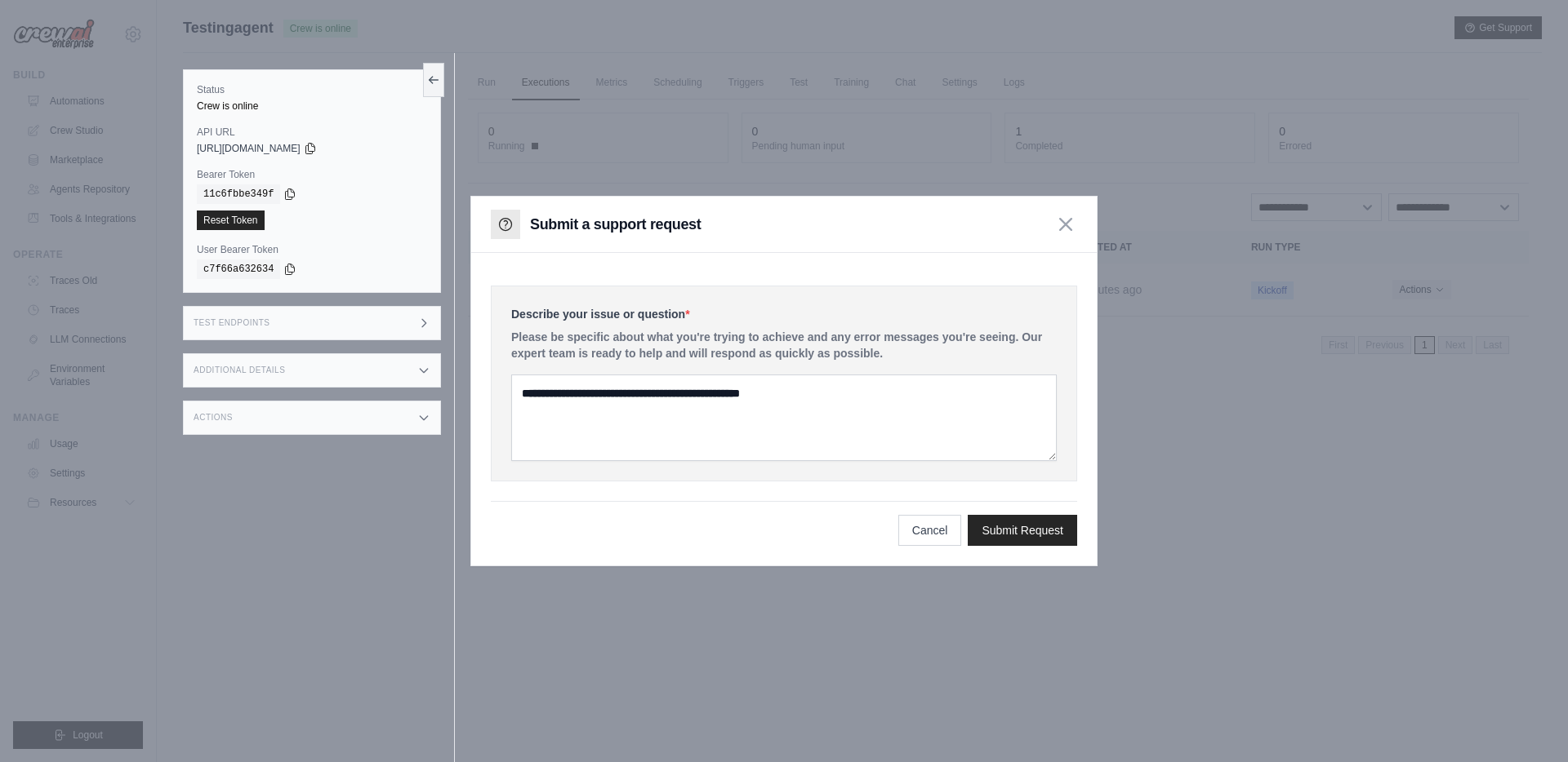
click at [690, 677] on div at bounding box center [784, 381] width 1568 height 762
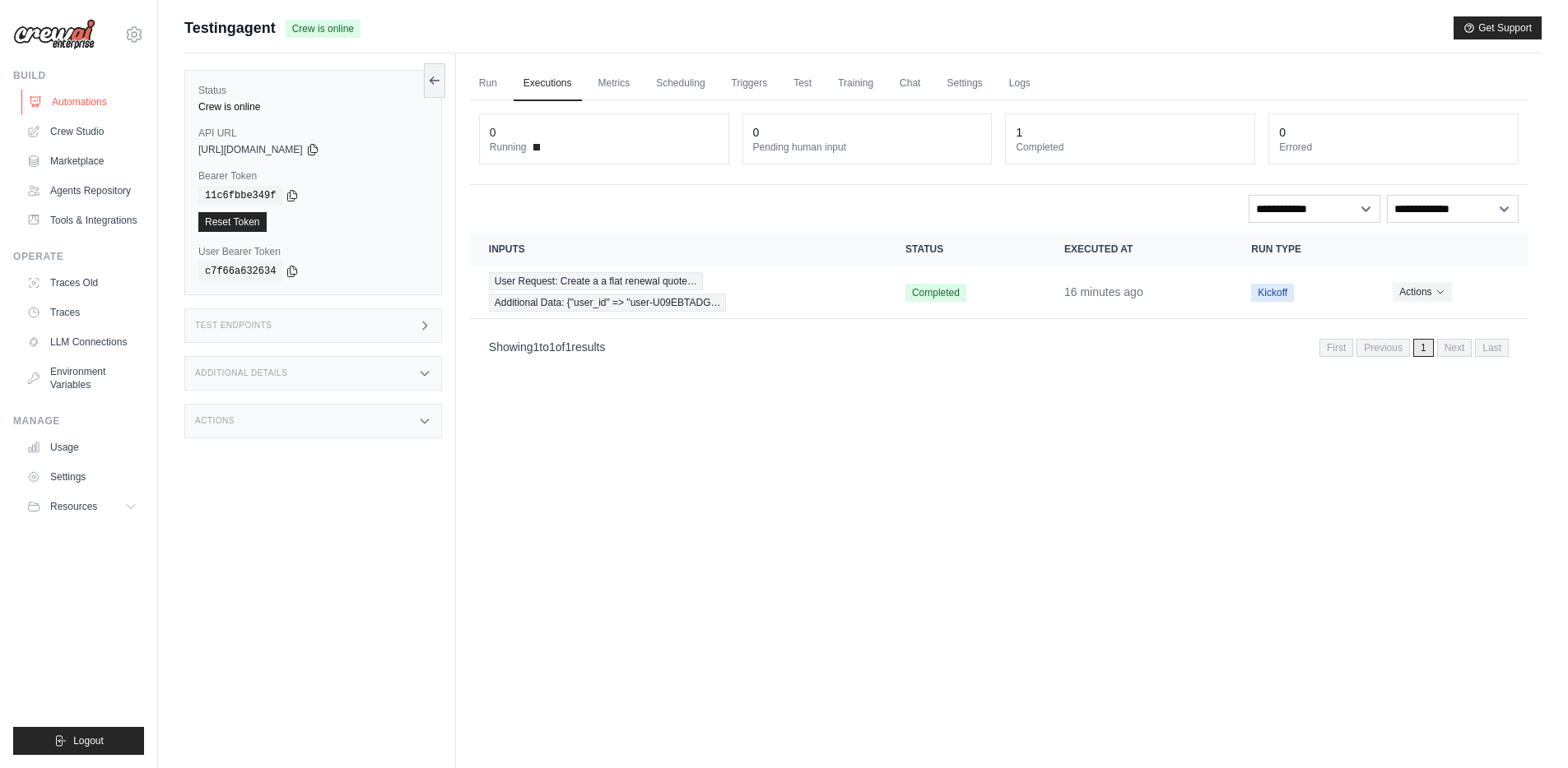
click at [63, 102] on link "Automations" at bounding box center [83, 101] width 124 height 26
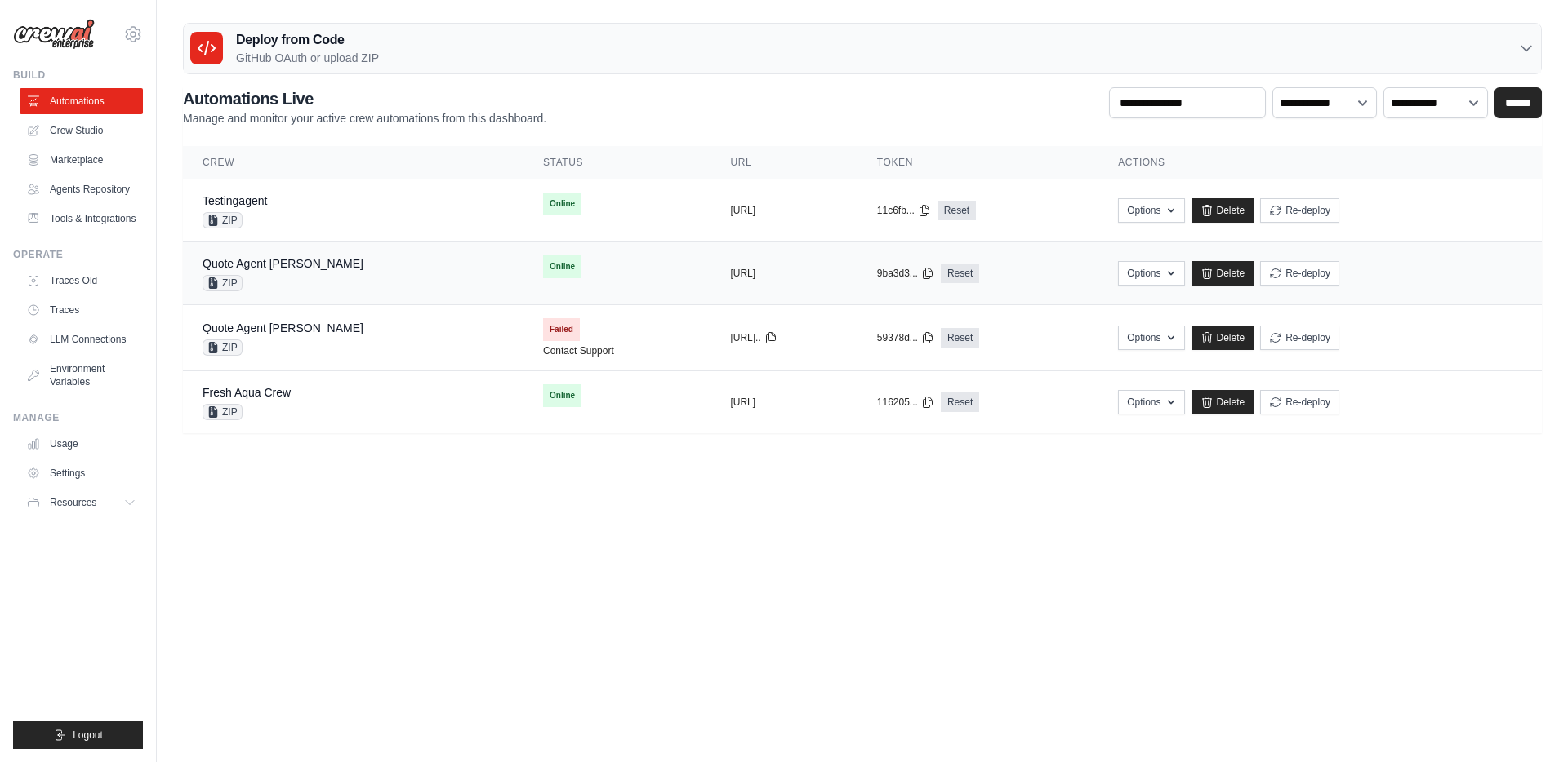
click at [363, 271] on div "Quote Agent [PERSON_NAME] ZIP" at bounding box center [353, 273] width 301 height 36
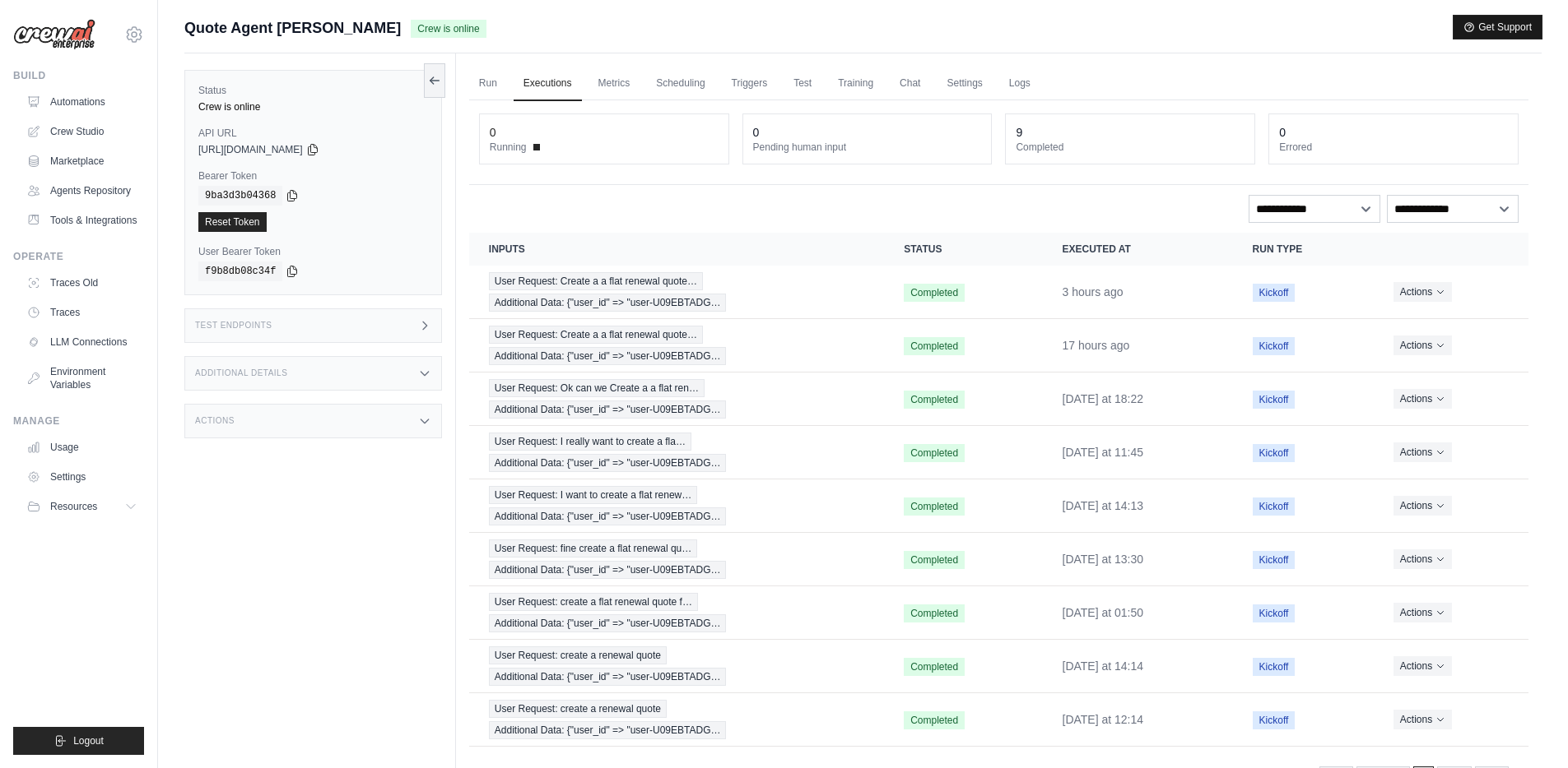
click at [1498, 26] on button "Get Support" at bounding box center [1498, 26] width 88 height 23
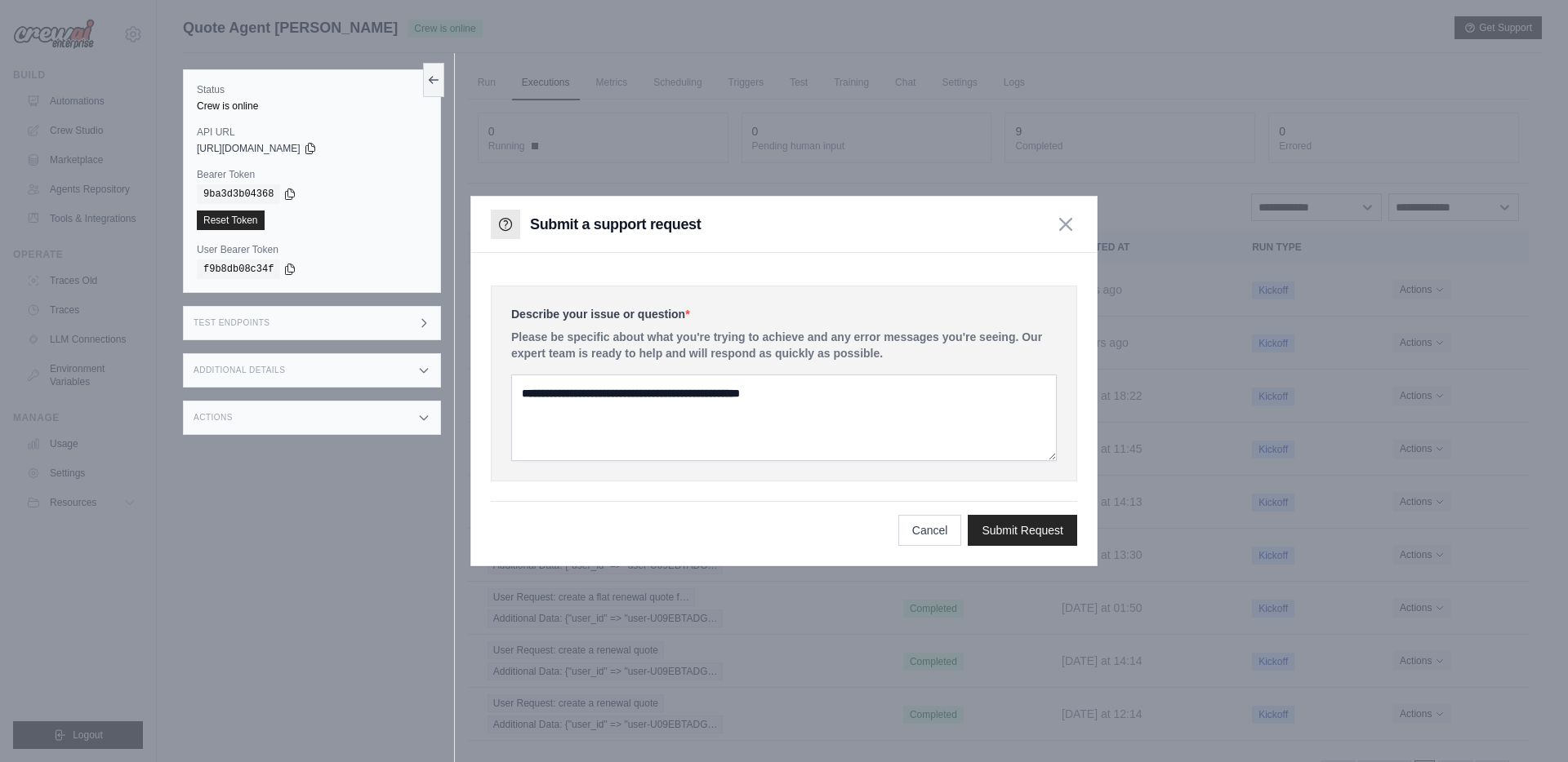
click at [710, 317] on label "Describe your issue or question *" at bounding box center [784, 314] width 546 height 16
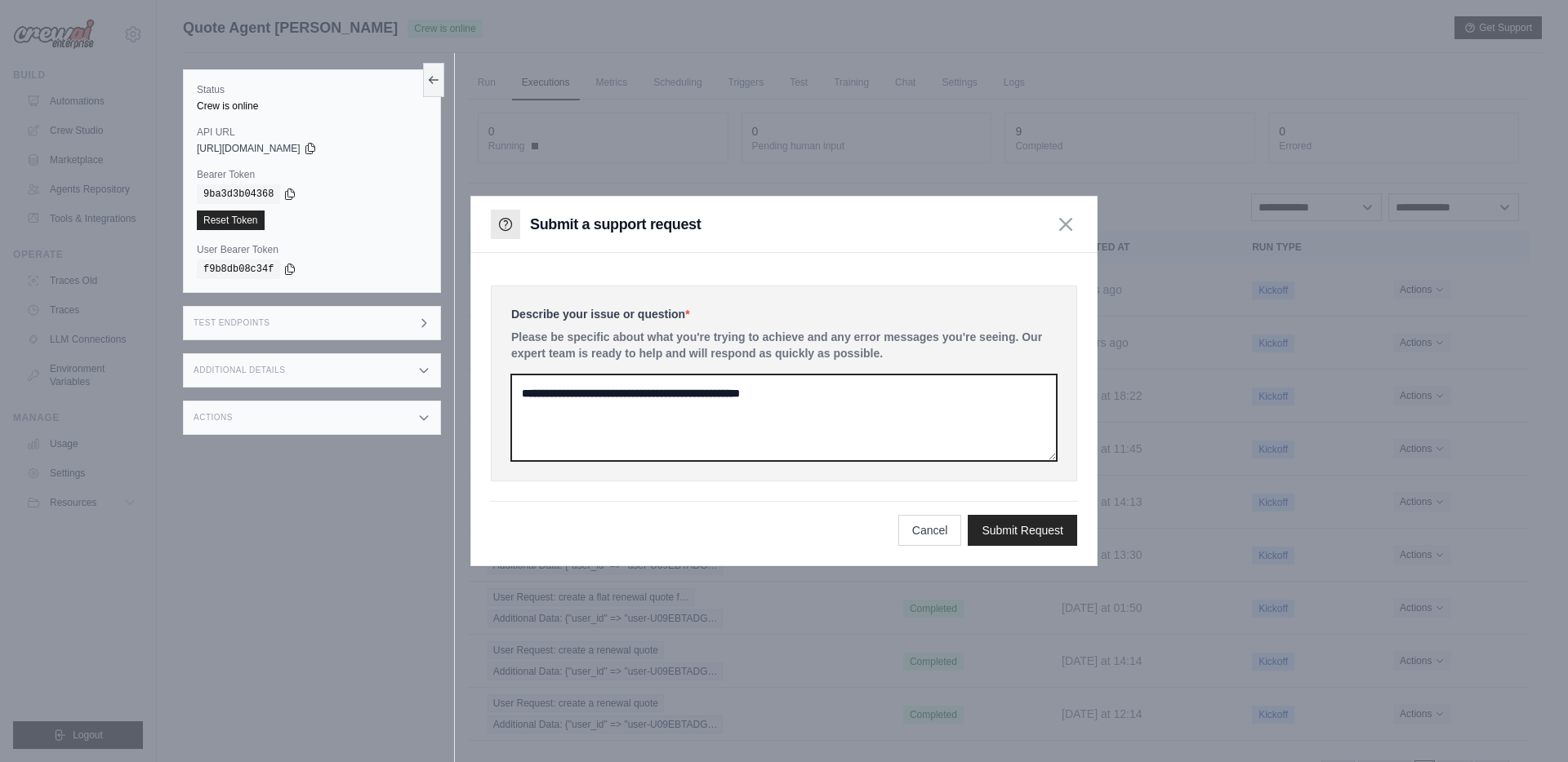
click at [607, 404] on textarea at bounding box center [784, 417] width 546 height 86
click at [606, 403] on textarea at bounding box center [784, 417] width 546 height 86
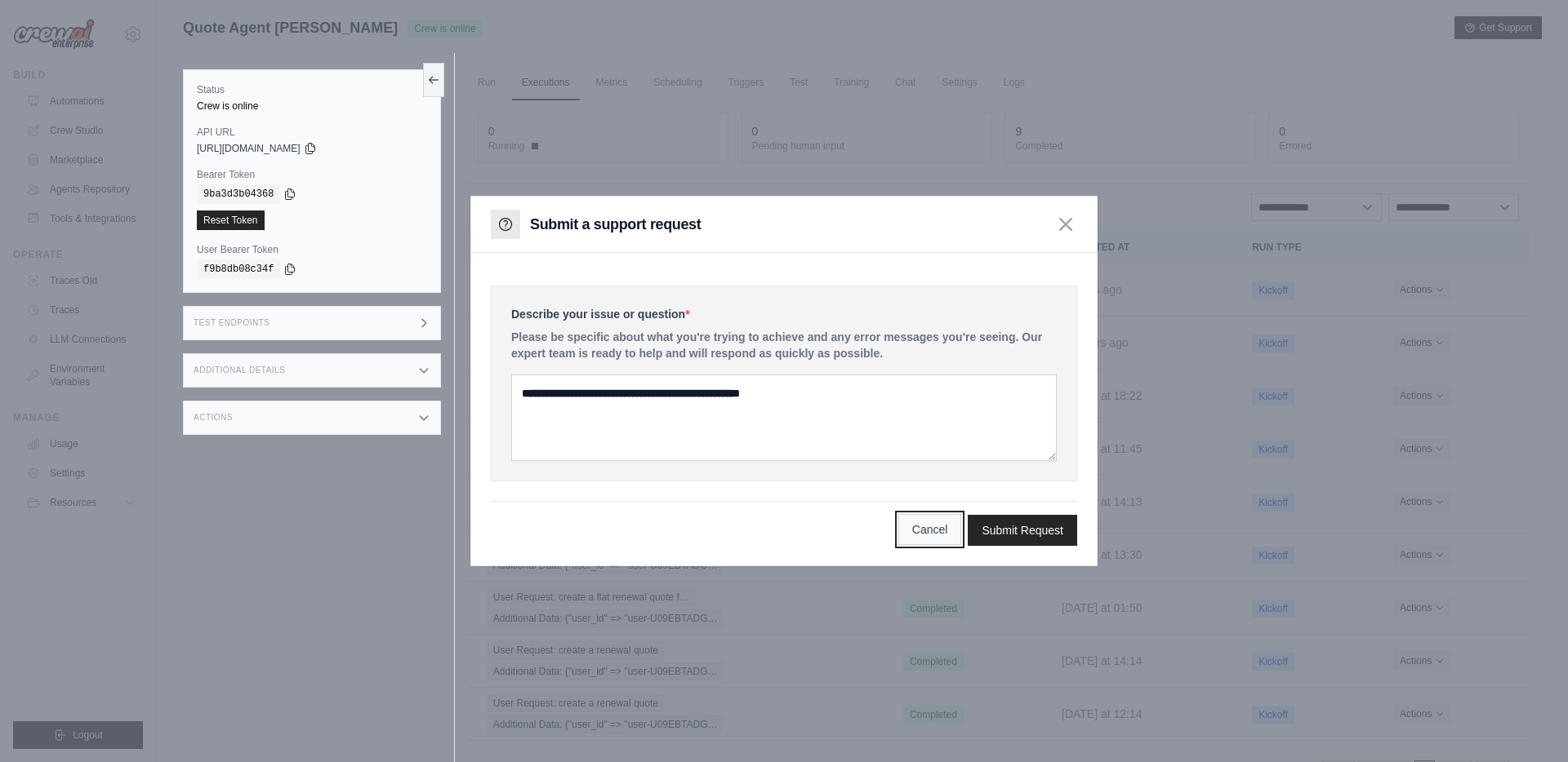
click at [921, 528] on button "Cancel" at bounding box center [930, 530] width 64 height 31
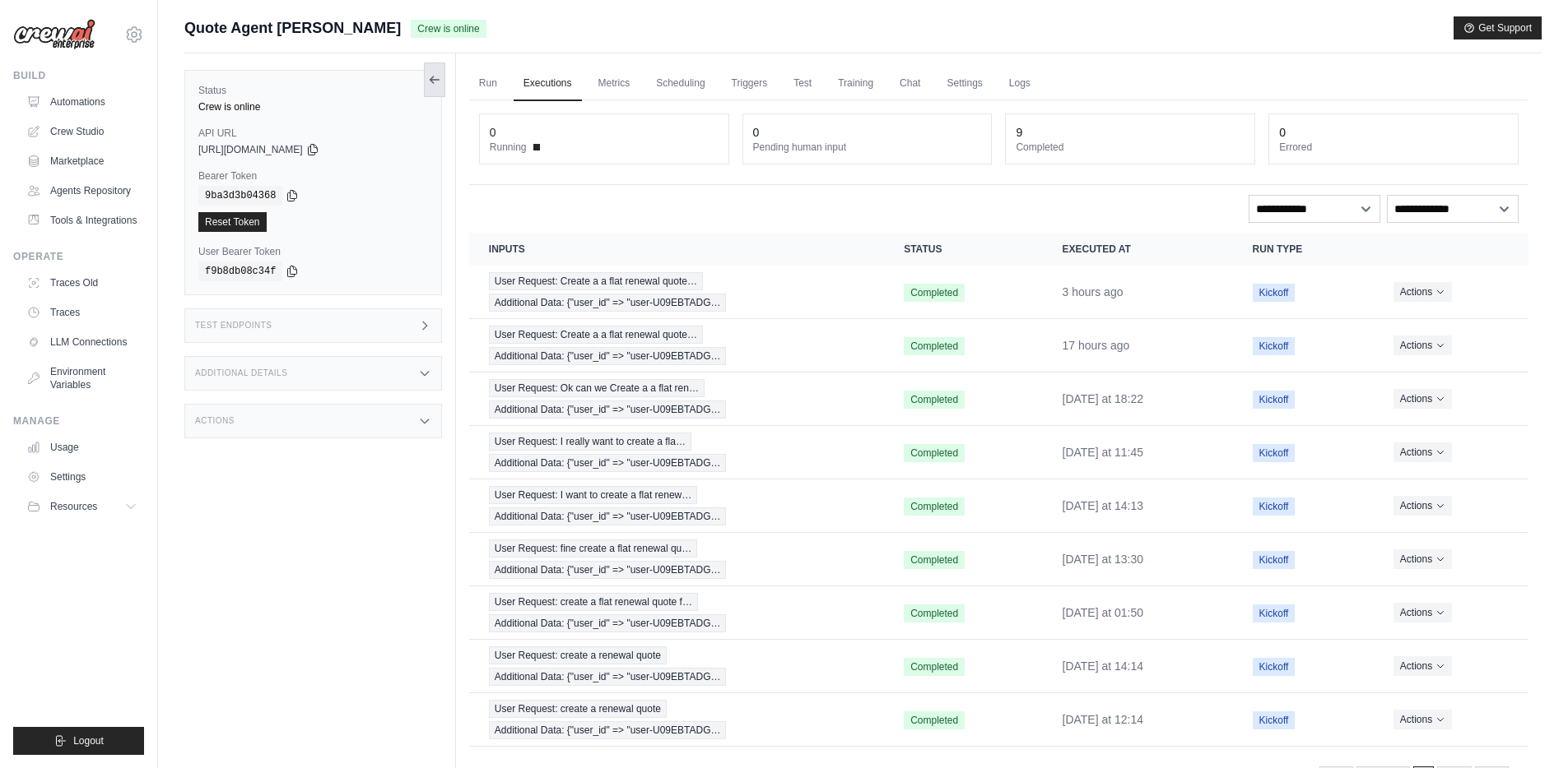
click at [437, 74] on icon at bounding box center [435, 80] width 14 height 14
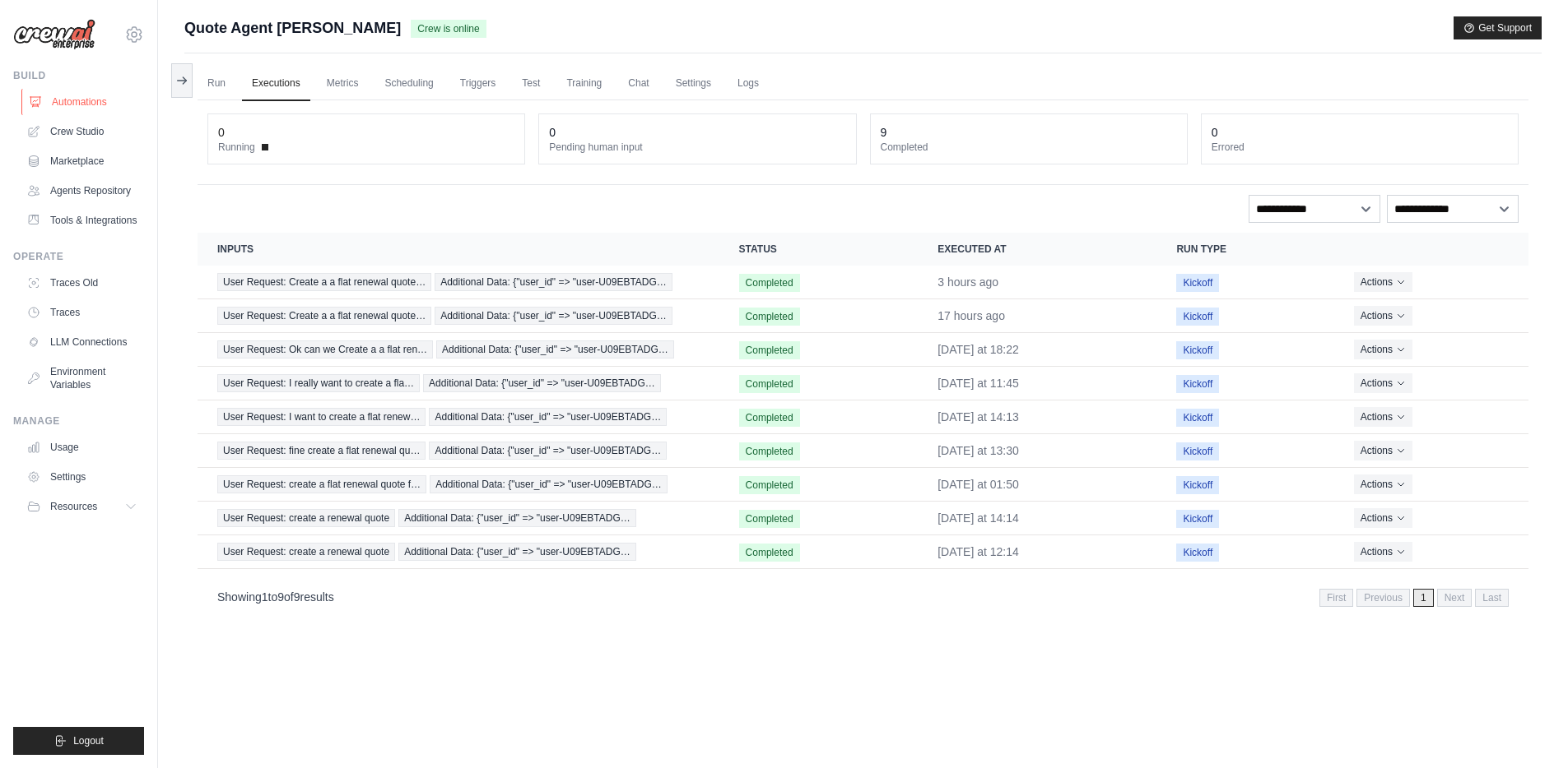
click at [85, 103] on link "Automations" at bounding box center [83, 101] width 124 height 26
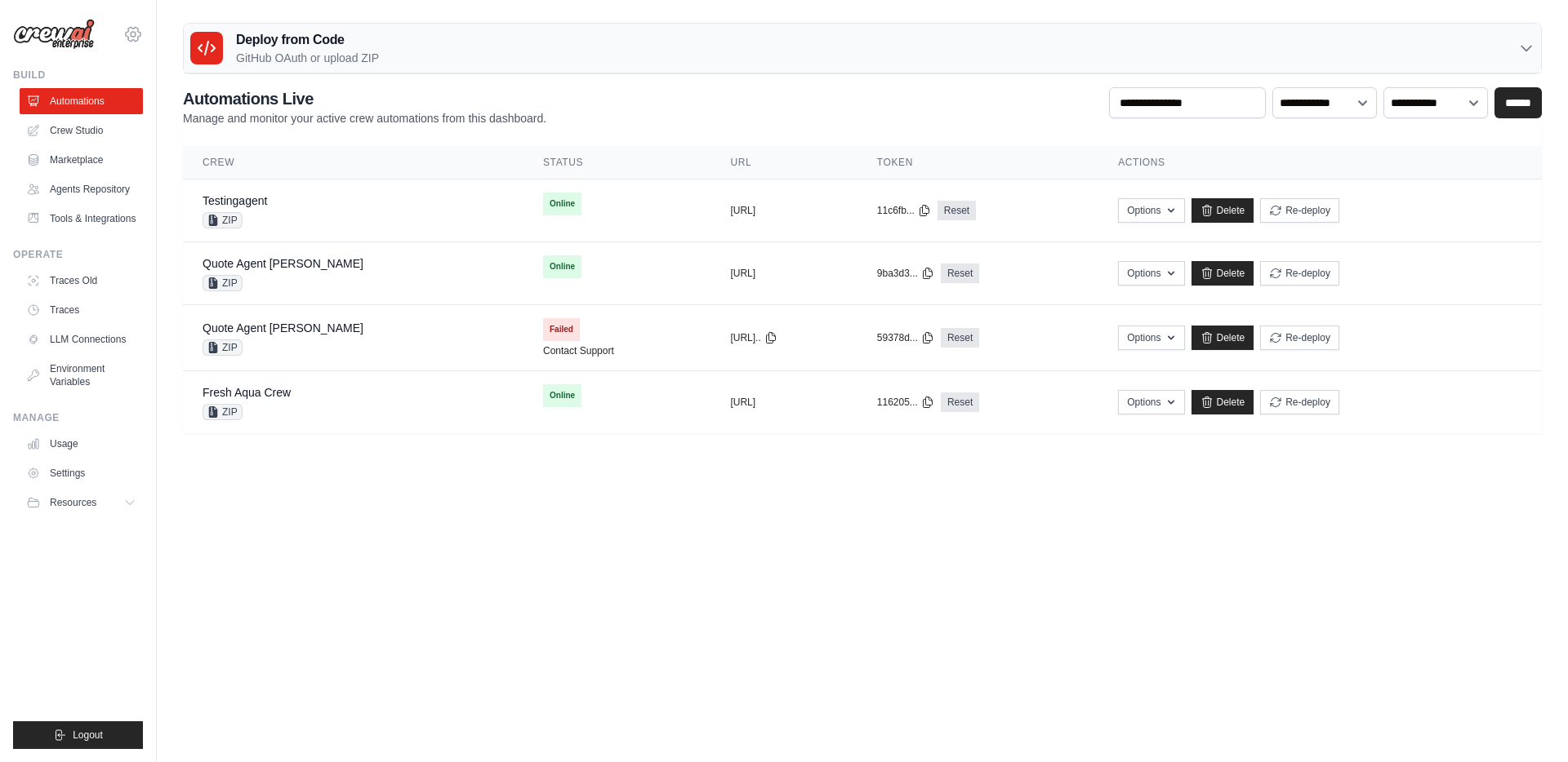
click at [133, 33] on icon at bounding box center [133, 34] width 19 height 19
click at [348, 268] on div "Quote Agent Crewai ZIP" at bounding box center [353, 273] width 301 height 36
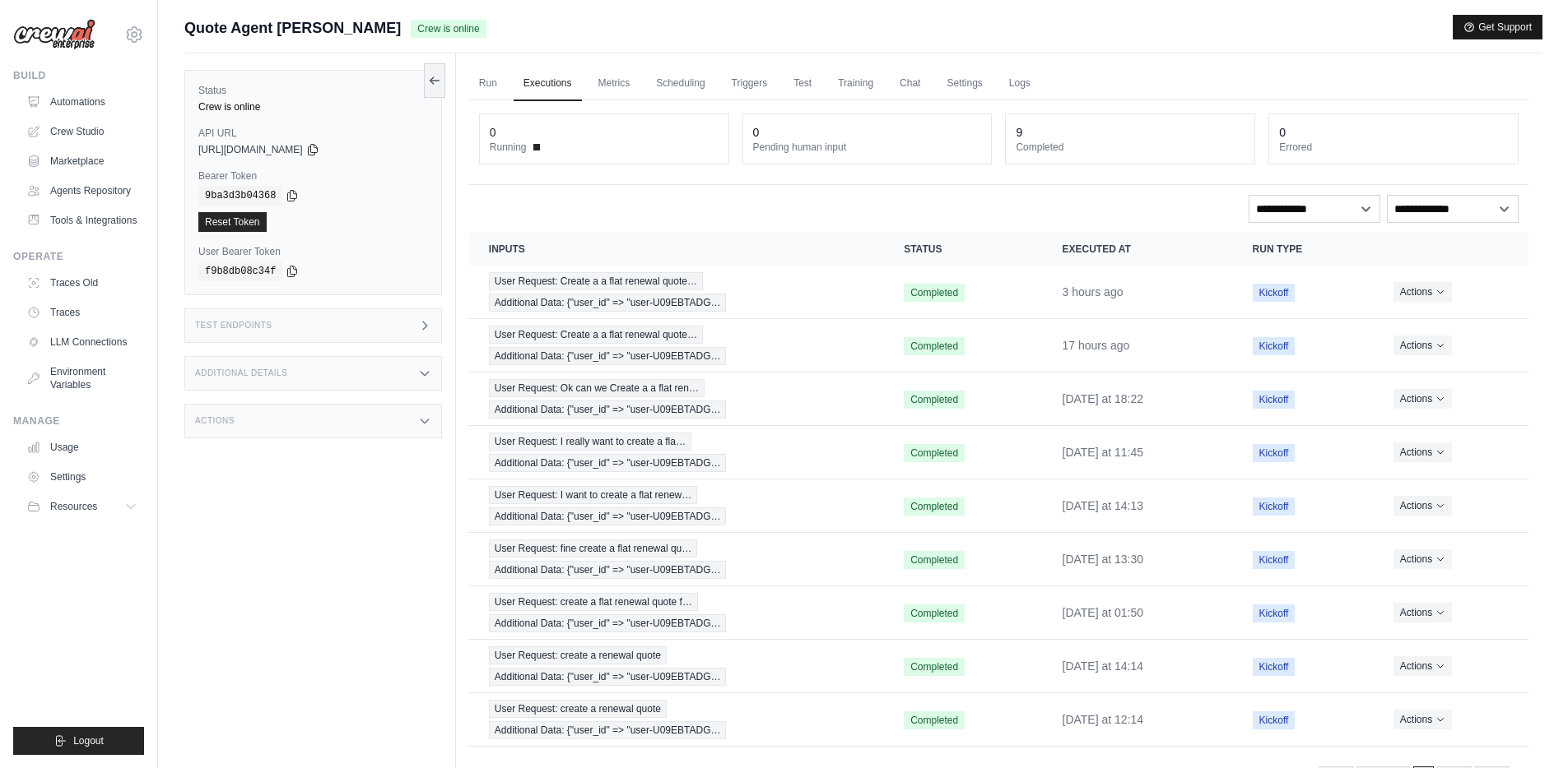
click at [1509, 26] on button "Get Support" at bounding box center [1498, 26] width 88 height 23
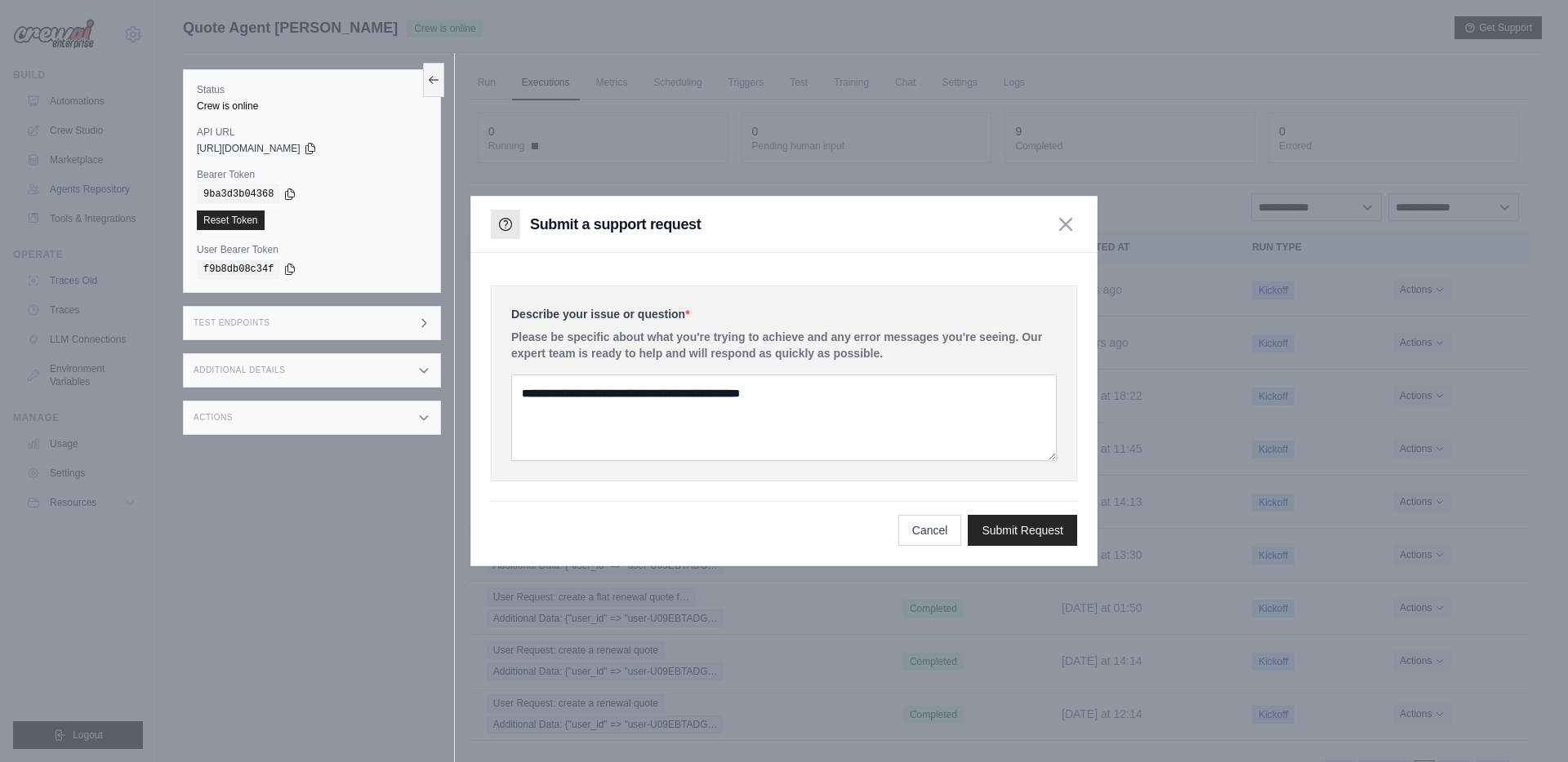
click at [502, 403] on div "Describe your issue or question * Please be specific about what you're trying t…" at bounding box center [784, 383] width 586 height 196
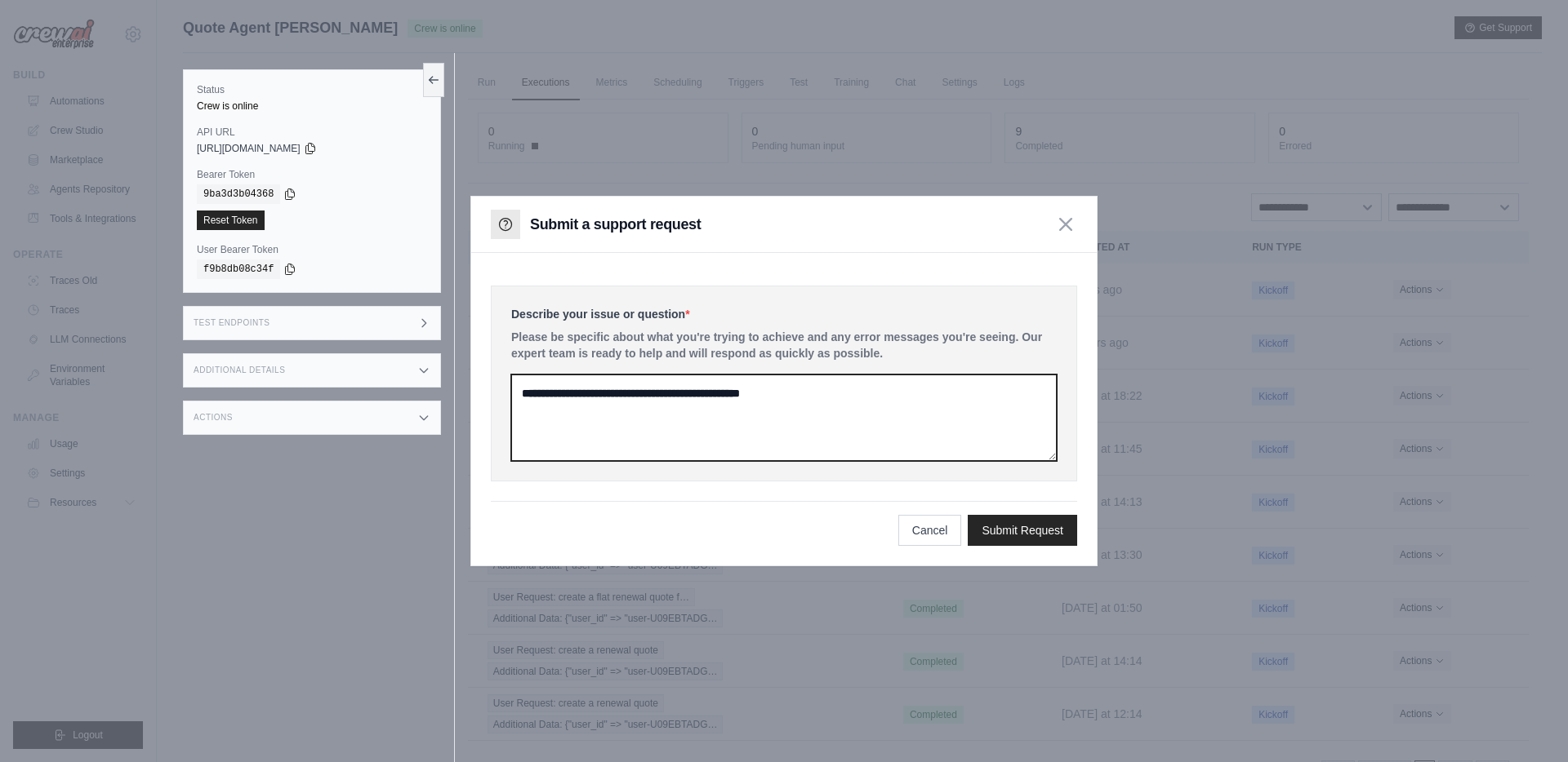
click at [535, 394] on textarea at bounding box center [784, 417] width 546 height 86
click at [949, 412] on textarea "**********" at bounding box center [784, 417] width 546 height 86
paste textarea "**********"
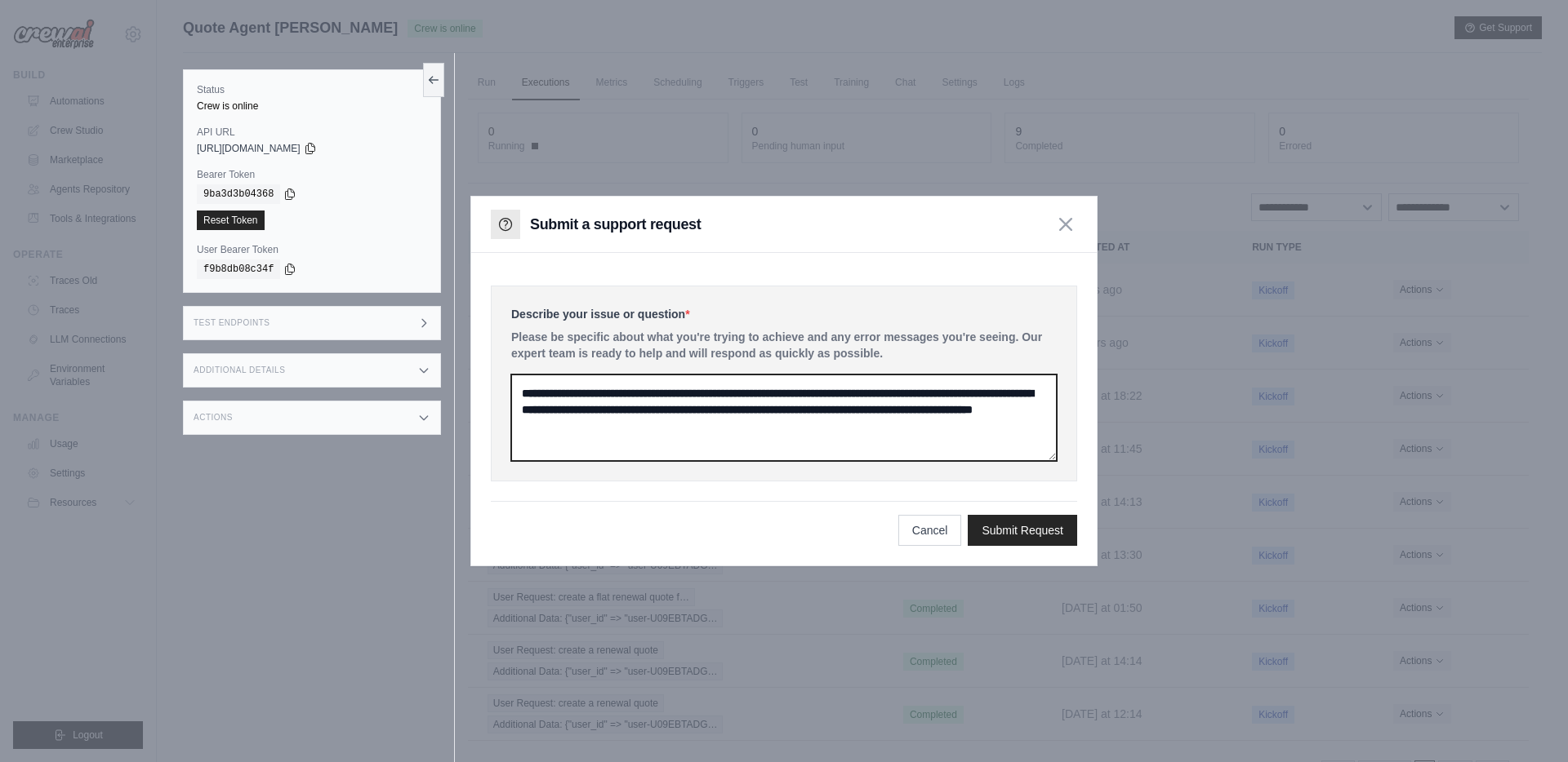
click at [709, 433] on textarea "**********" at bounding box center [784, 417] width 546 height 86
click at [839, 426] on textarea "**********" at bounding box center [784, 417] width 546 height 86
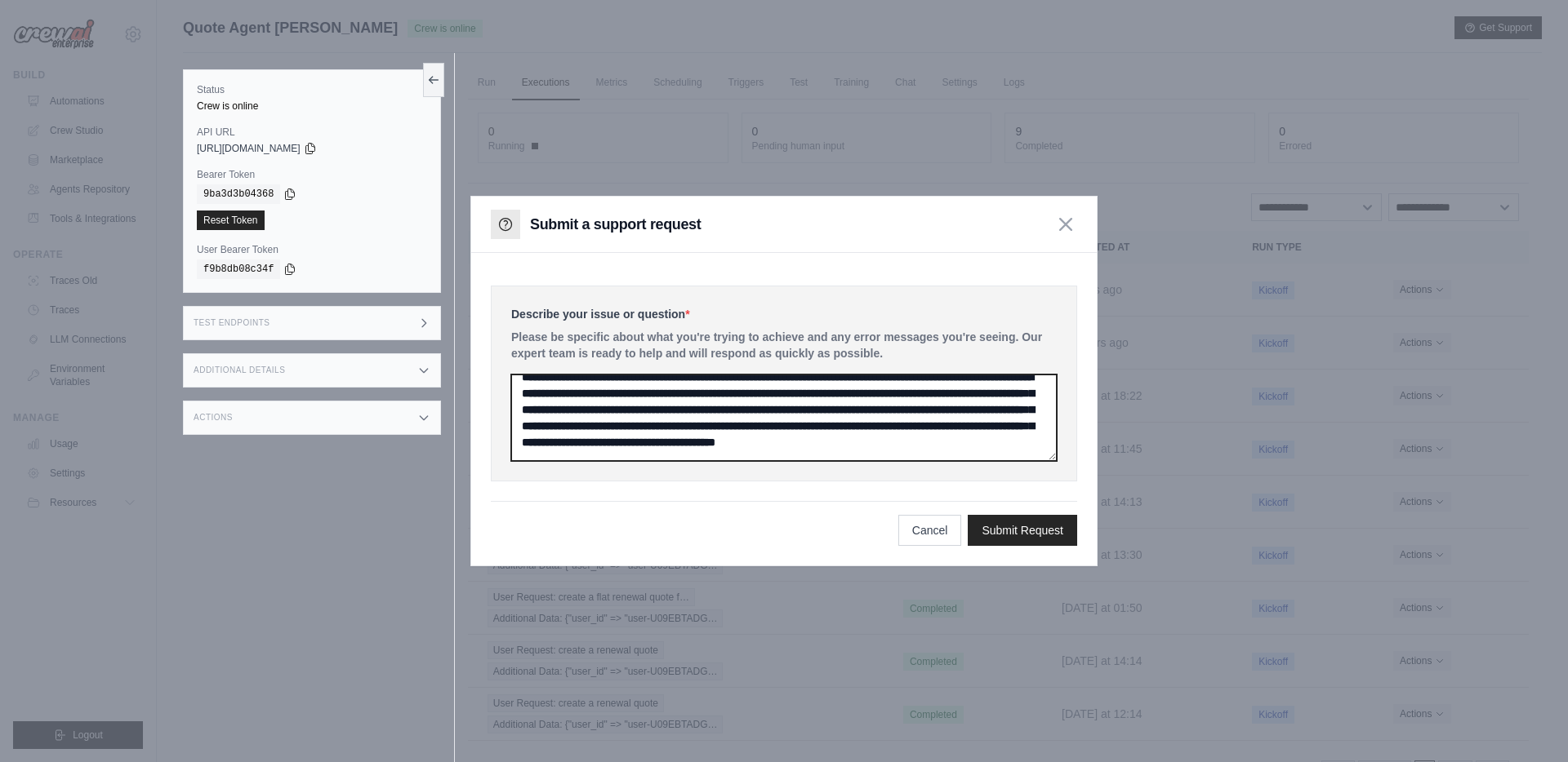
scroll to position [38, 0]
click at [775, 457] on textarea "**********" at bounding box center [784, 417] width 546 height 86
drag, startPoint x: 522, startPoint y: 457, endPoint x: 666, endPoint y: 442, distance: 144.8
click at [666, 442] on textarea "**********" at bounding box center [784, 417] width 546 height 86
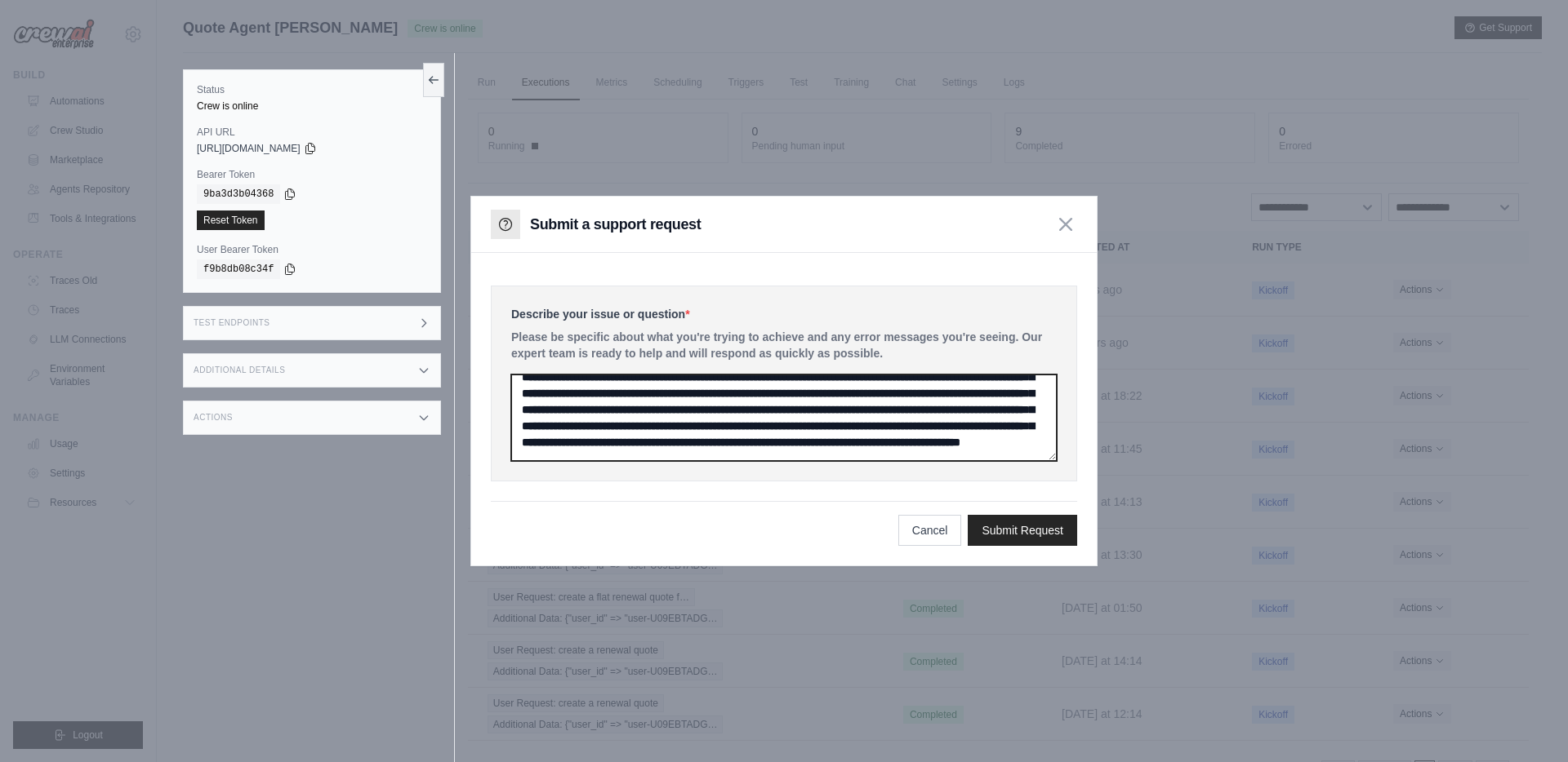
scroll to position [0, 0]
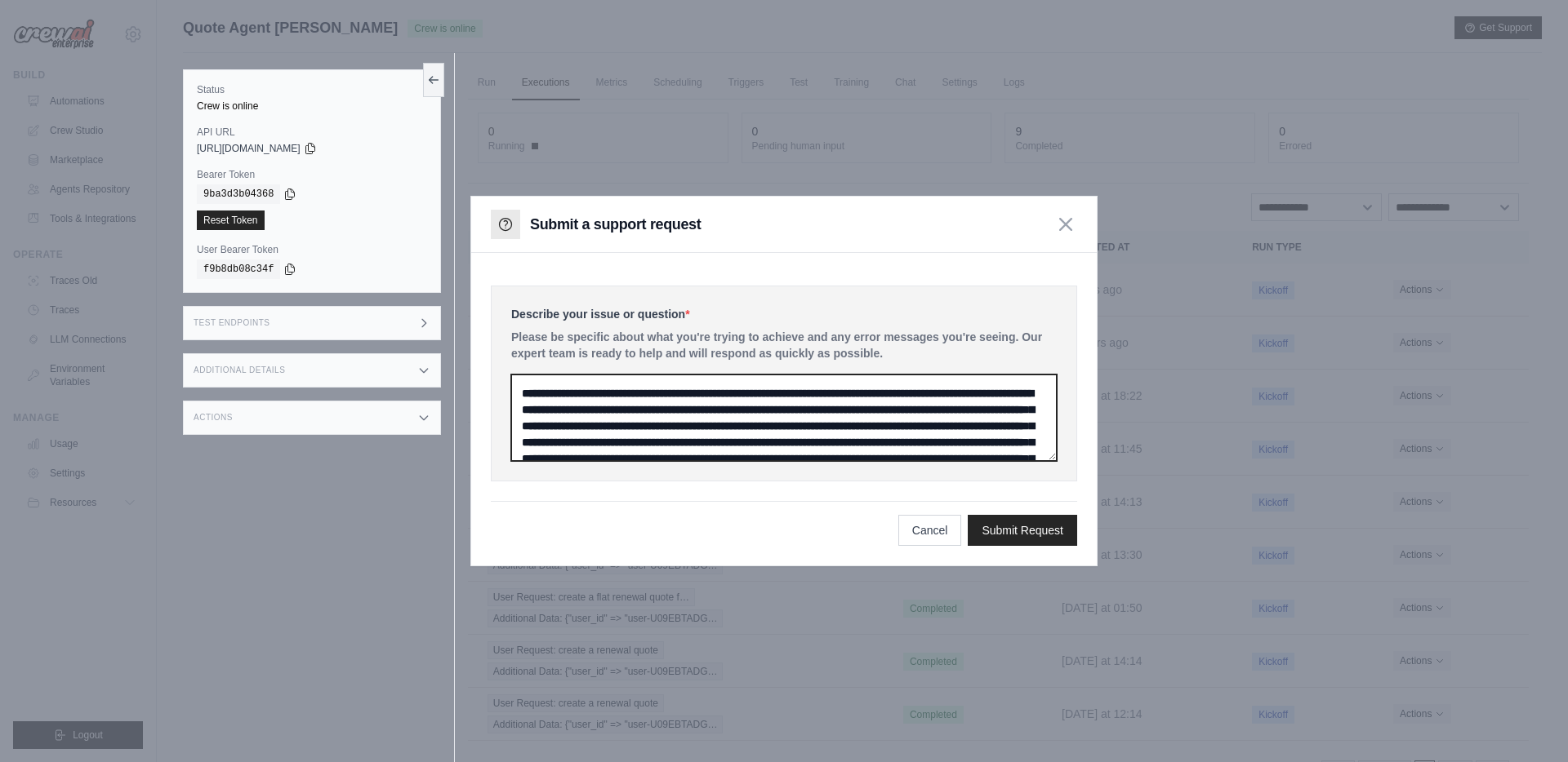
drag, startPoint x: 916, startPoint y: 453, endPoint x: 521, endPoint y: 373, distance: 403.0
click at [521, 374] on textarea "**********" at bounding box center [784, 417] width 546 height 86
click at [827, 428] on textarea "**********" at bounding box center [784, 417] width 546 height 86
click at [661, 419] on textarea "**********" at bounding box center [784, 417] width 546 height 86
paste textarea "**********"
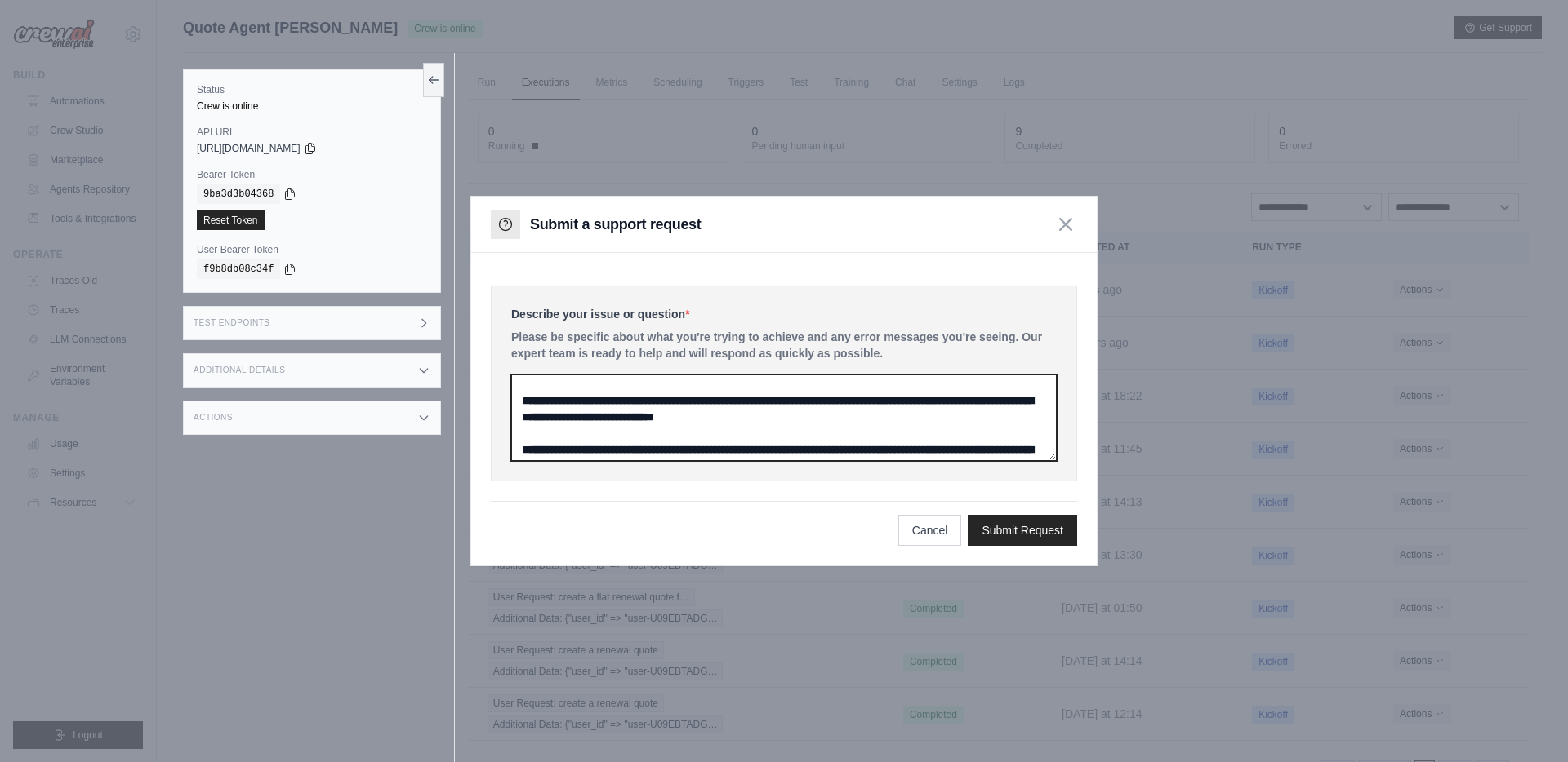
scroll to position [348, 0]
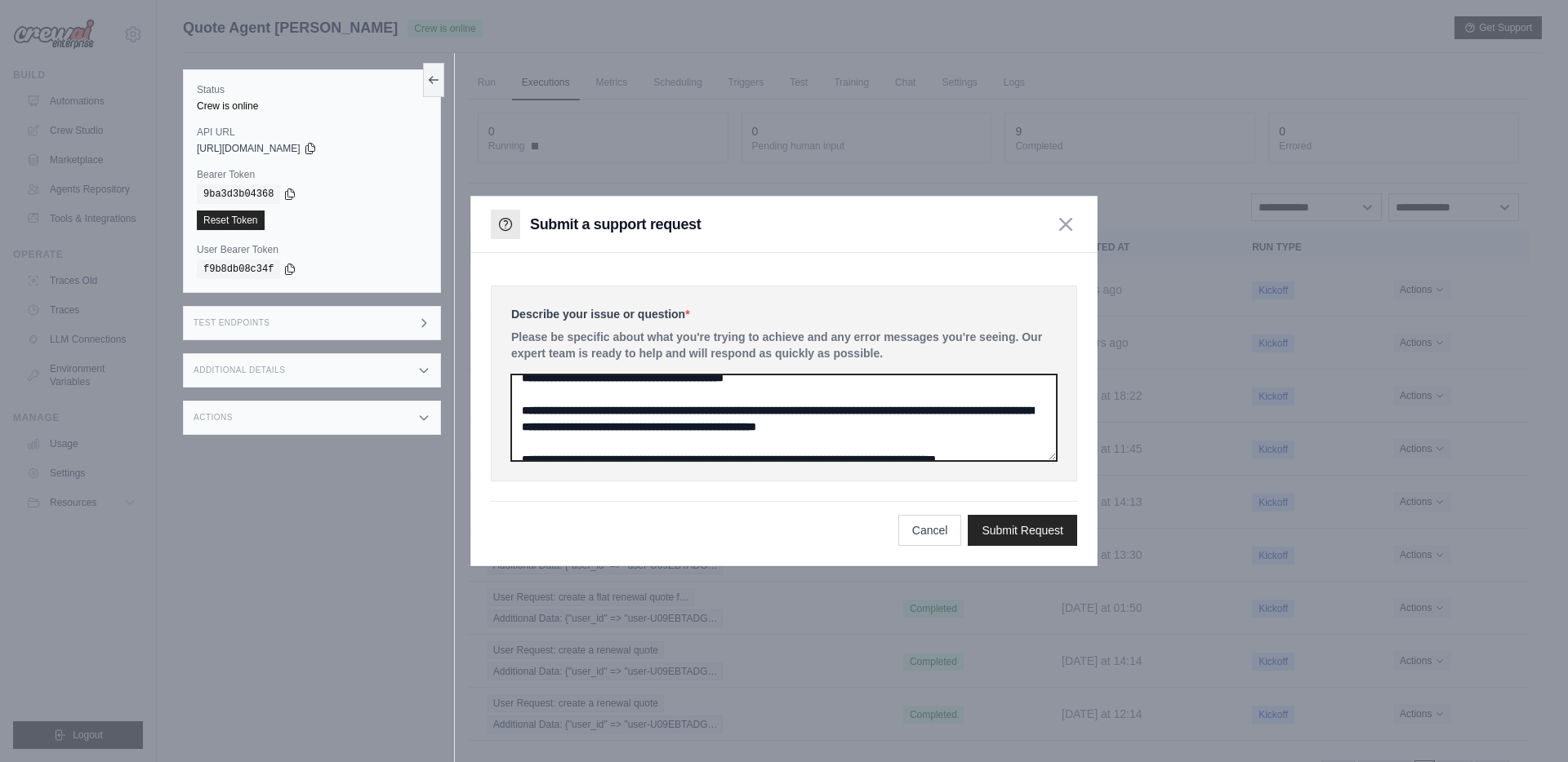
drag, startPoint x: 641, startPoint y: 389, endPoint x: 693, endPoint y: 411, distance: 56.5
click at [693, 411] on textarea at bounding box center [784, 417] width 546 height 86
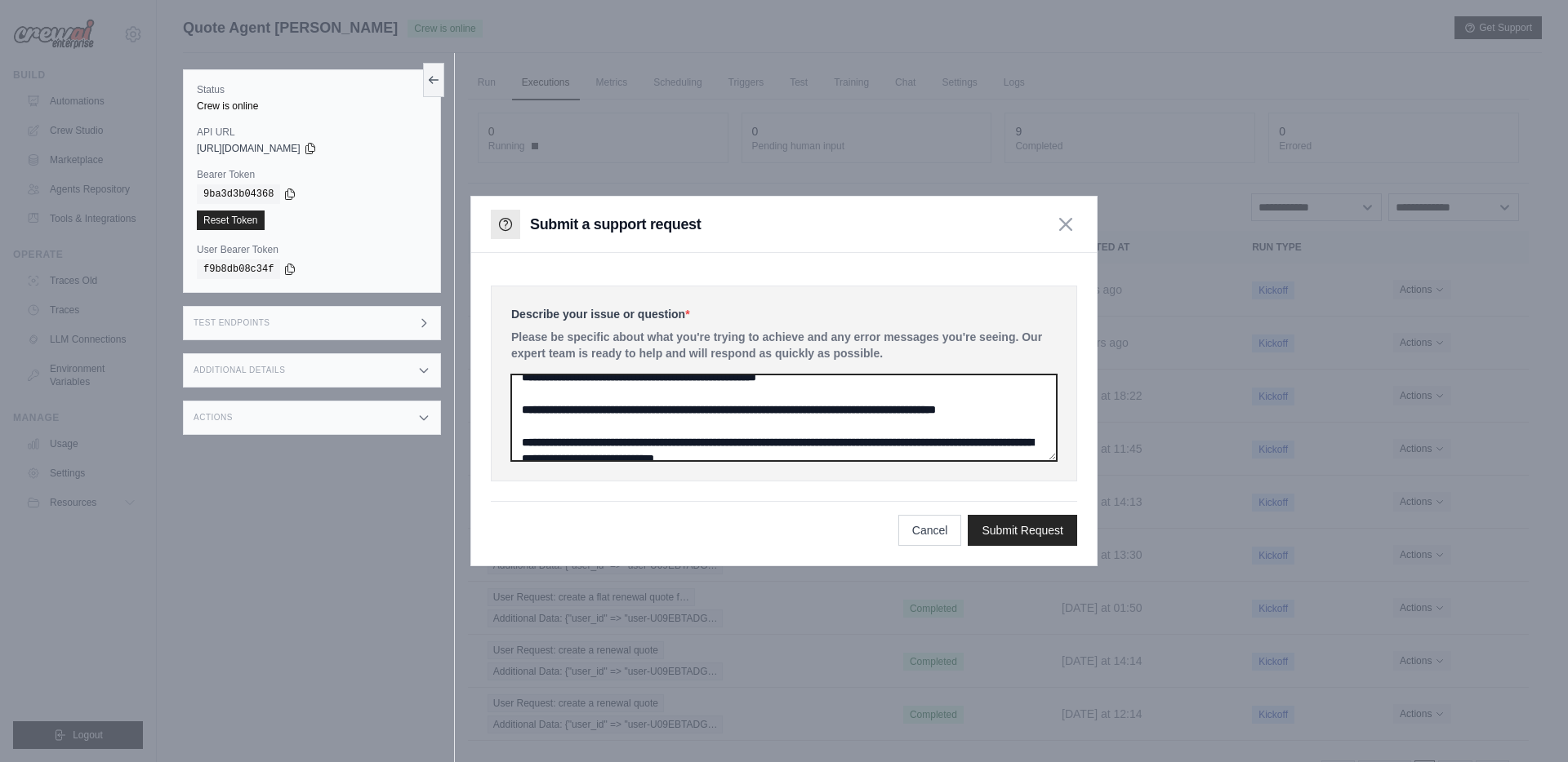
scroll to position [321, 0]
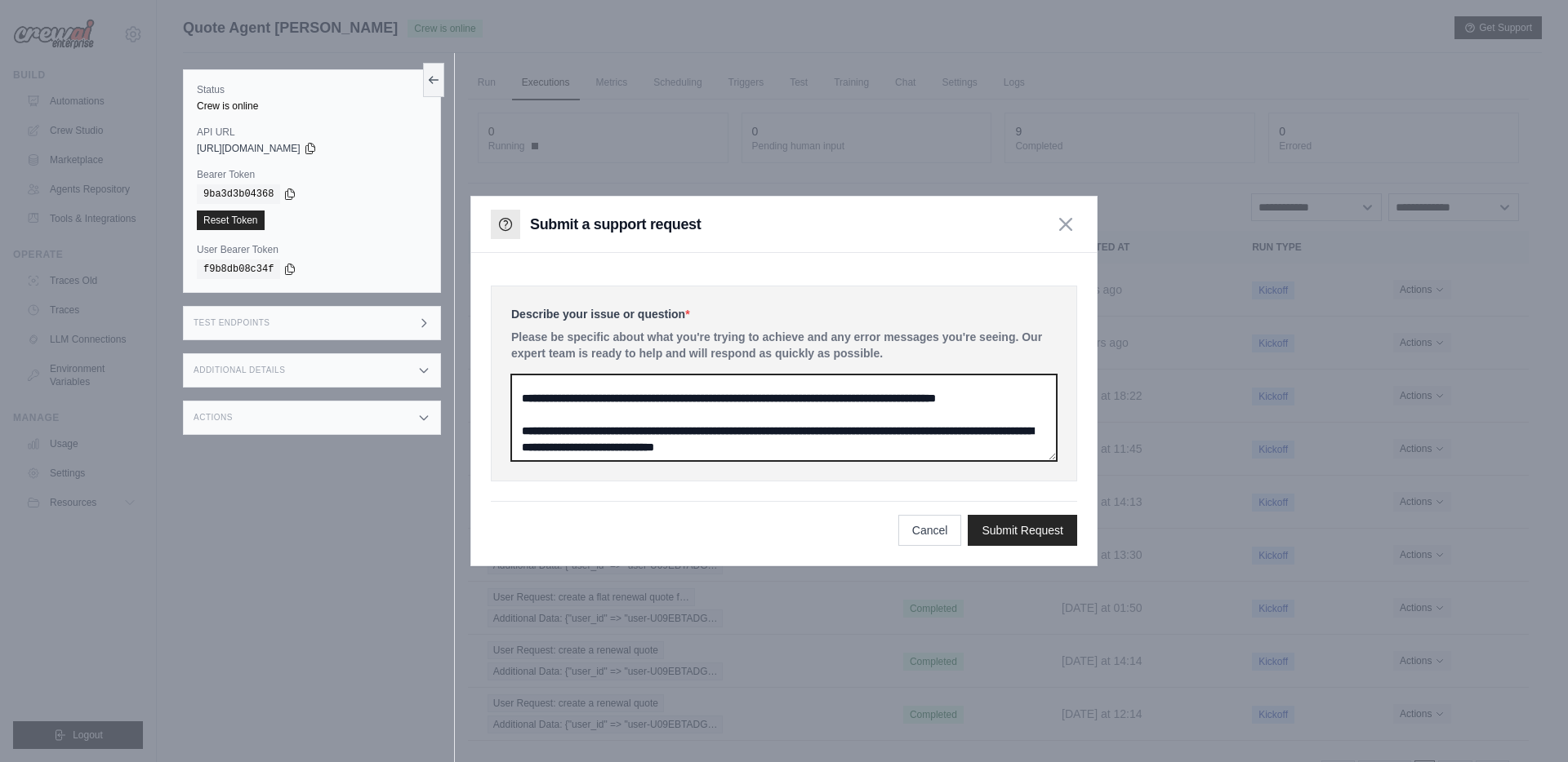
click at [732, 415] on textarea at bounding box center [784, 417] width 546 height 86
click at [676, 417] on textarea at bounding box center [784, 417] width 546 height 86
click at [733, 416] on textarea at bounding box center [784, 417] width 546 height 86
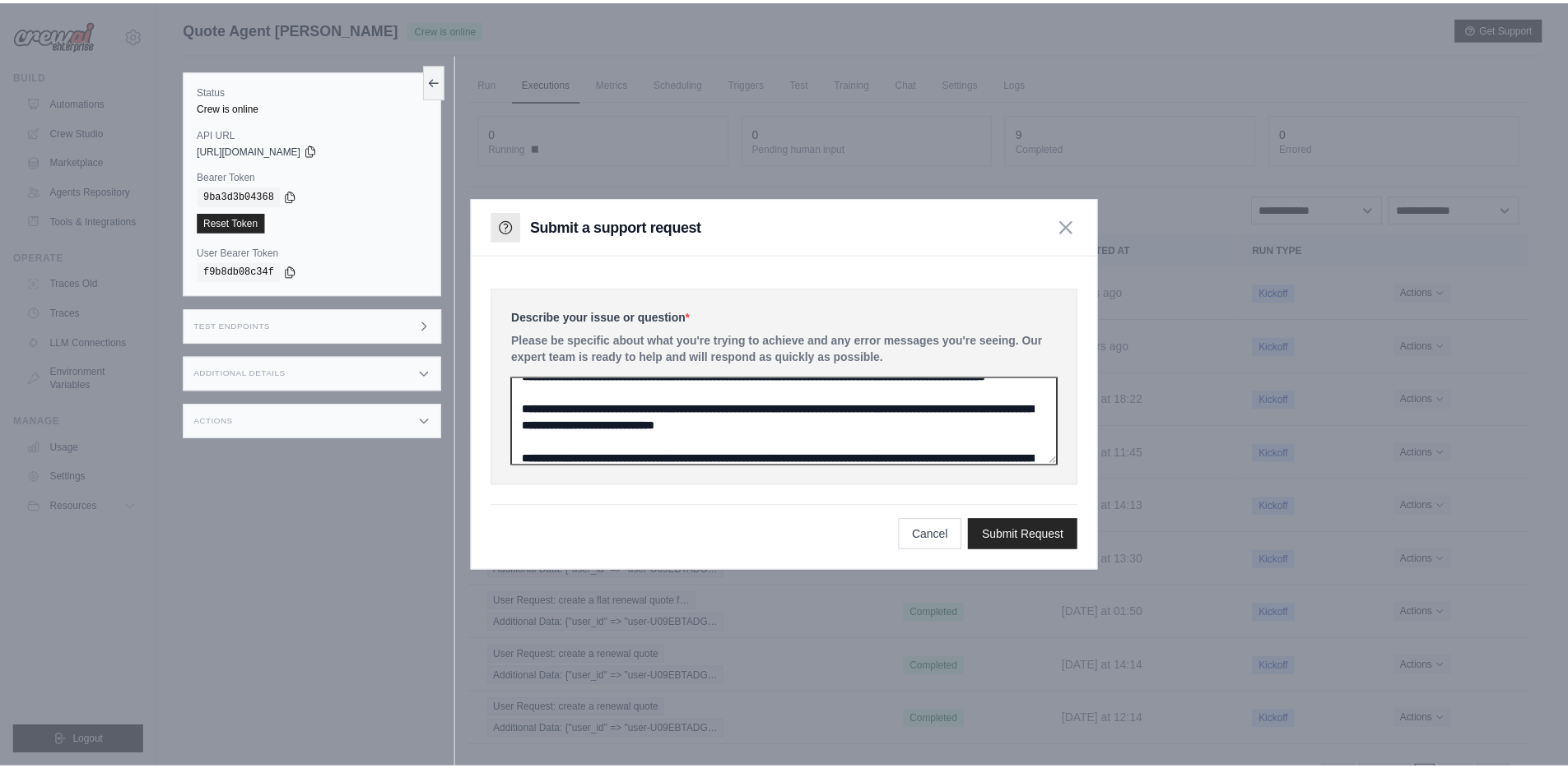
scroll to position [428, 0]
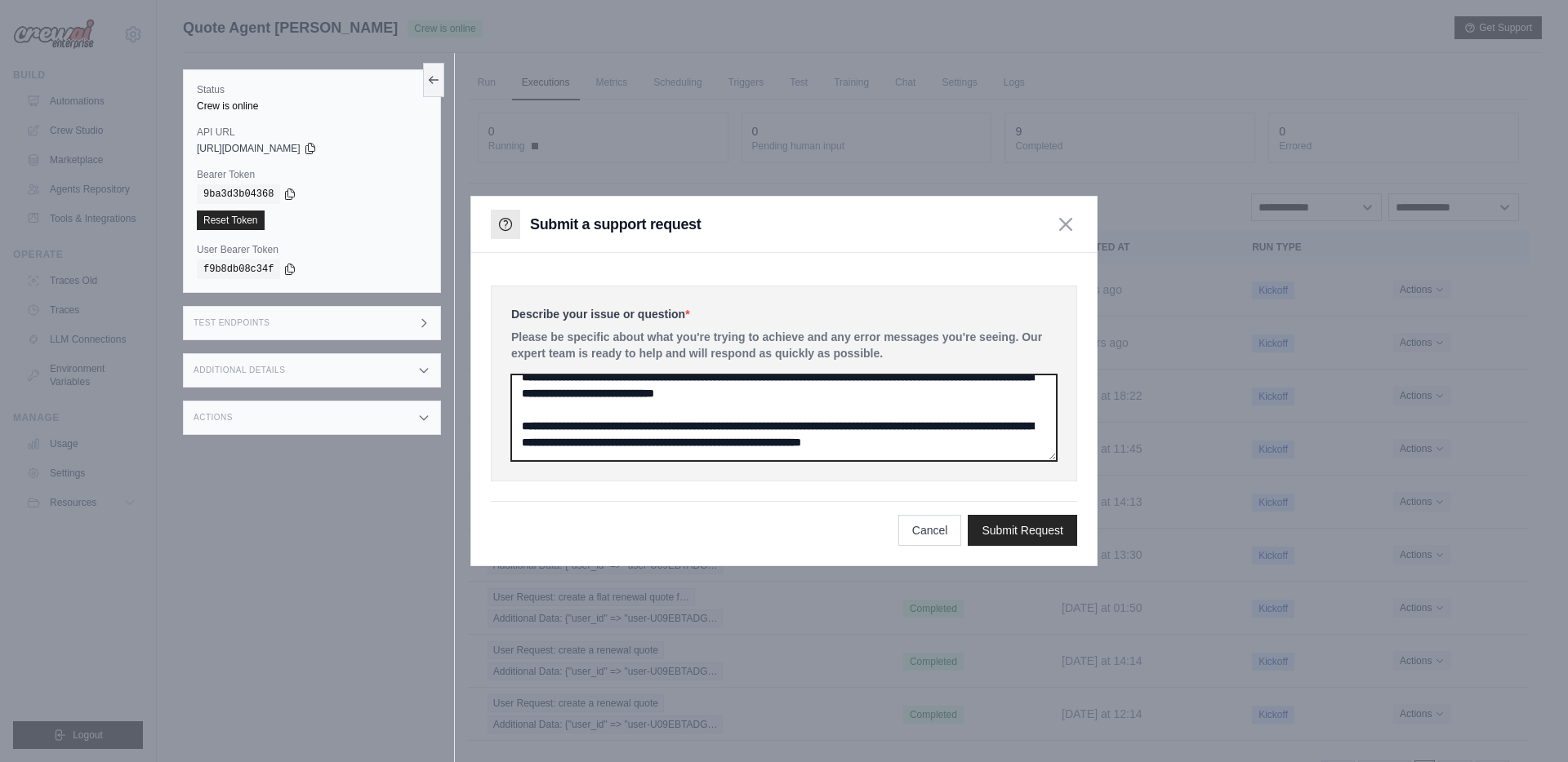
click at [682, 417] on textarea at bounding box center [784, 417] width 546 height 86
type textarea "**********"
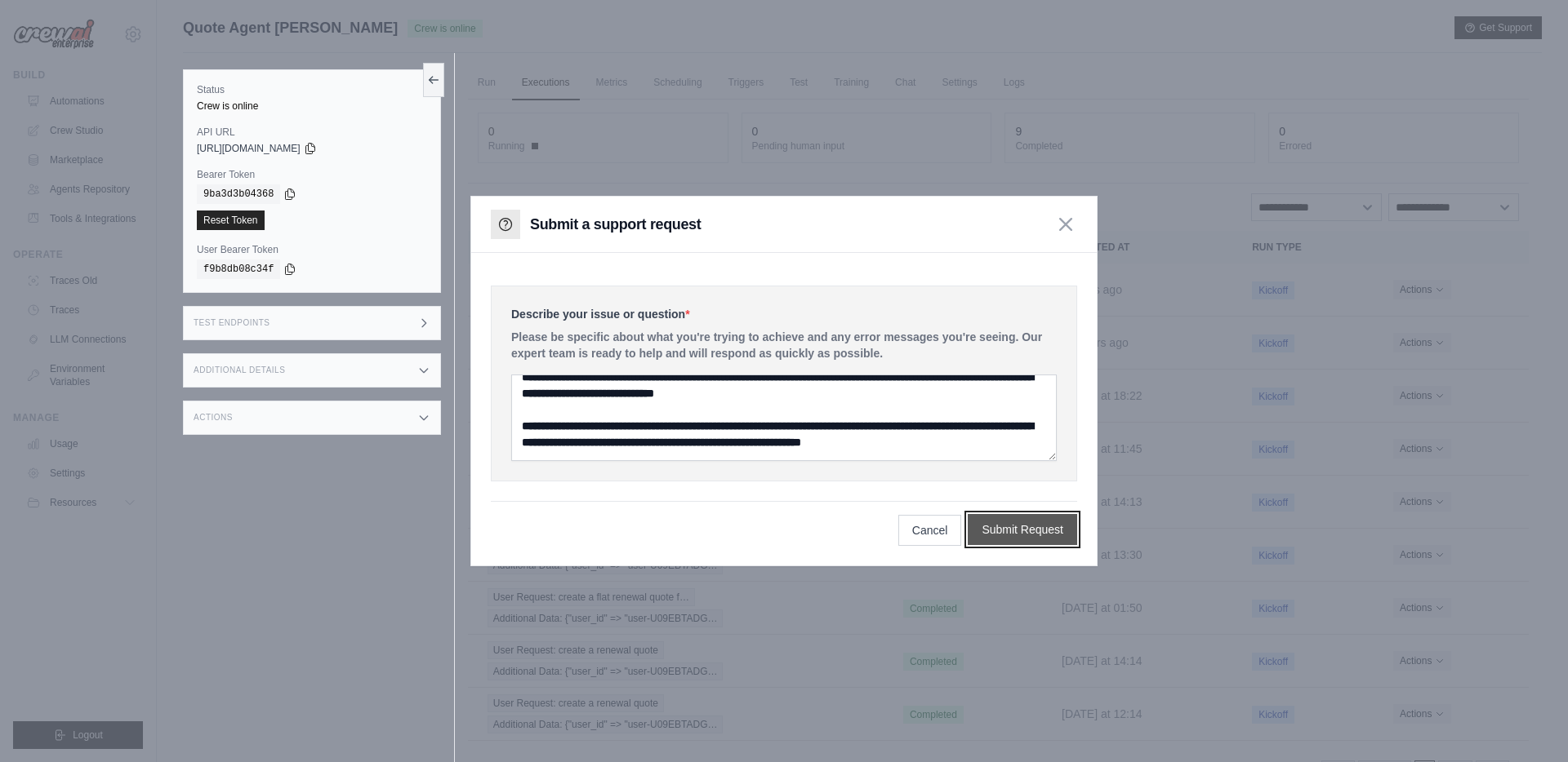
click at [1027, 530] on button "Submit Request" at bounding box center [1022, 530] width 109 height 31
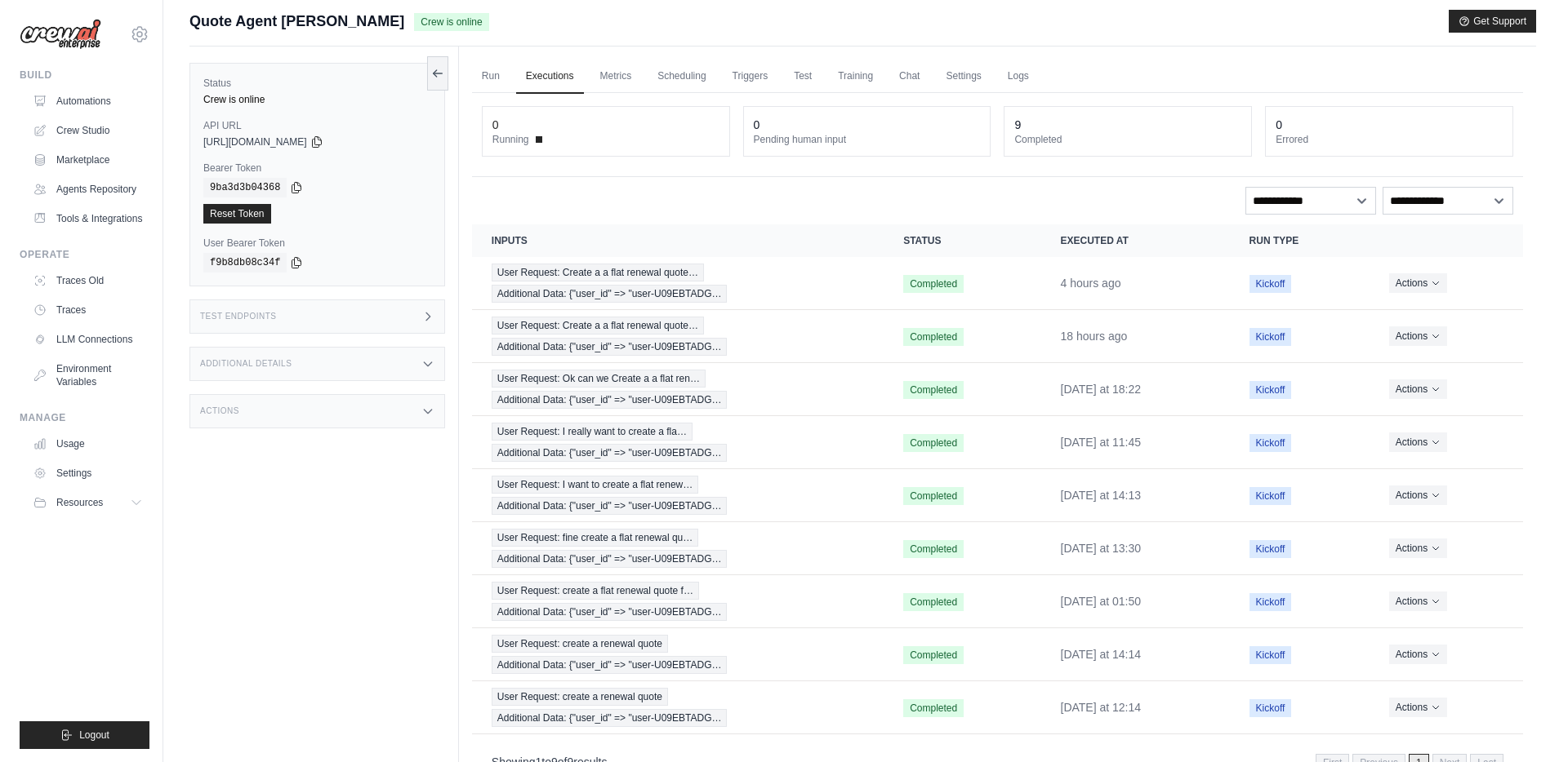
scroll to position [0, 0]
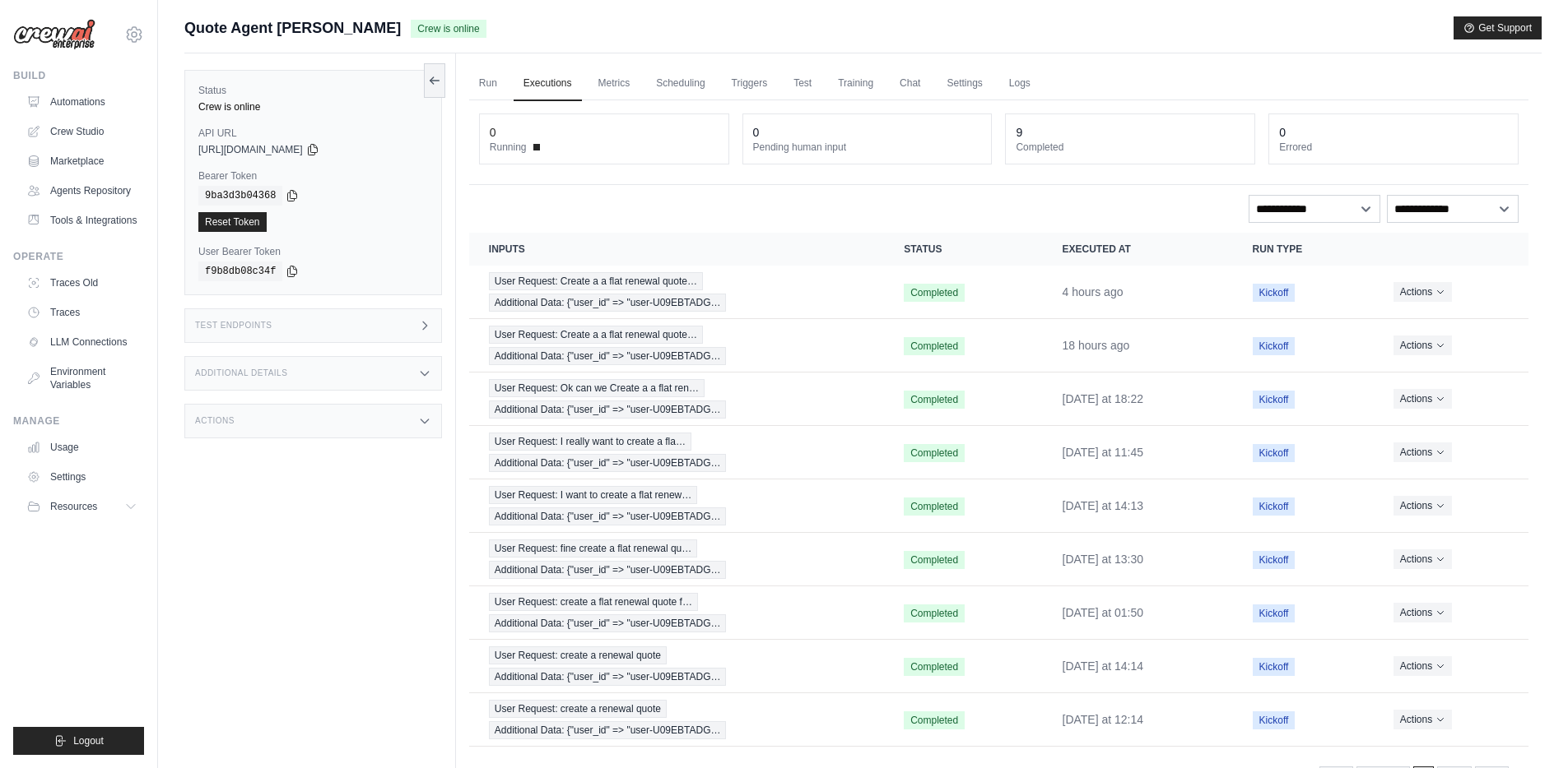
click at [993, 196] on div "**********" at bounding box center [999, 209] width 1040 height 28
click at [999, 181] on div "0 Running 0 Pending human input 9 Completed 0 Errored" at bounding box center [999, 143] width 1059 height 85
click at [802, 176] on div "0 Running 0 Pending human input 9 Completed 0 Errored" at bounding box center [999, 143] width 1059 height 85
click at [1287, 14] on main "Submit a support request Describe your issue or question * Please be specific a…" at bounding box center [863, 419] width 1410 height 838
click at [1496, 26] on button "Get Support" at bounding box center [1498, 26] width 88 height 23
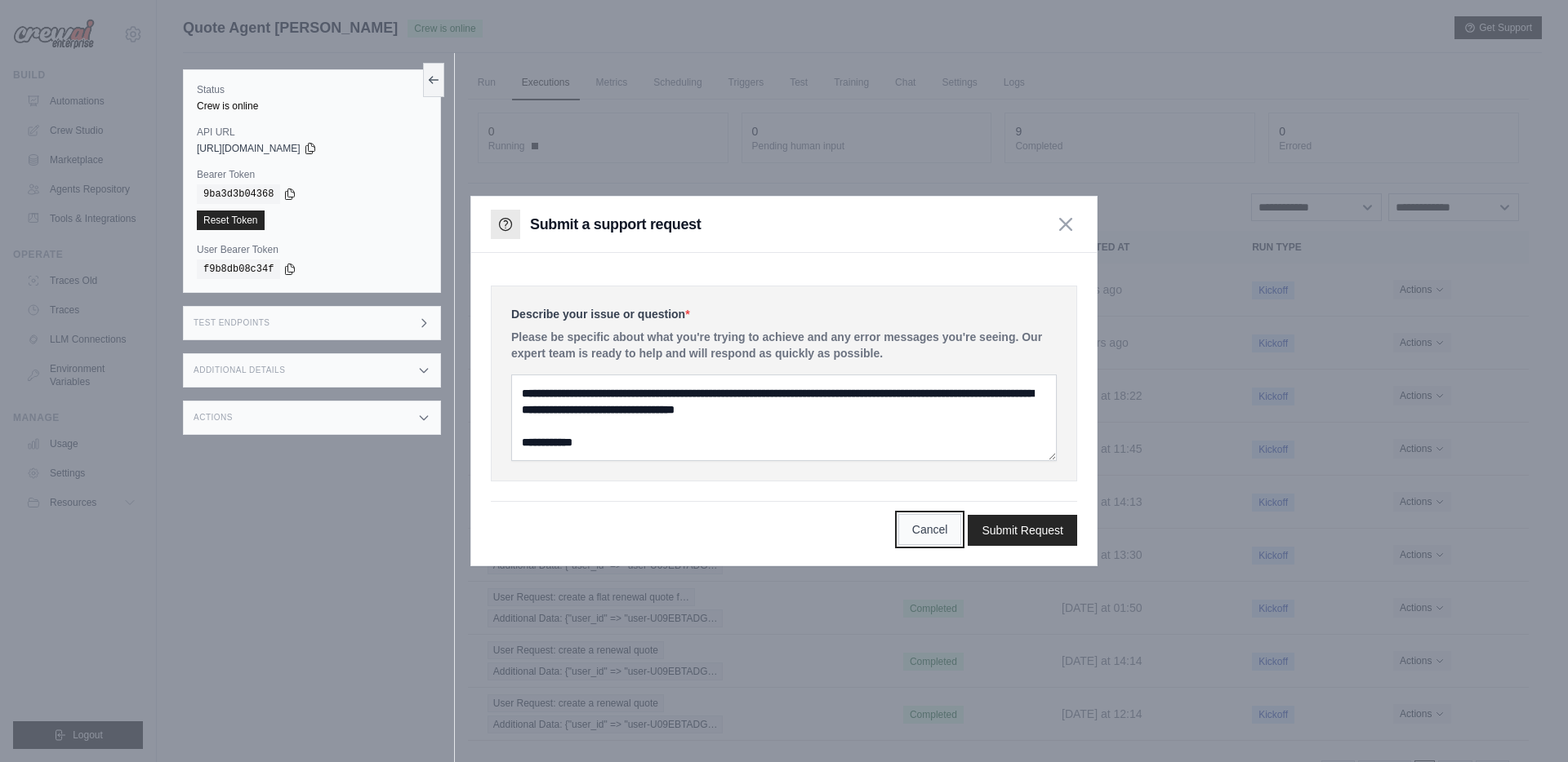
click at [922, 532] on button "Cancel" at bounding box center [930, 530] width 64 height 31
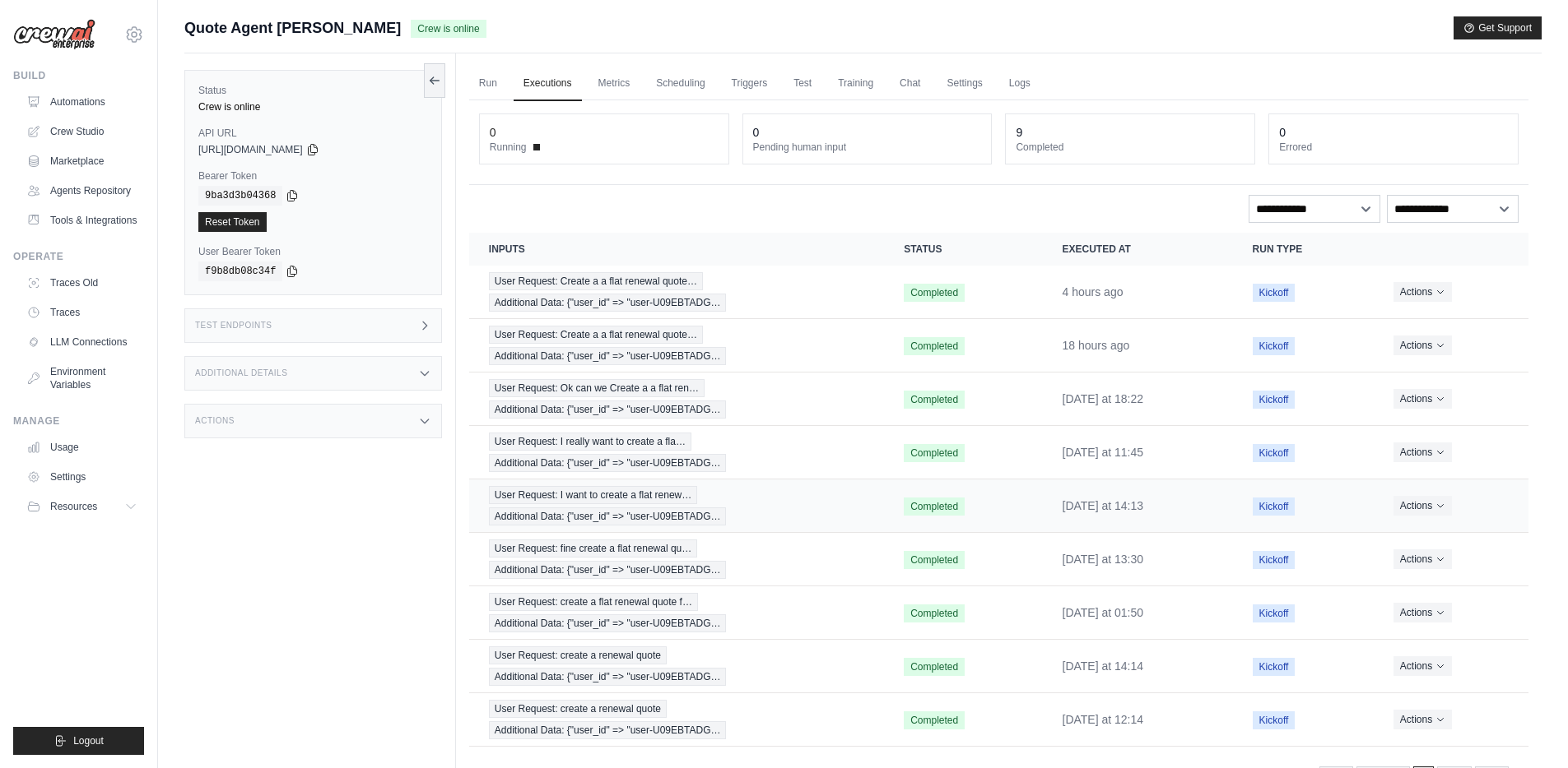
scroll to position [3, 0]
